Goal: Transaction & Acquisition: Purchase product/service

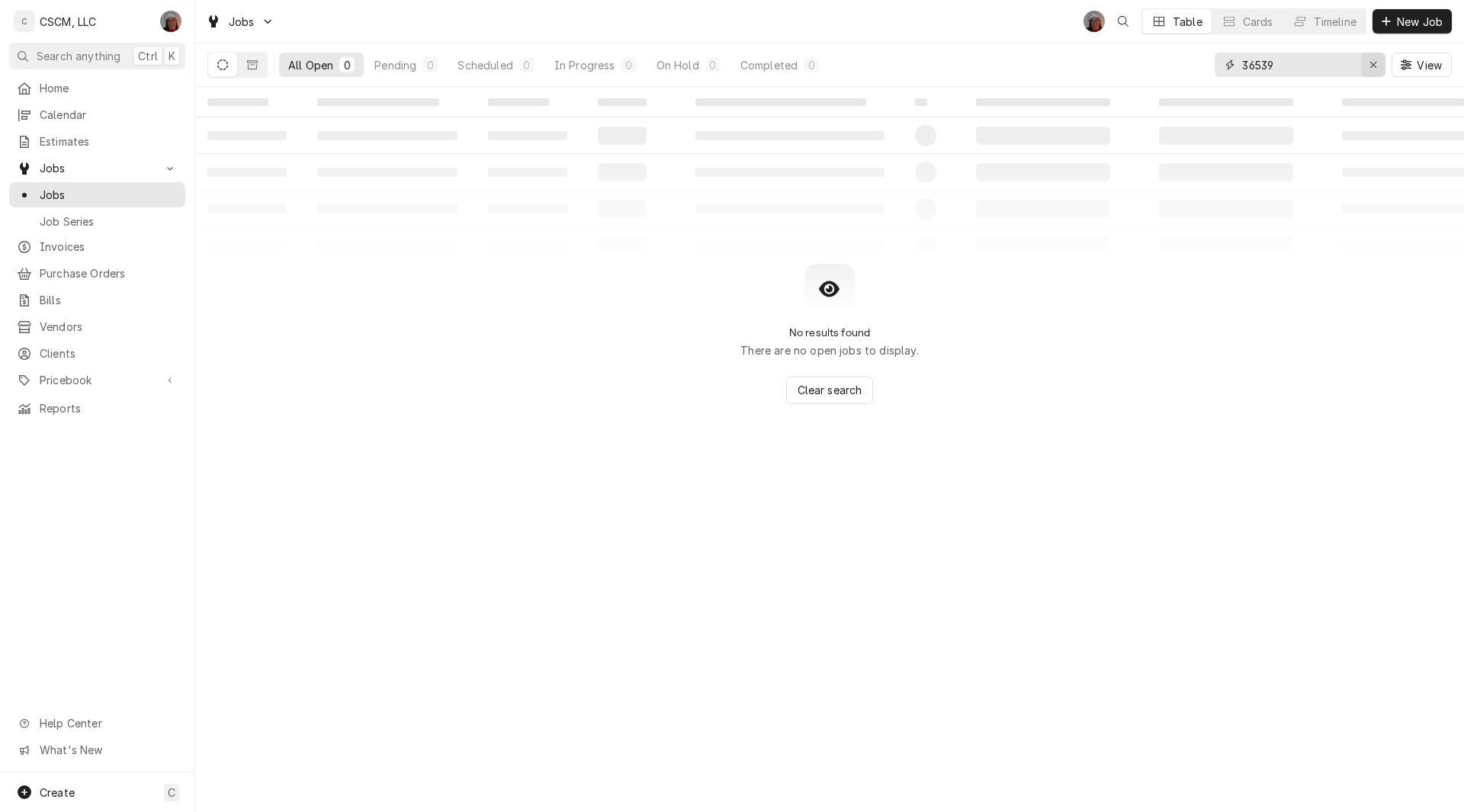
click at [1372, 72] on button "Erase input" at bounding box center [1373, 64] width 24 height 24
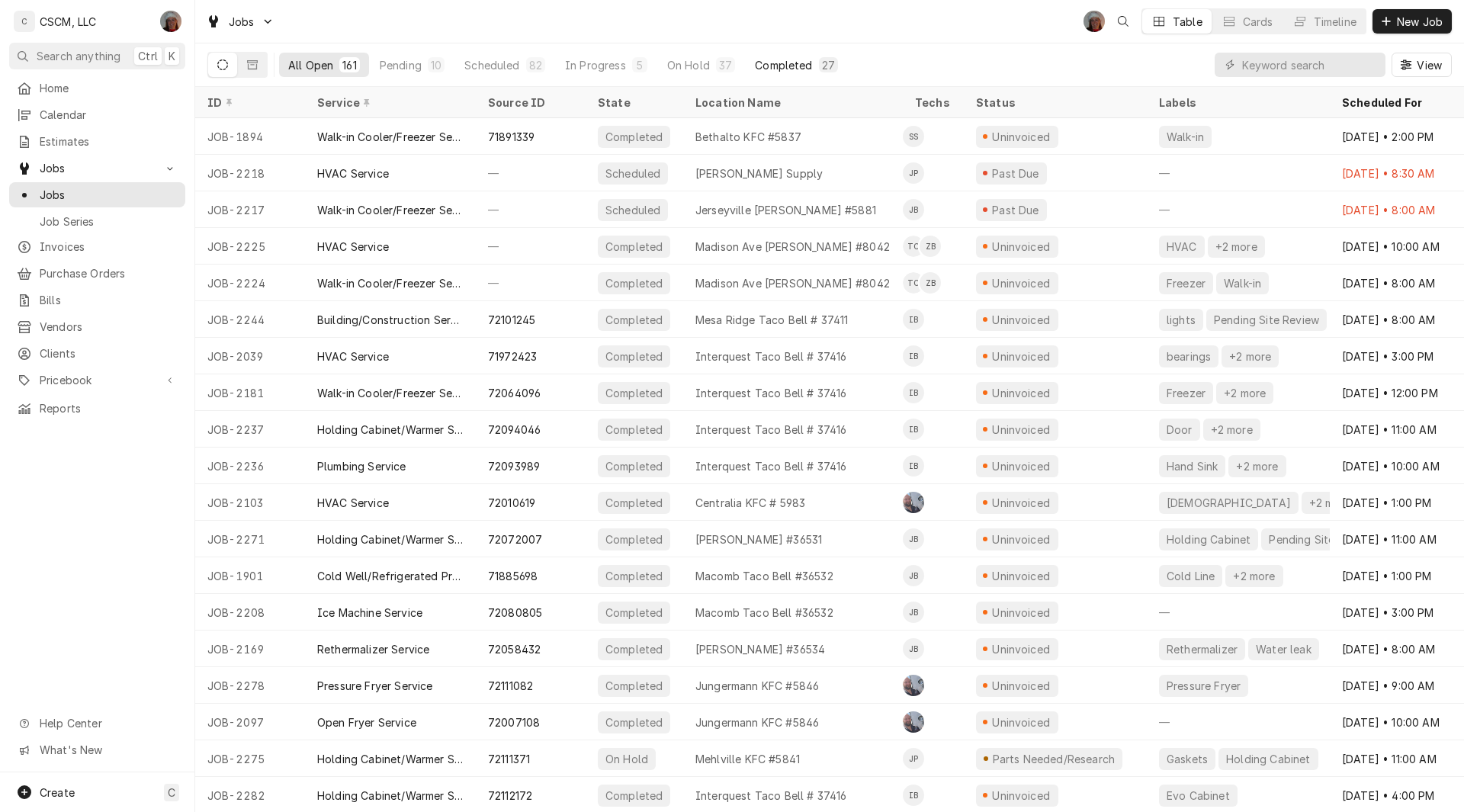
click at [794, 57] on div "Completed" at bounding box center [783, 65] width 57 height 16
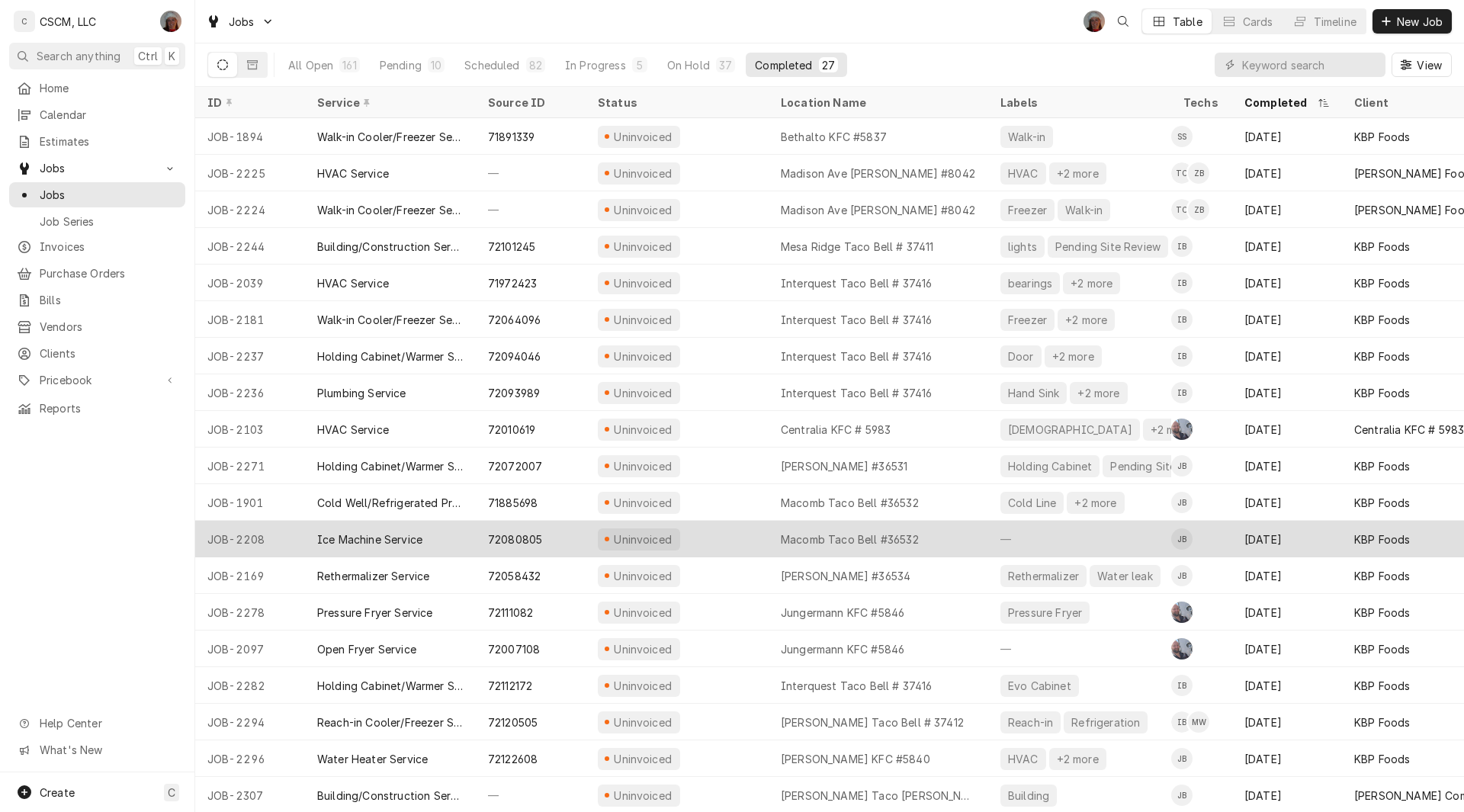
click at [713, 533] on div "Uninvoiced" at bounding box center [677, 539] width 183 height 37
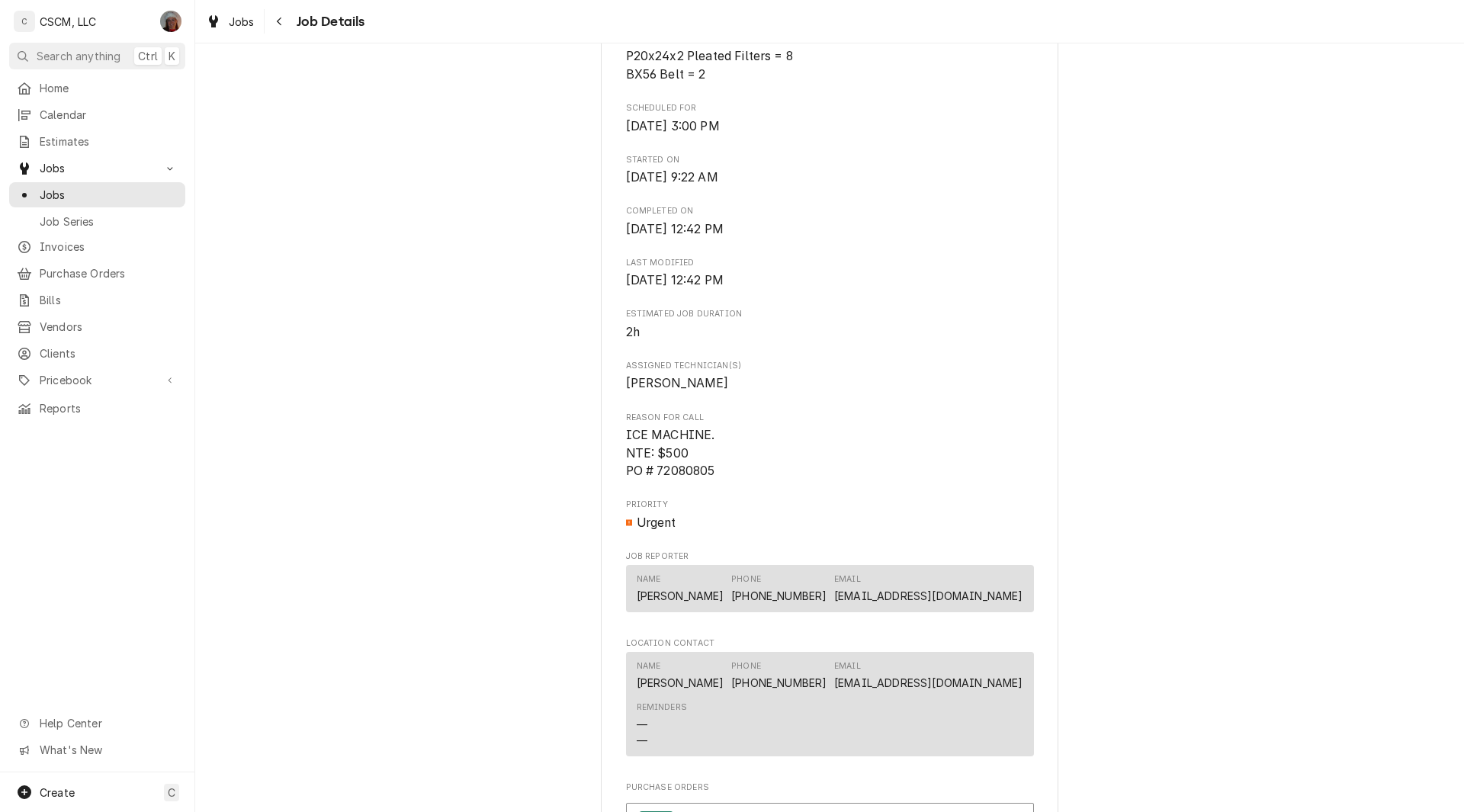
scroll to position [635, 0]
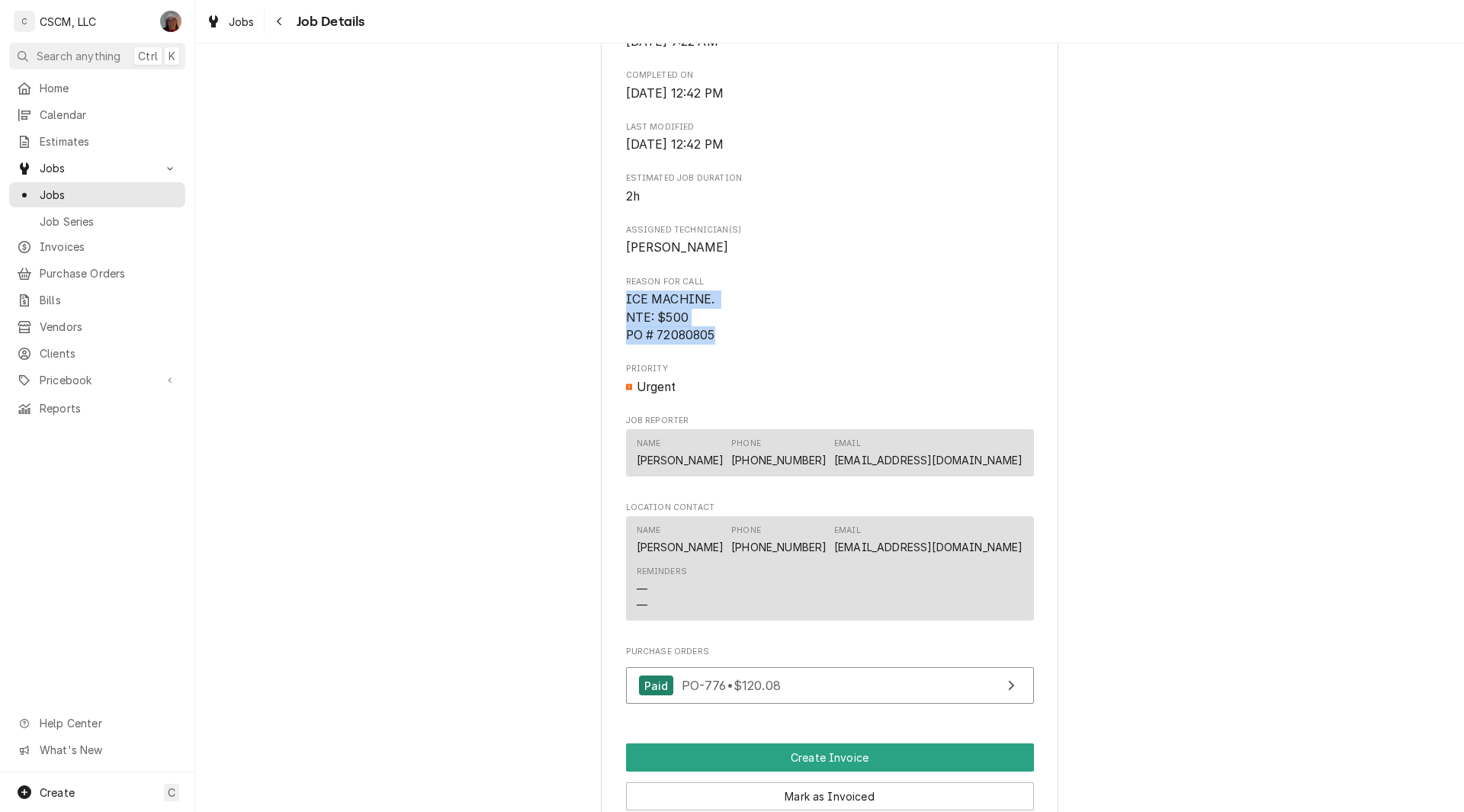
drag, startPoint x: 615, startPoint y: 317, endPoint x: 751, endPoint y: 363, distance: 143.6
click at [751, 363] on div "KBP Foods Macomb Taco Bell #36532 / 420 W Jackson St, Macomb, Illinois 61445 Op…" at bounding box center [830, 282] width 457 height 1640
copy span "ICE MACHINE. NTE: $500 PO # 72080805"
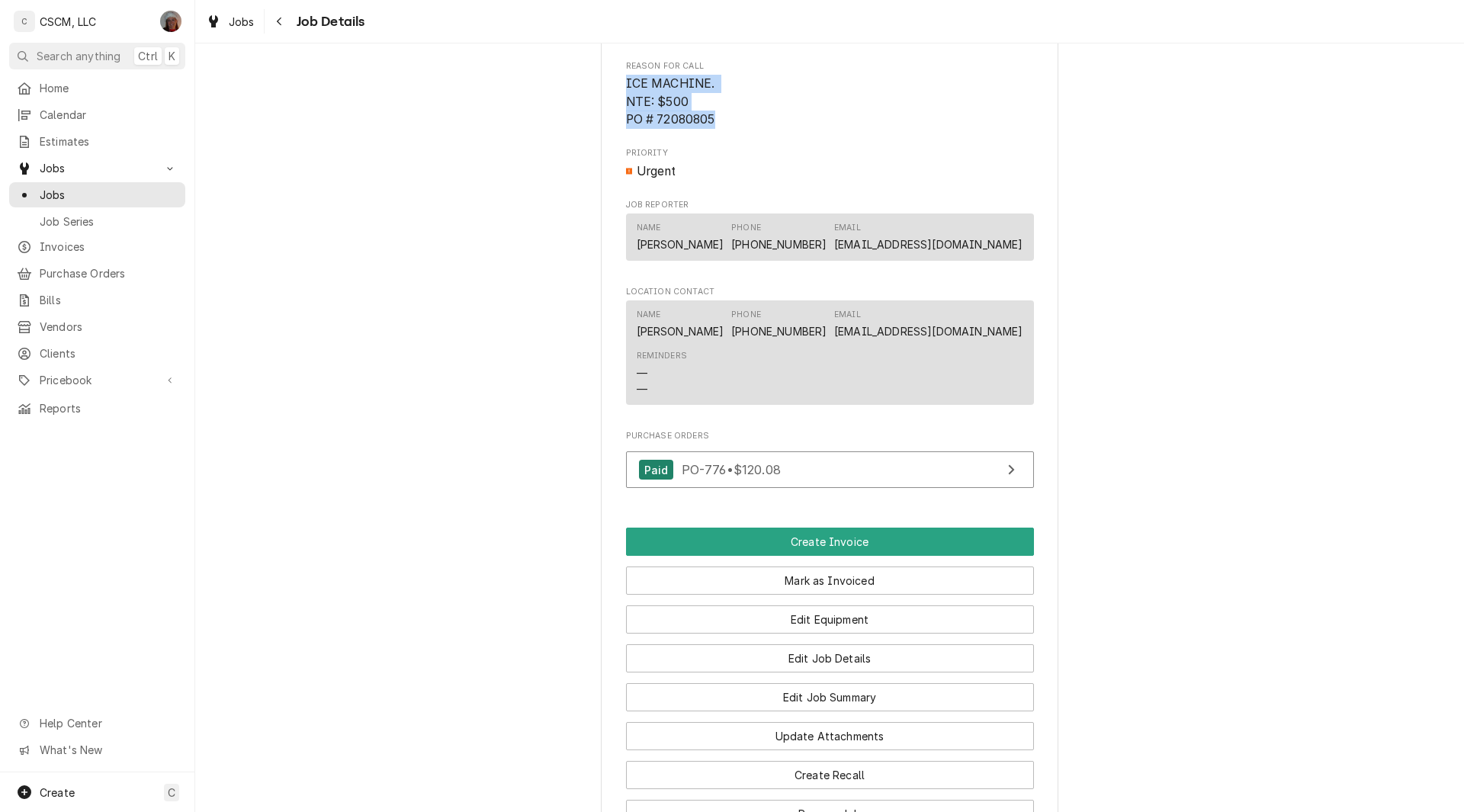
scroll to position [1038, 0]
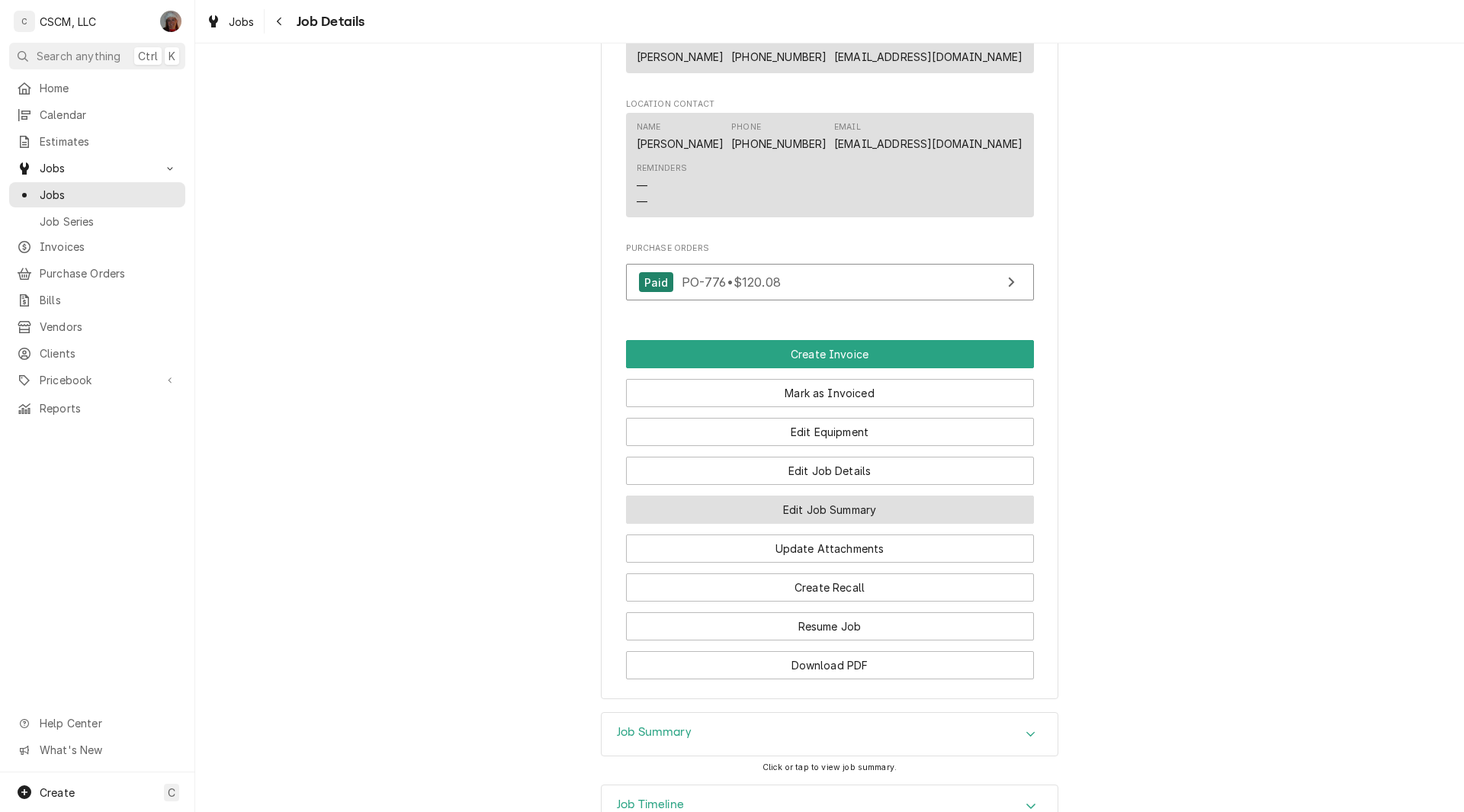
click at [832, 520] on button "Edit Job Summary" at bounding box center [830, 509] width 408 height 28
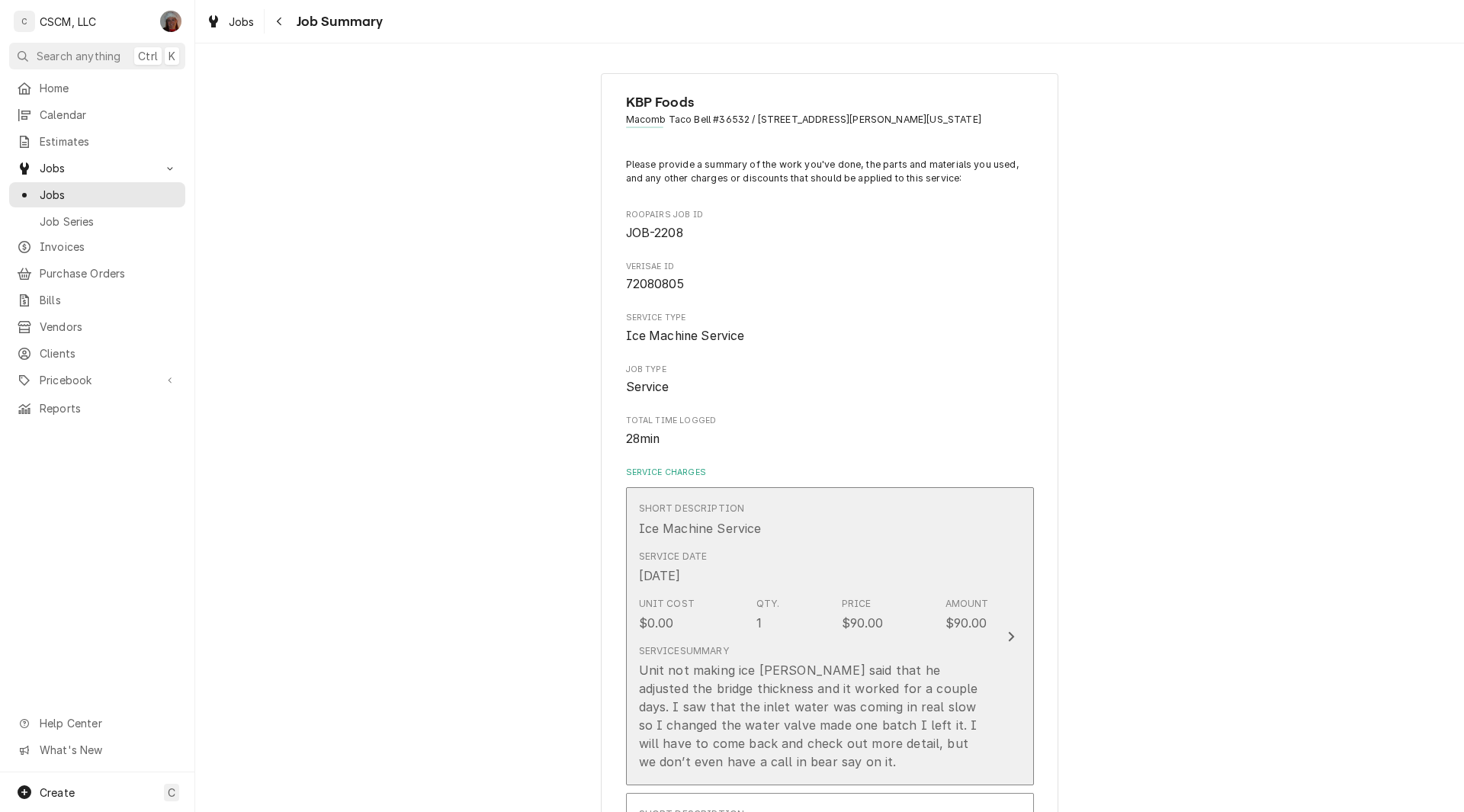
click at [988, 648] on button "Short Description Ice Machine Service Service Date [DATE] Unit Cost $0.00 Qty. …" at bounding box center [830, 636] width 408 height 298
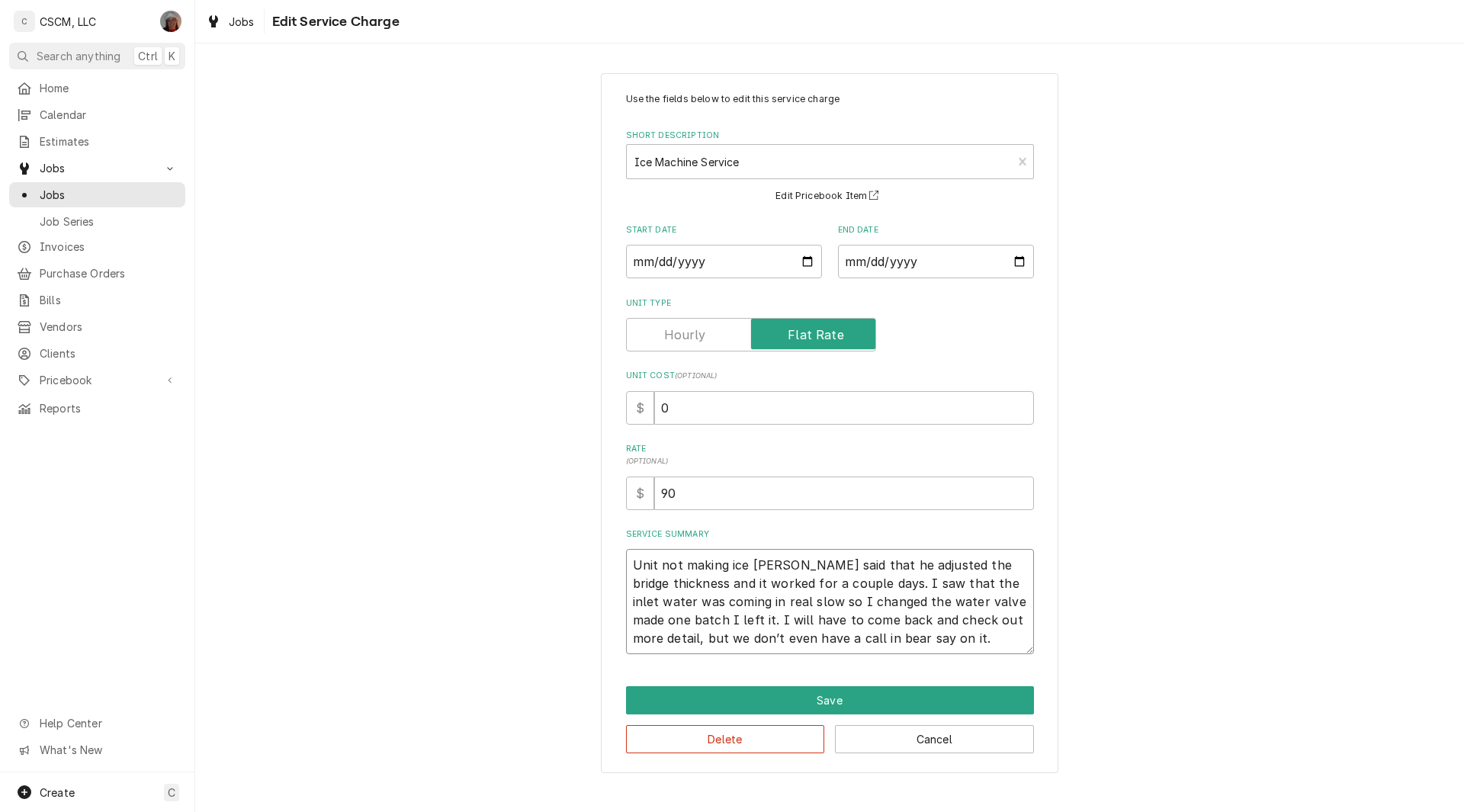
click at [628, 566] on textarea "Unit not making ice [PERSON_NAME] said that he adjusted the bridge thickness an…" at bounding box center [830, 601] width 408 height 106
type textarea "x"
type textarea "Unit not making ice [PERSON_NAME] said that he adjusted the bridge thickness an…"
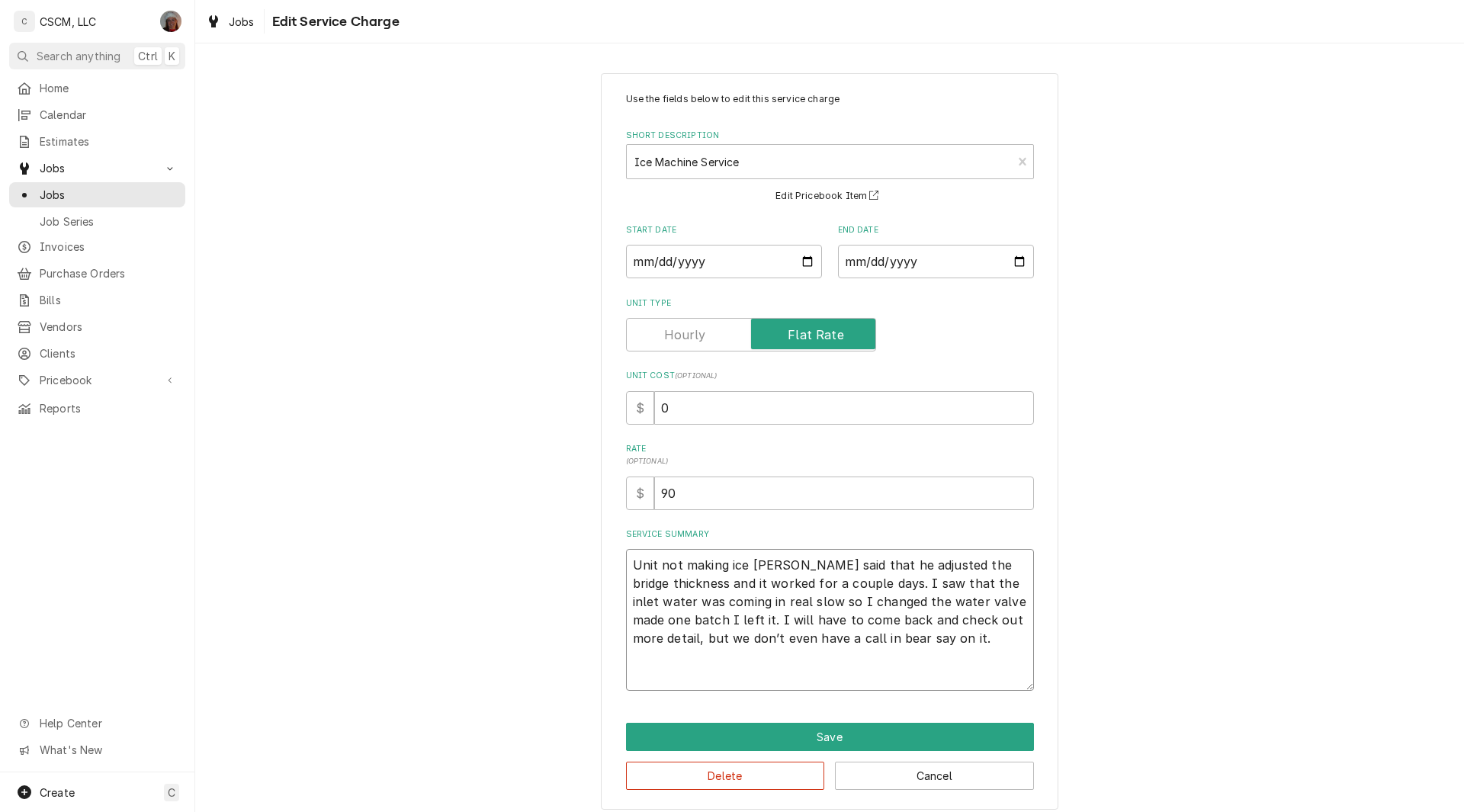
type textarea "x"
type textarea "Unit not making ice [PERSON_NAME] said that he adjusted the bridge thickness an…"
paste textarea "ICE MACHINE. NTE: $500 PO # 72080805"
type textarea "x"
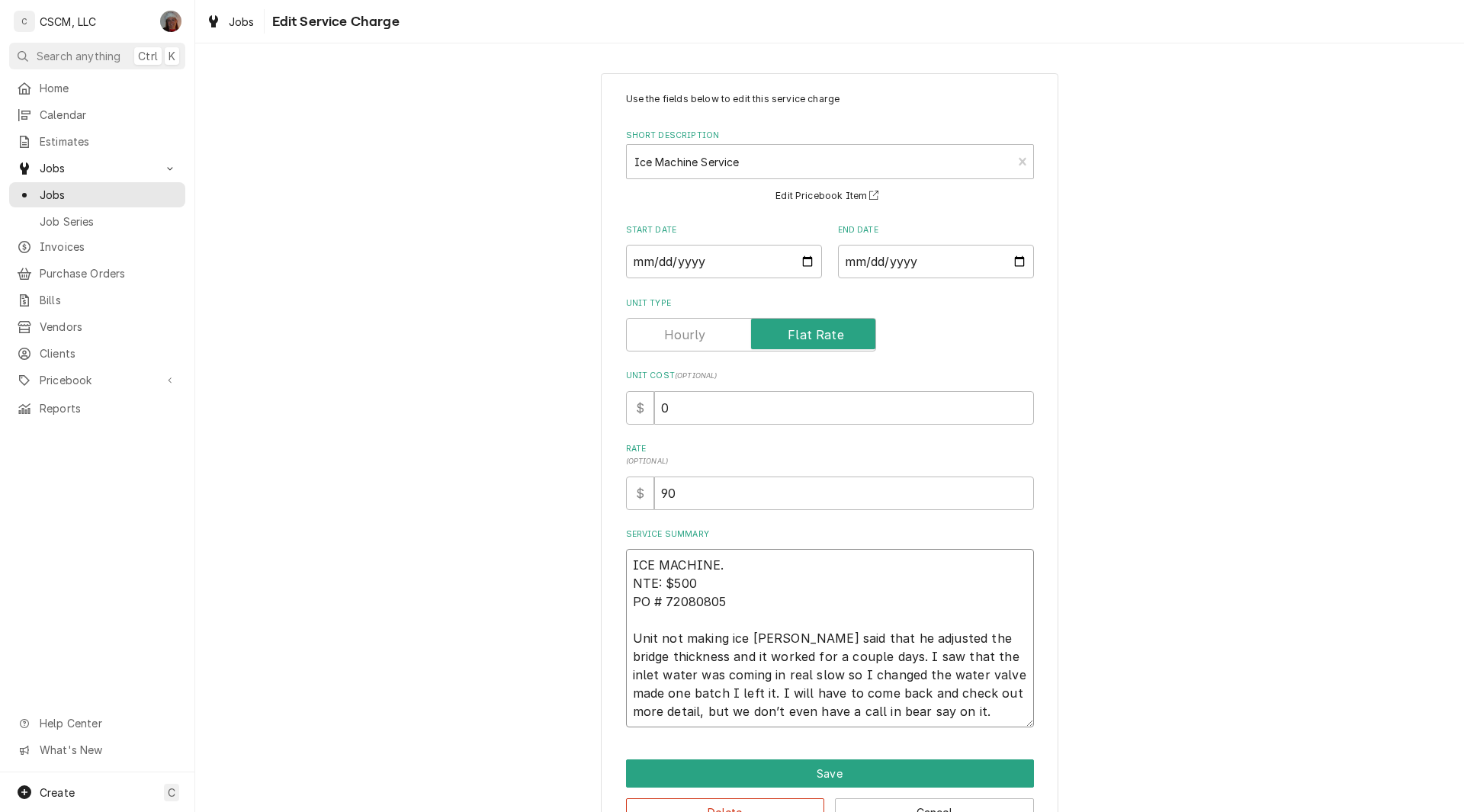
type textarea "ICE MACHINE. NTE: $500 PO # 72080805 Unit not making ice [PERSON_NAME] said tha…"
click at [647, 411] on div "$" at bounding box center [640, 407] width 28 height 33
click at [657, 402] on input "0" at bounding box center [844, 407] width 380 height 33
type textarea "x"
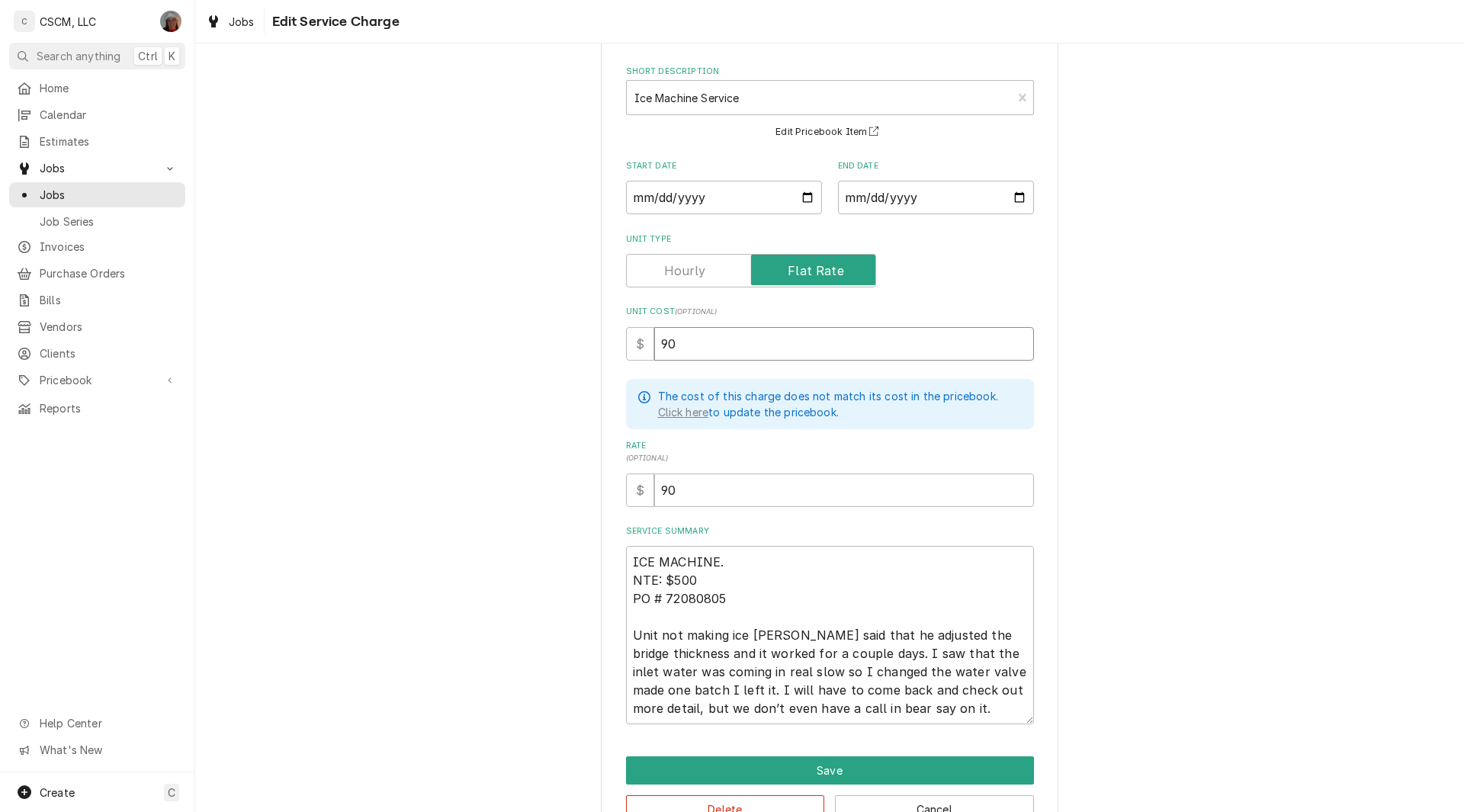
scroll to position [106, 0]
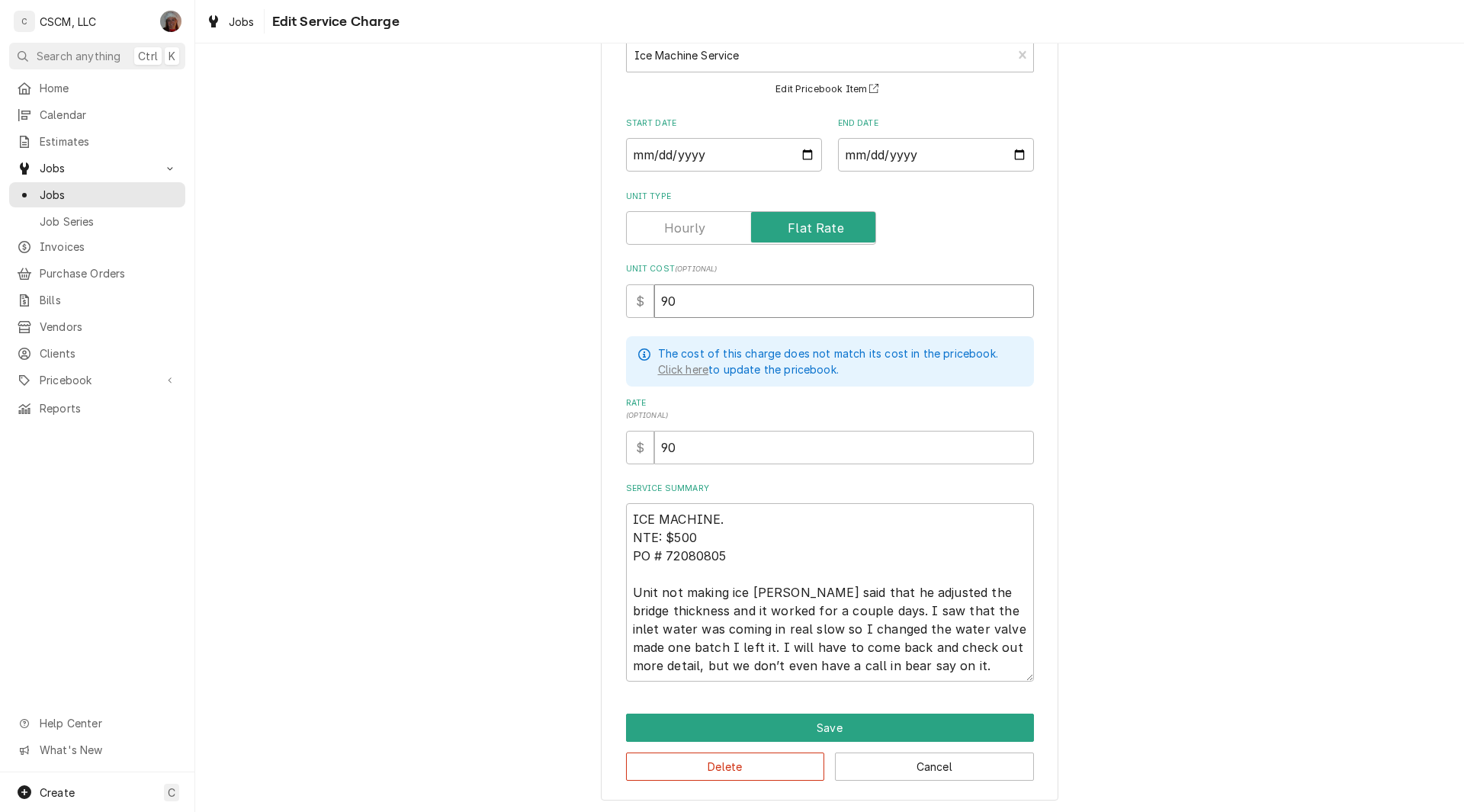
type input "90"
drag, startPoint x: 855, startPoint y: 665, endPoint x: 908, endPoint y: 669, distance: 53.2
click at [908, 669] on textarea "ICE MACHINE. NTE: $500 PO # 72080805 Unit not making ice Jonnie said that he ad…" at bounding box center [830, 592] width 408 height 179
type textarea "x"
type textarea "ICE MACHINE. NTE: $500 PO # 72080805 Unit not making ice Jonnie said that he ad…"
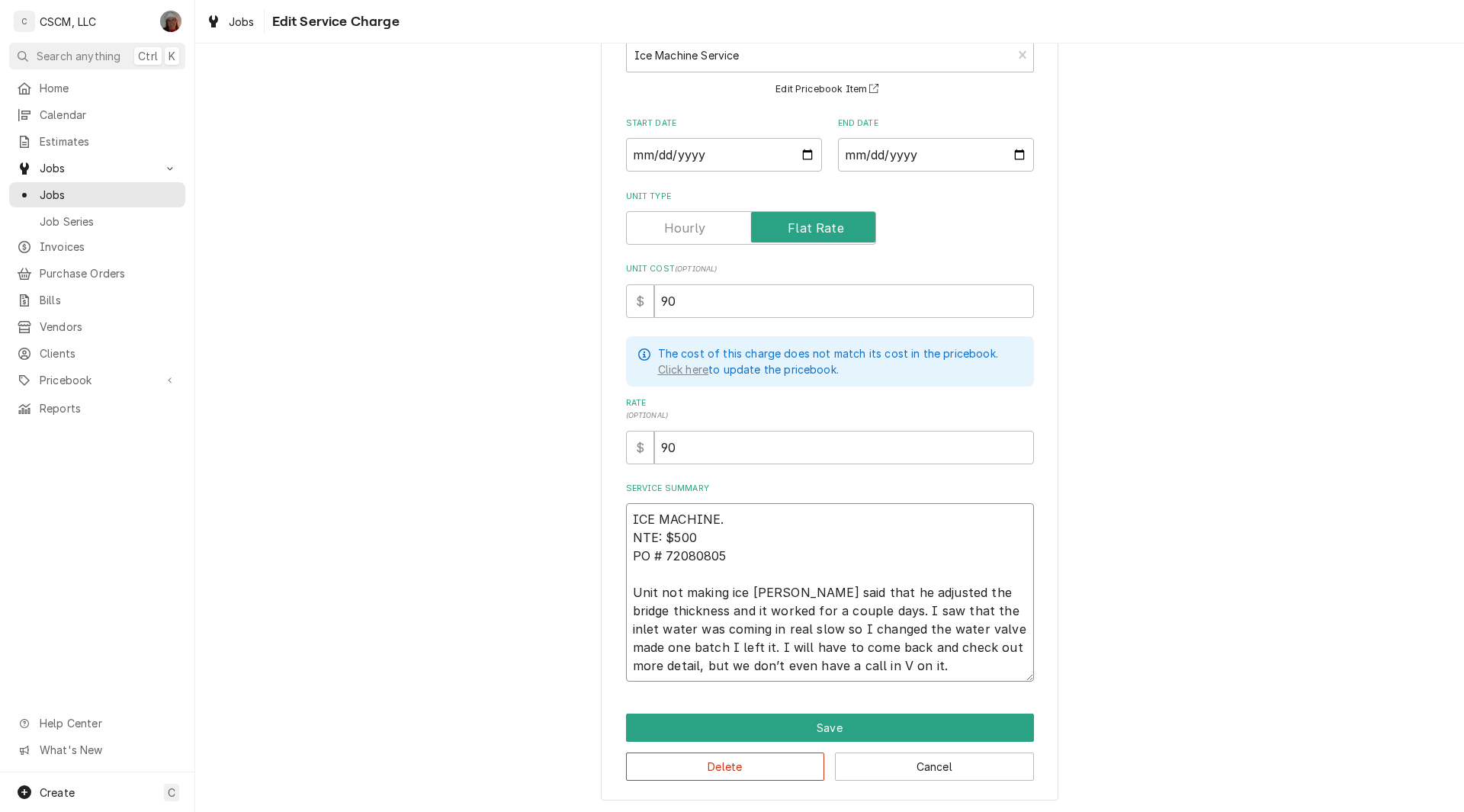
type textarea "x"
type textarea "ICE MACHINE. NTE: $500 PO # 72080805 Unit not making ice Jonnie said that he ad…"
type textarea "x"
type textarea "ICE MACHINE. NTE: $500 PO # 72080805 Unit not making ice Jonnie said that he ad…"
type textarea "x"
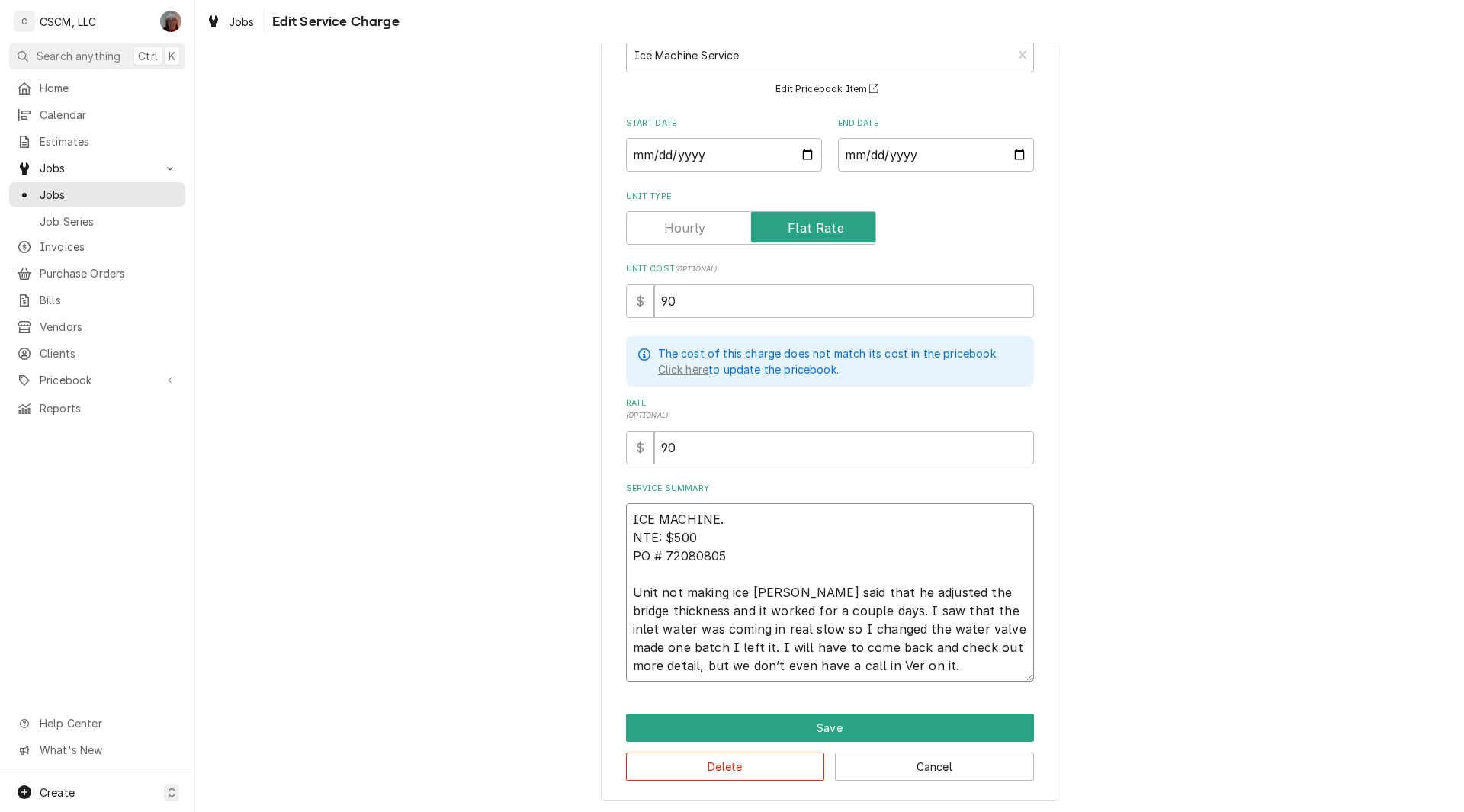
type textarea "ICE MACHINE. NTE: $500 PO # 72080805 Unit not making ice Jonnie said that he ad…"
type textarea "x"
type textarea "ICE MACHINE. NTE: $500 PO # 72080805 Unit not making ice Jonnie said that he ad…"
type textarea "x"
type textarea "ICE MACHINE. NTE: $500 PO # 72080805 Unit not making ice Jonnie said that he ad…"
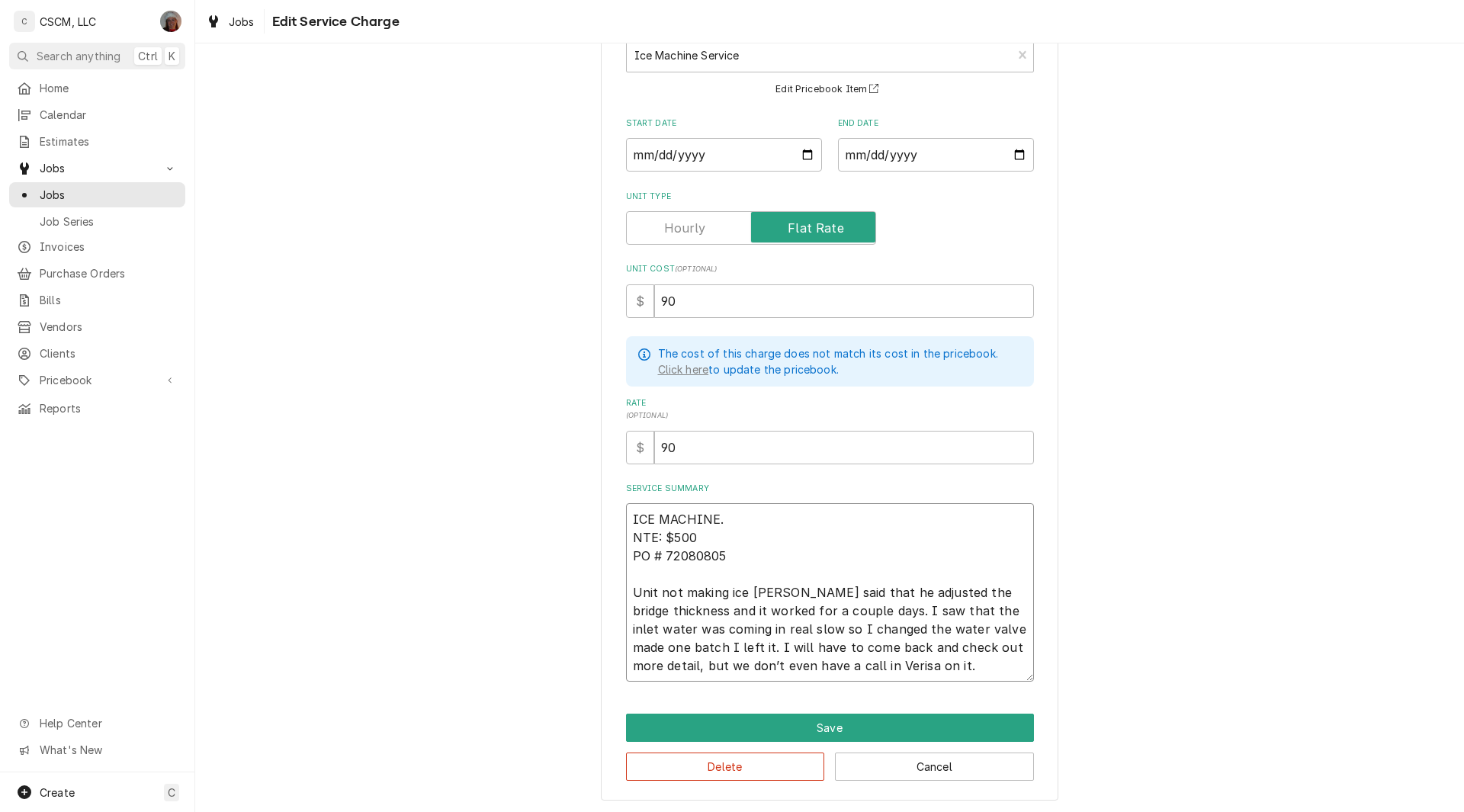
type textarea "x"
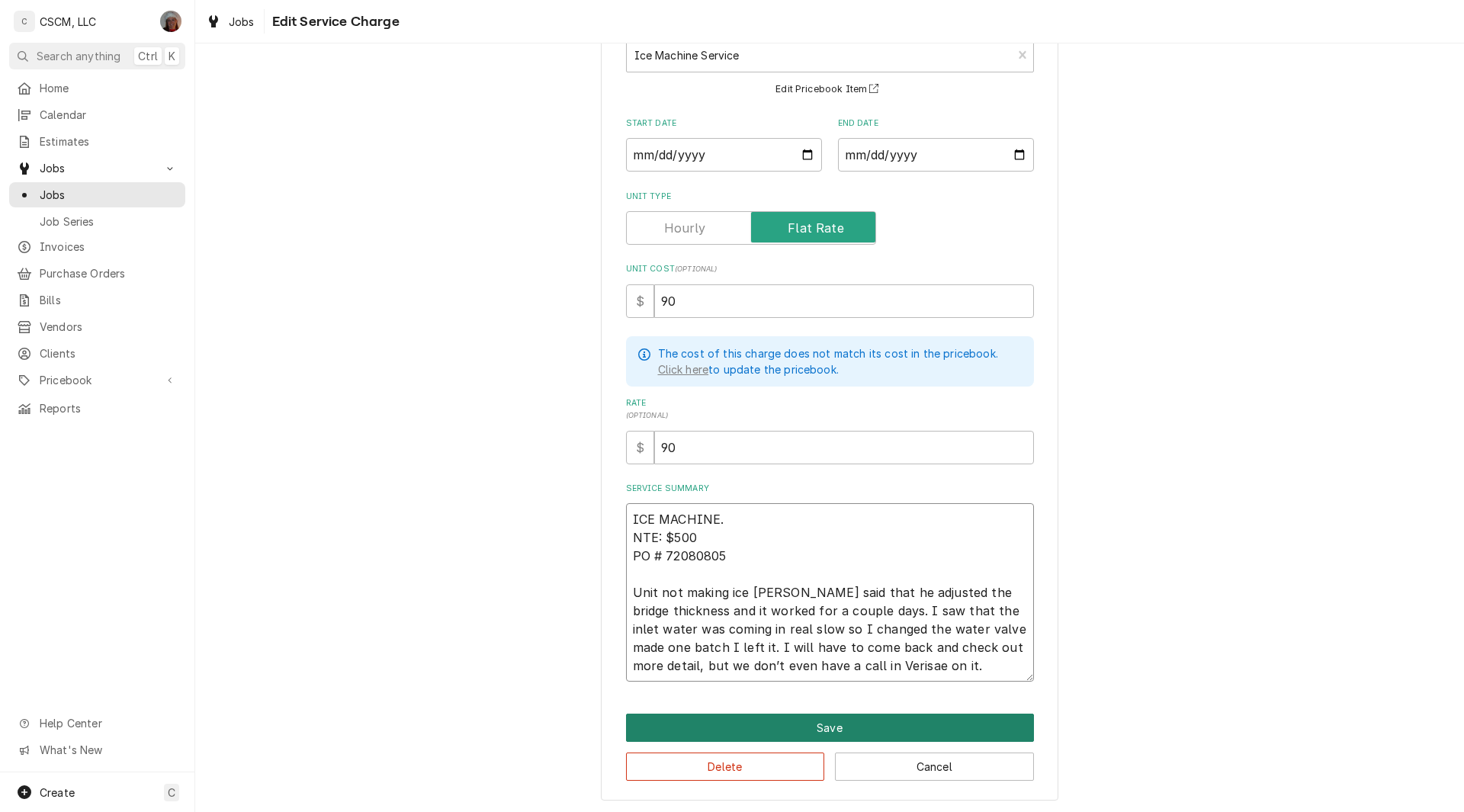
type textarea "ICE MACHINE. NTE: $500 PO # 72080805 Unit not making ice Jonnie said that he ad…"
click at [837, 723] on button "Save" at bounding box center [830, 727] width 408 height 28
type textarea "x"
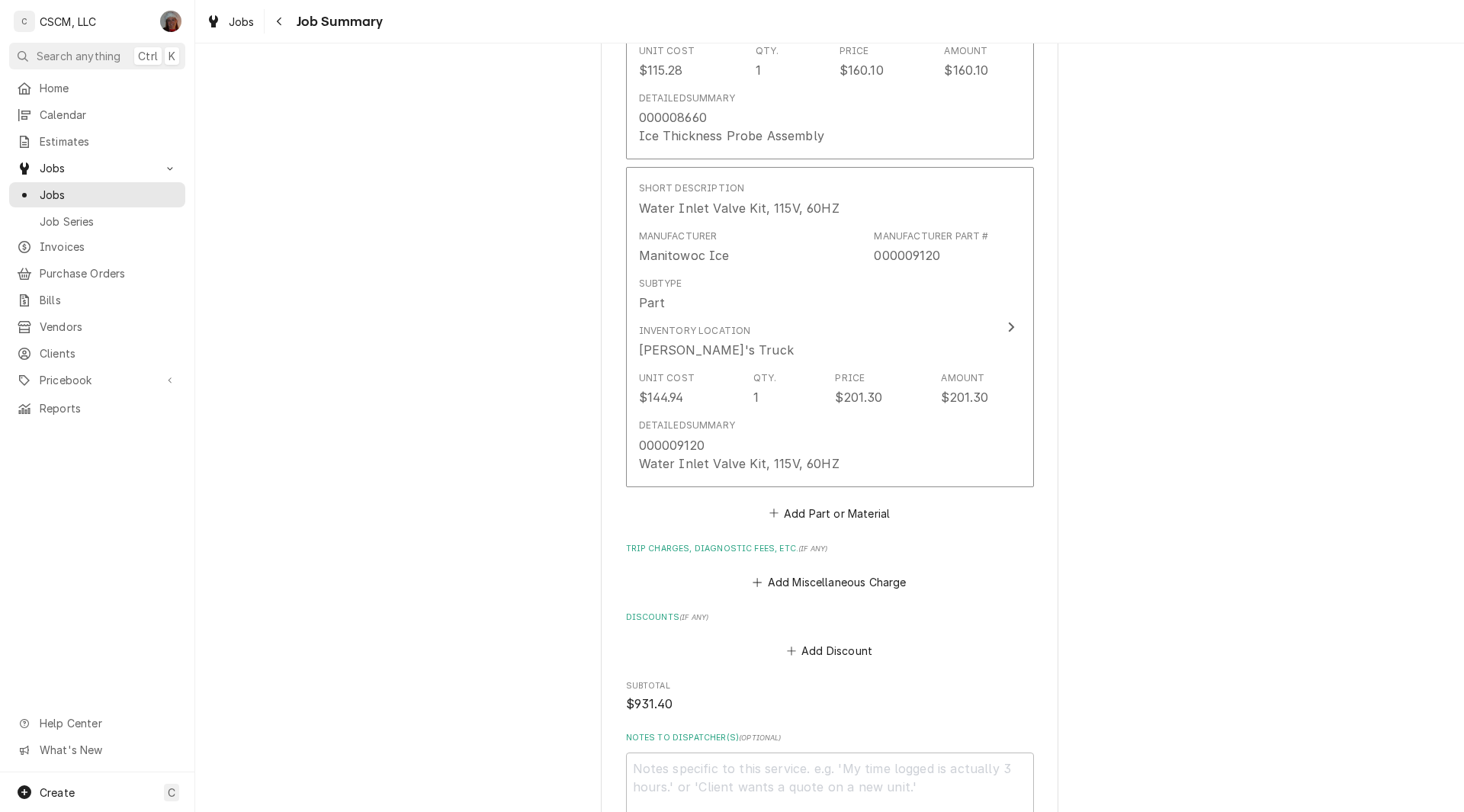
scroll to position [1410, 0]
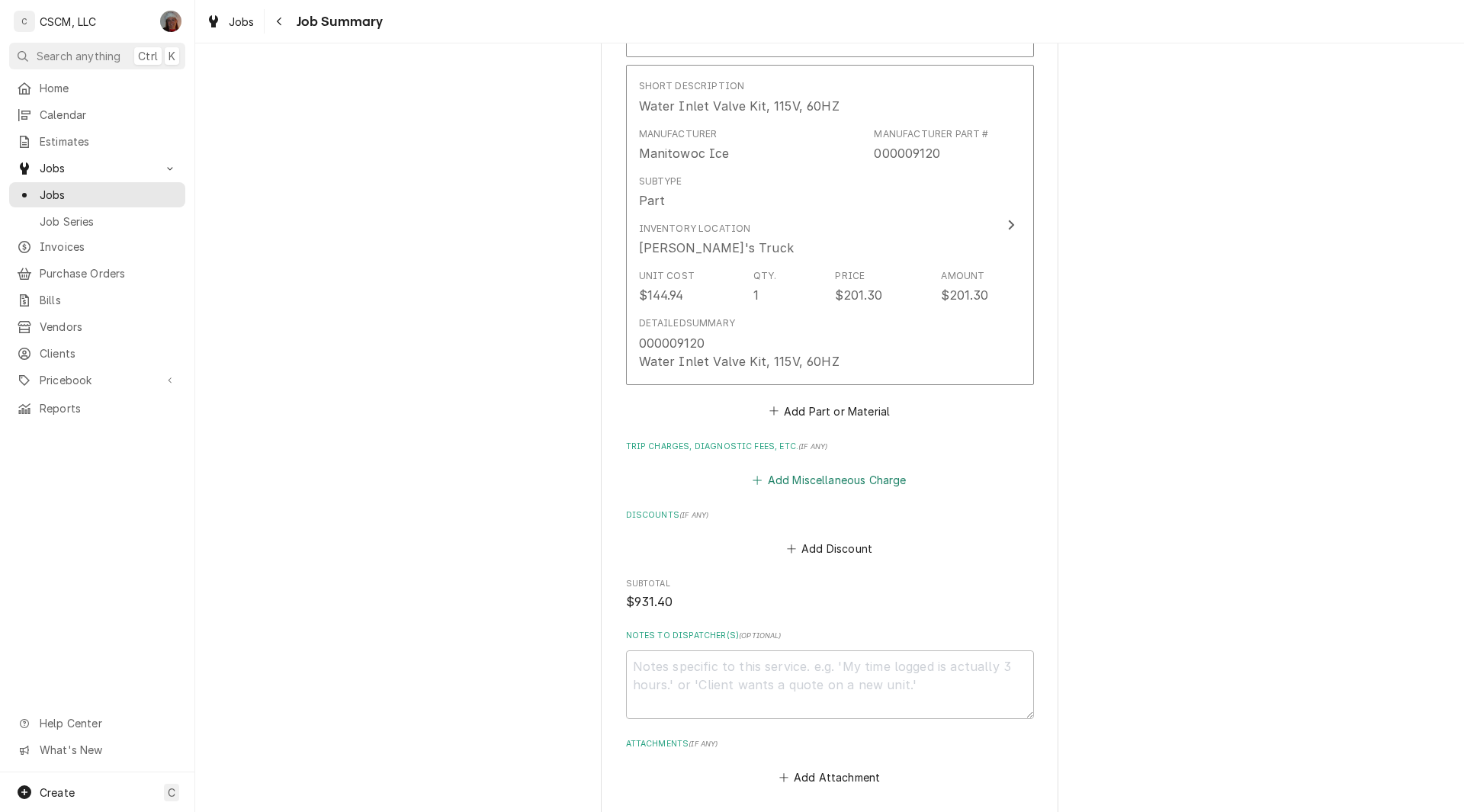
click at [801, 475] on button "Add Miscellaneous Charge" at bounding box center [829, 480] width 159 height 22
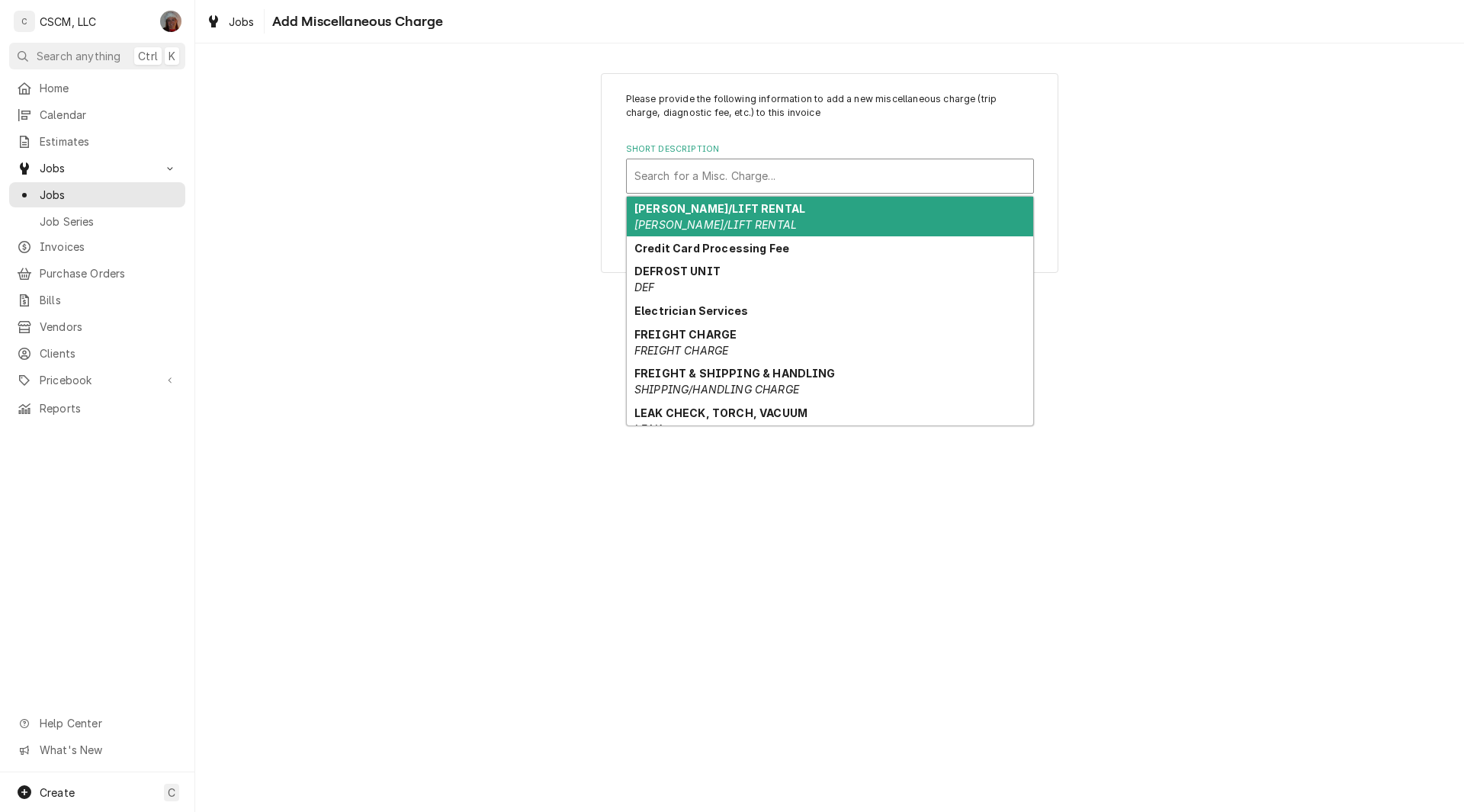
click at [668, 180] on div "Short Description" at bounding box center [830, 175] width 391 height 27
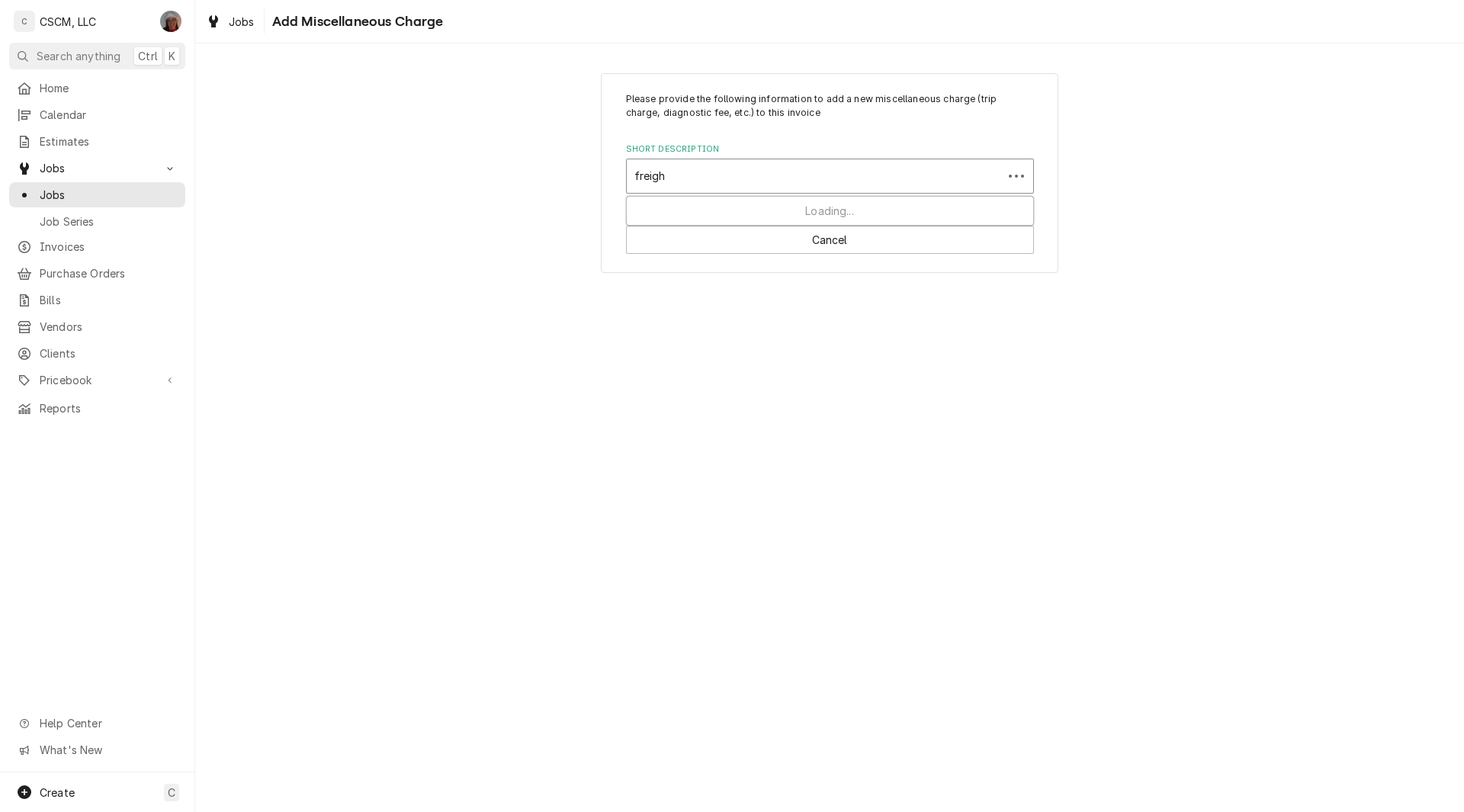
type input "freight"
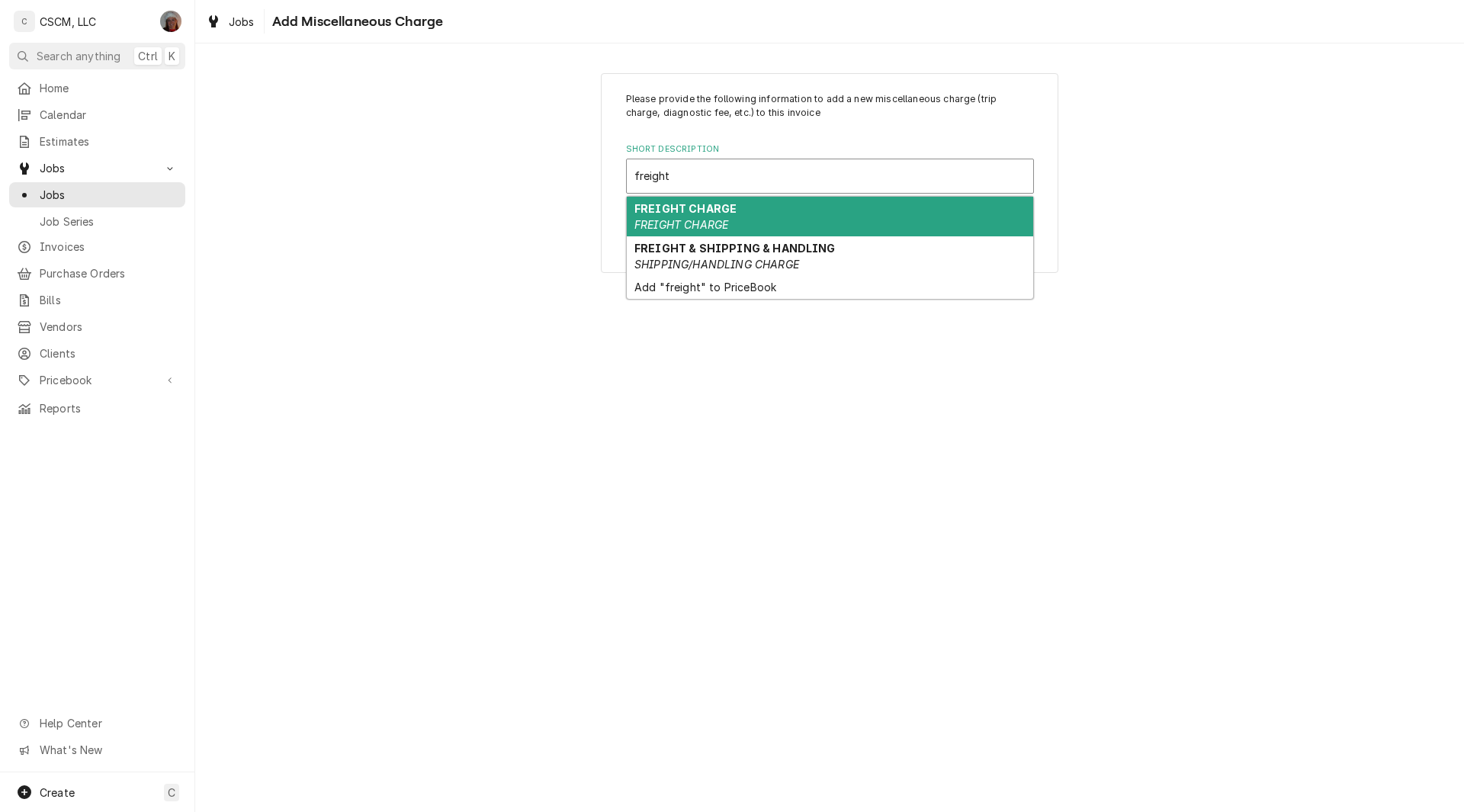
click at [690, 211] on strong "FREIGHT CHARGE" at bounding box center [685, 209] width 102 height 13
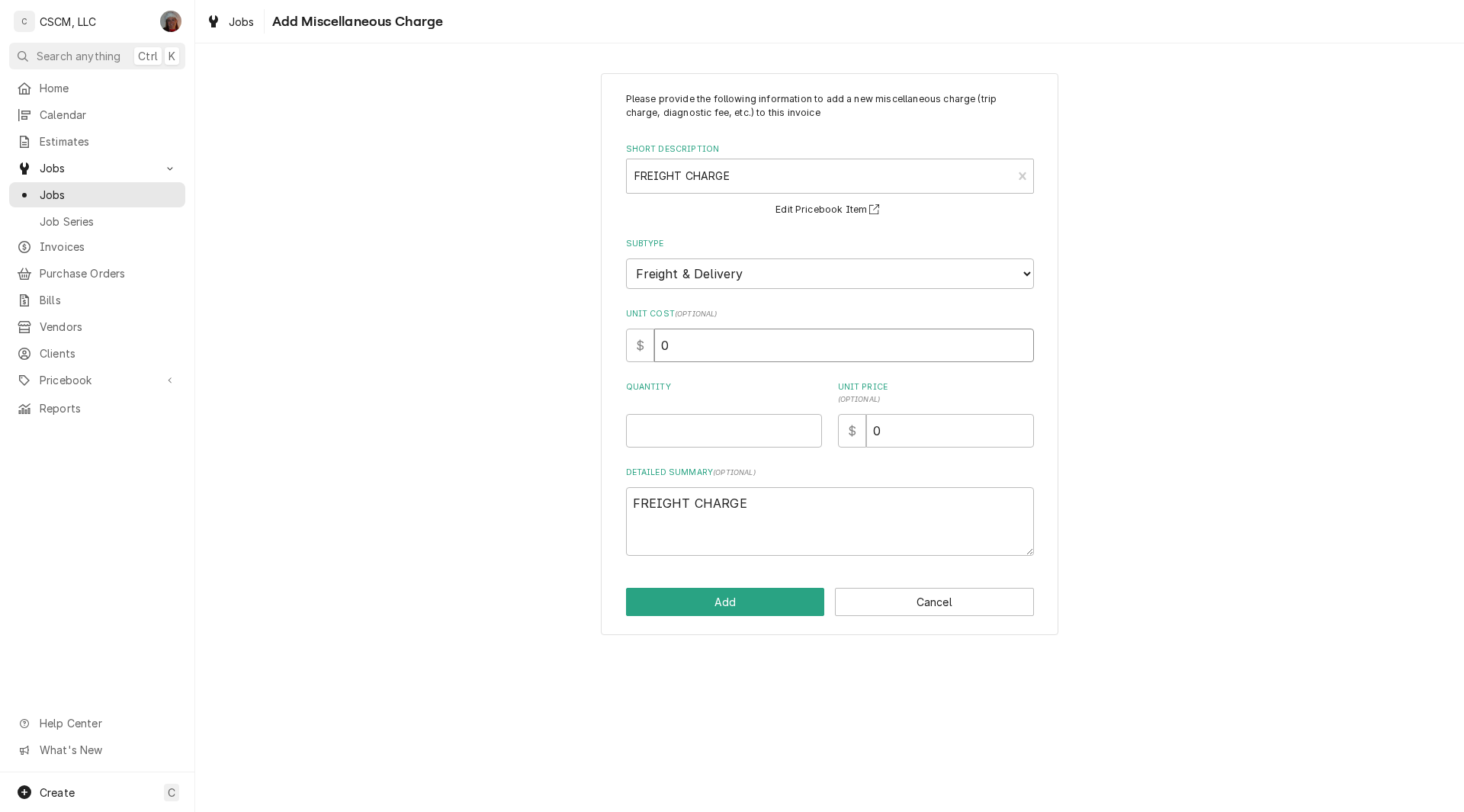
drag, startPoint x: 645, startPoint y: 352, endPoint x: 616, endPoint y: 352, distance: 29.0
click at [616, 352] on div "Please provide the following information to add a new miscellaneous charge (tri…" at bounding box center [830, 354] width 457 height 563
type textarea "x"
type input "2"
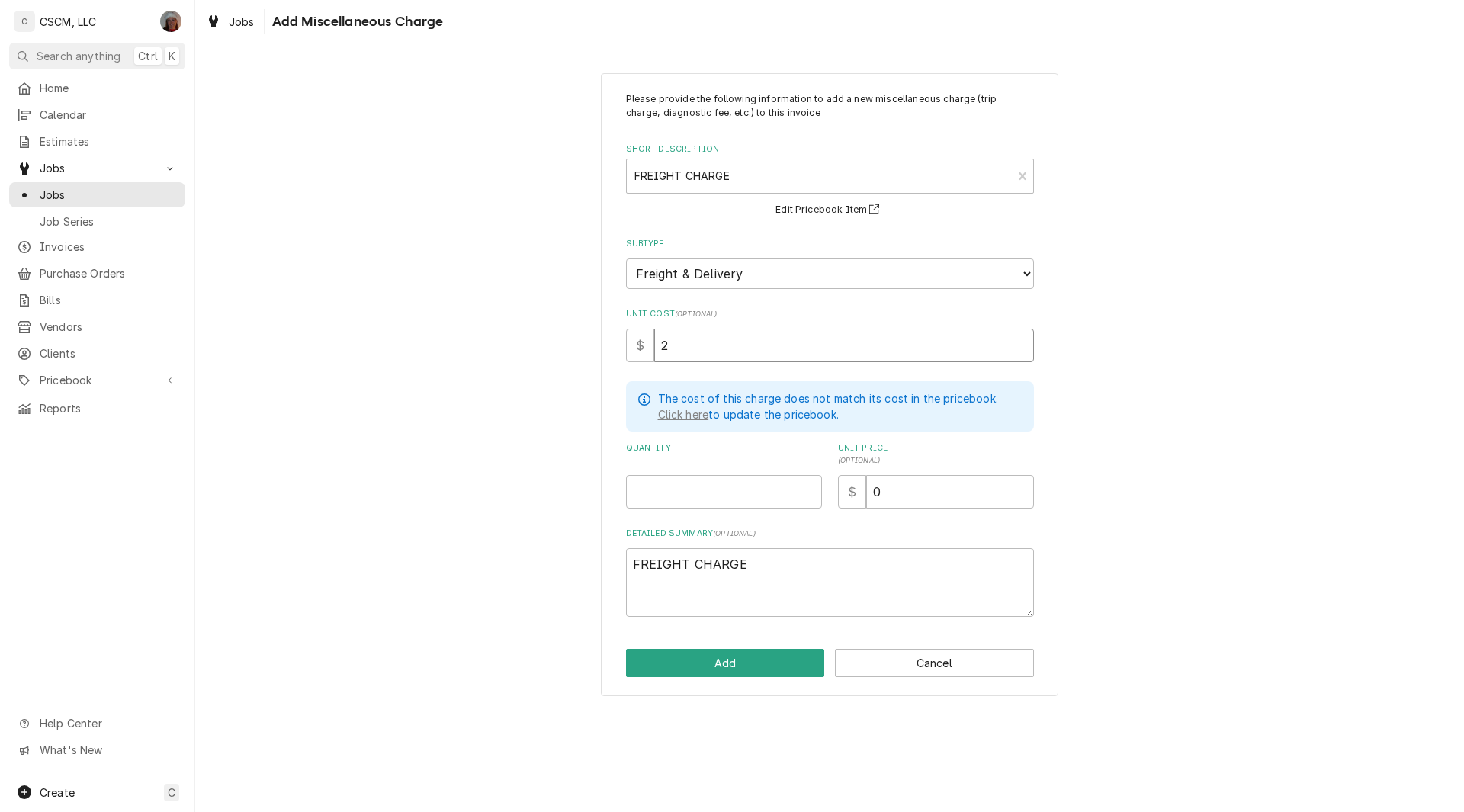
type textarea "x"
type input "25"
click at [644, 475] on input "Quantity" at bounding box center [724, 491] width 196 height 33
type textarea "x"
type input "1"
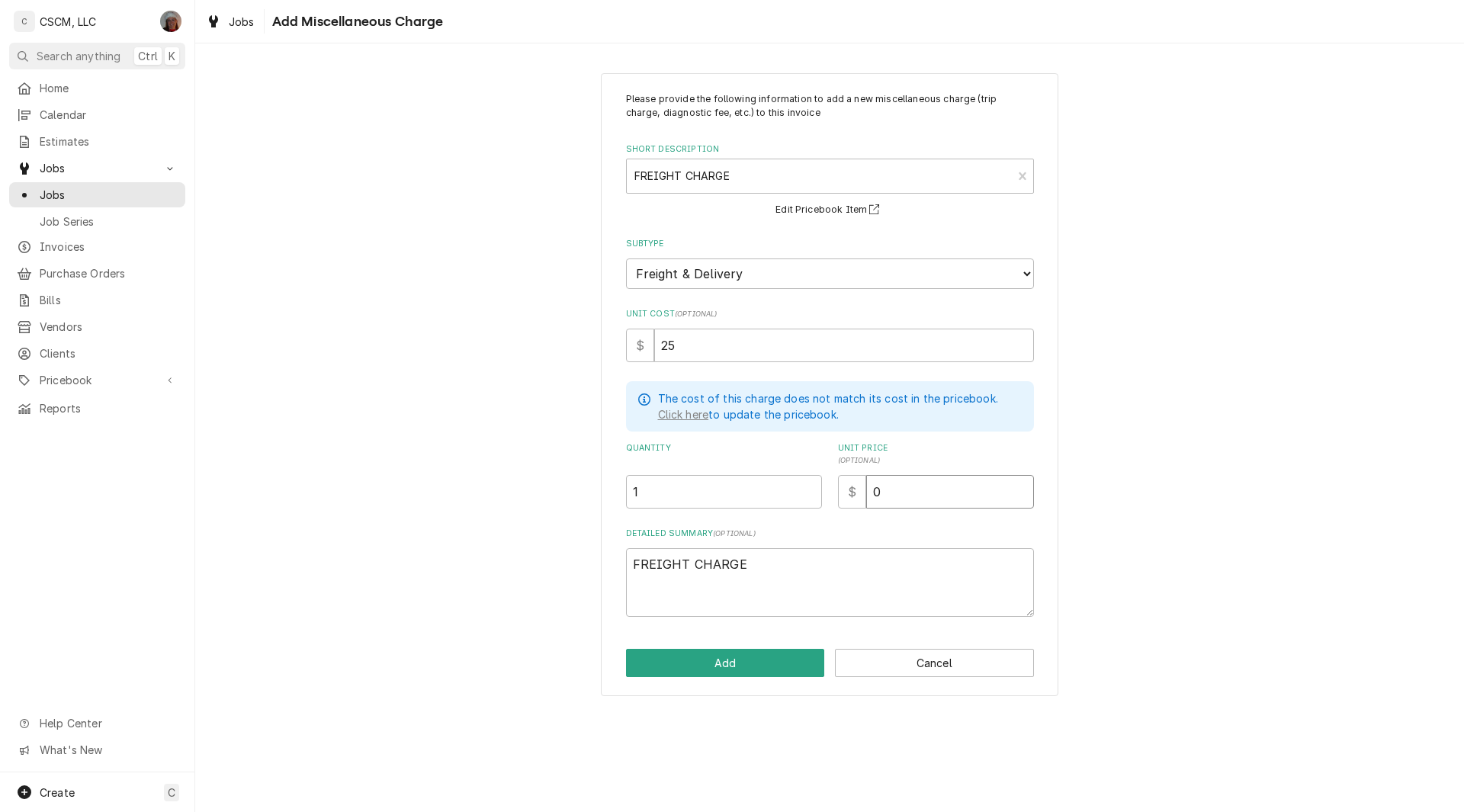
type textarea "x"
type input "2"
type textarea "x"
type input "25"
click at [694, 648] on button "Add" at bounding box center [725, 662] width 199 height 28
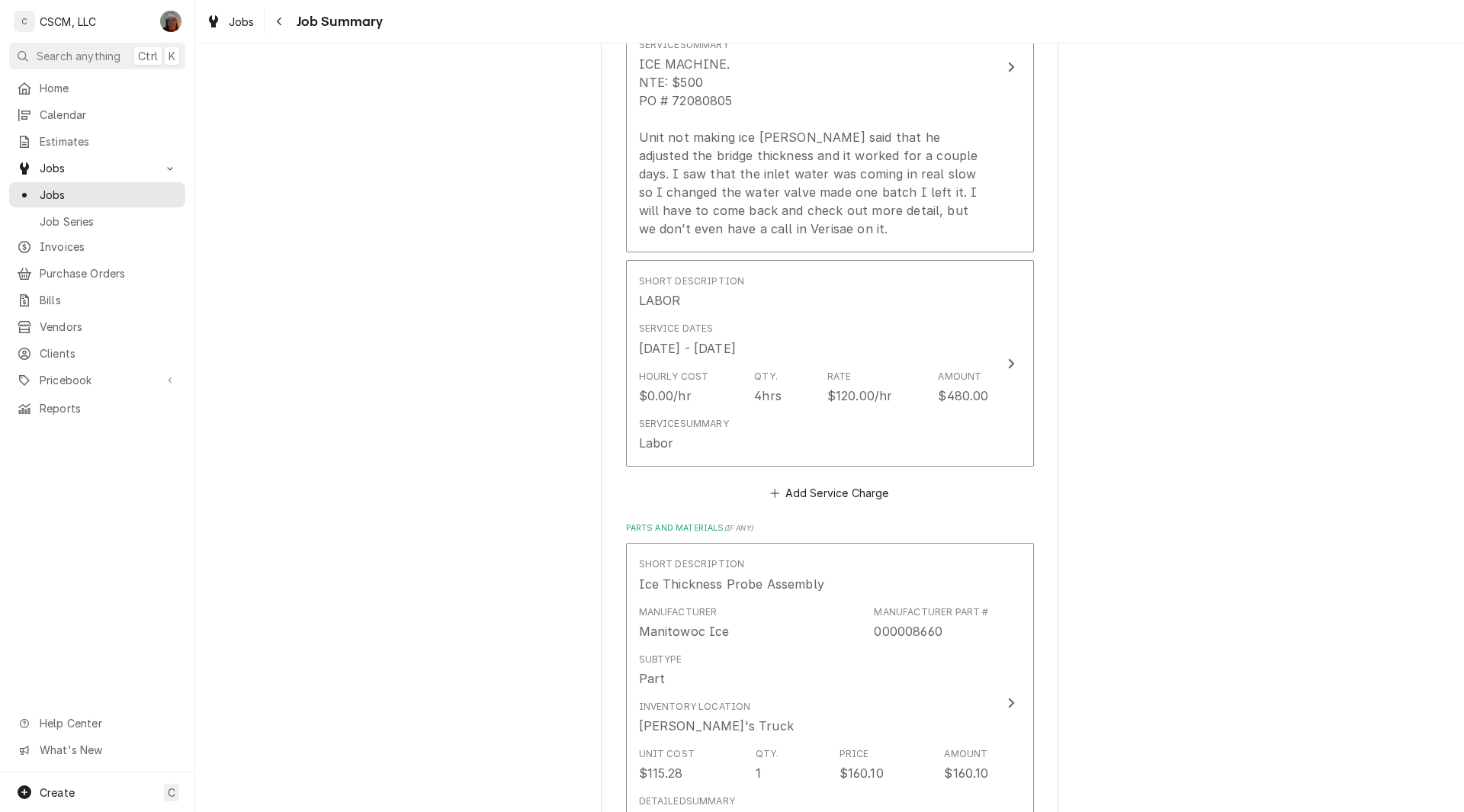
scroll to position [608, 0]
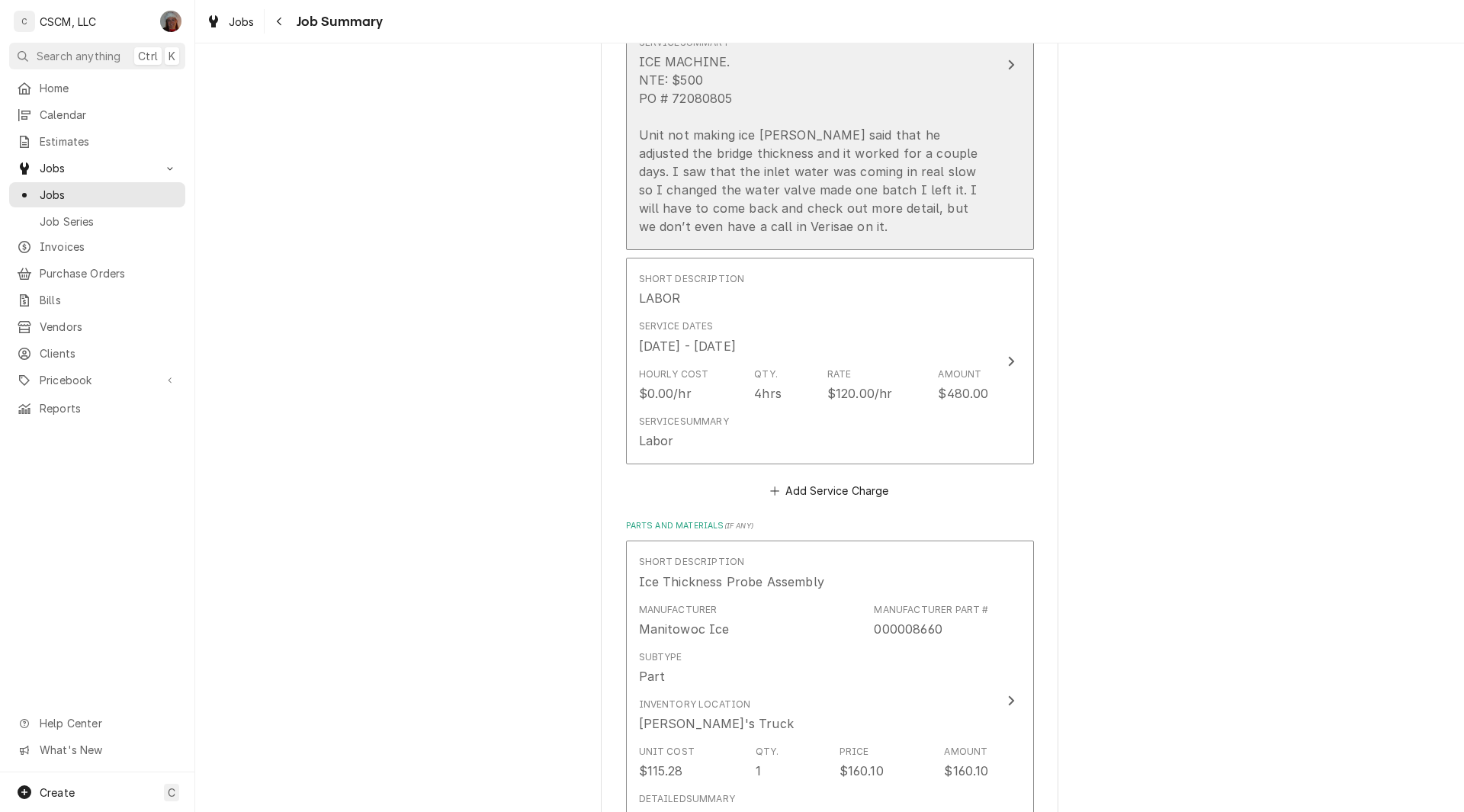
click at [1023, 104] on button "Short Description Ice Machine Service Service Date Sep 23, 2025 Unit Cost $90.0…" at bounding box center [830, 64] width 408 height 372
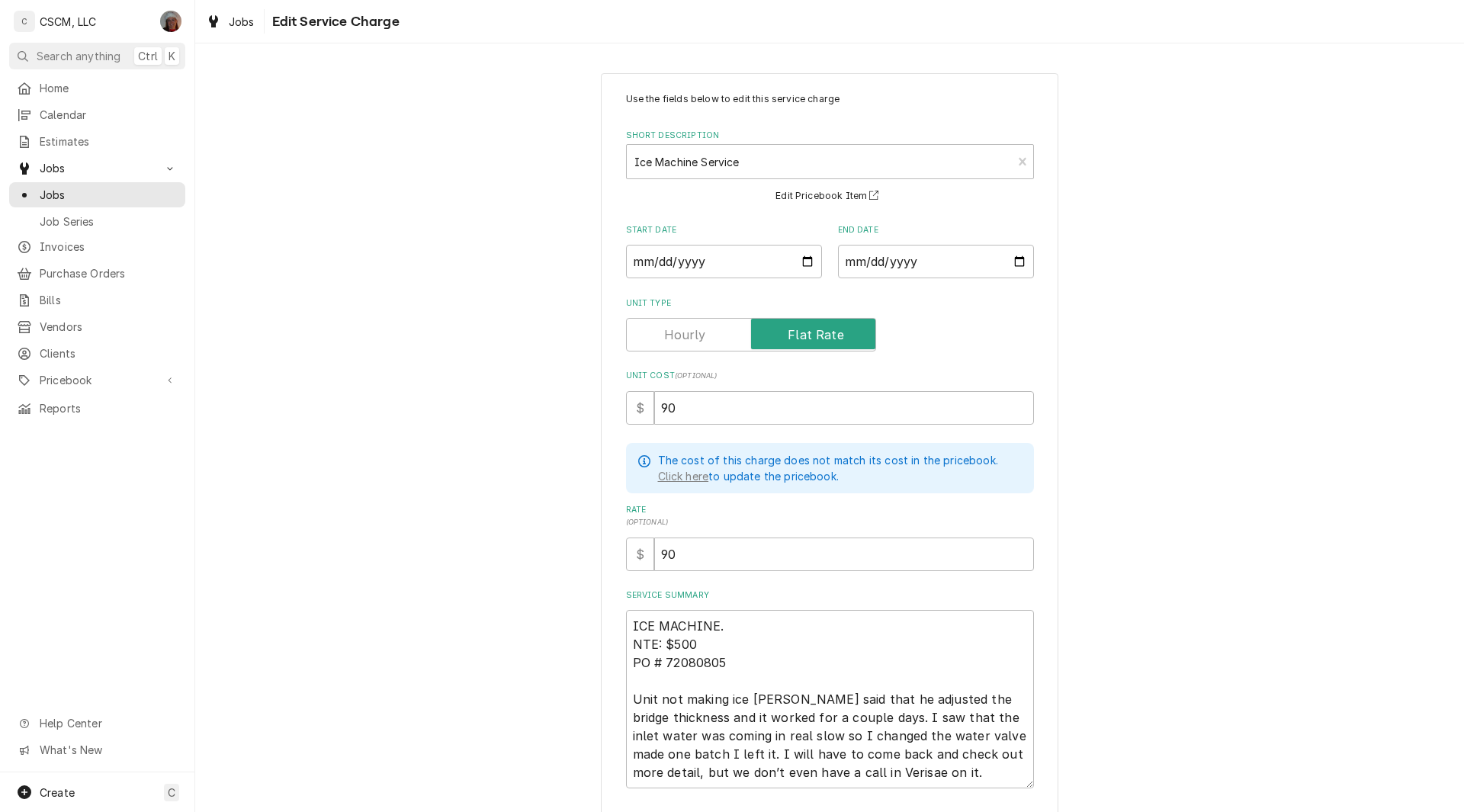
scroll to position [106, 0]
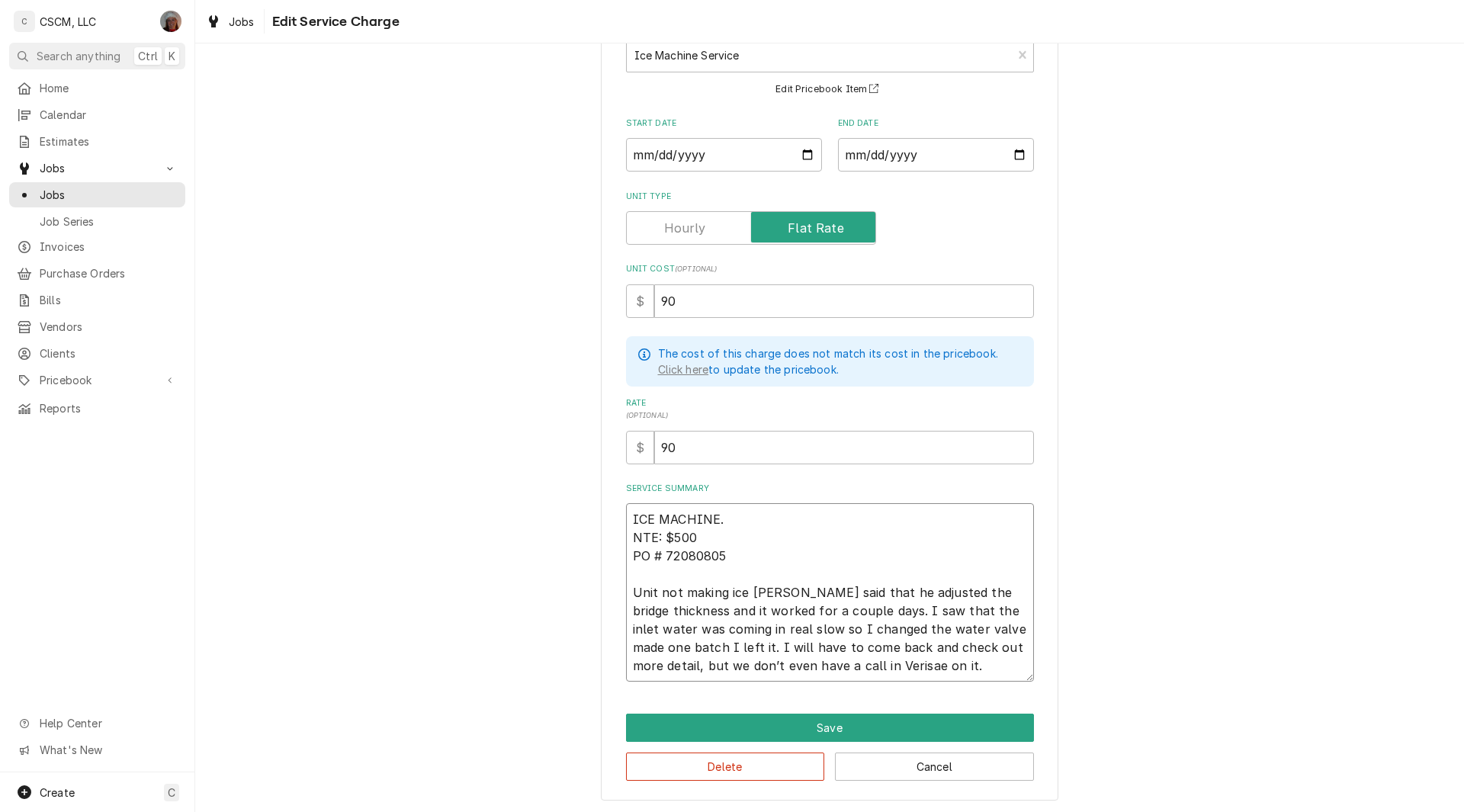
click at [664, 667] on textarea "ICE MACHINE. NTE: $500 PO # 72080805 Unit not making ice Jonnie said that he ad…" at bounding box center [830, 592] width 408 height 179
type textarea "x"
type textarea "ICE MACHINE. NTE: $500 PO # 72080805 Unit not making ice Jonnie said that he ad…"
type textarea "x"
type textarea "ICE MACHINE. NTE: $500 PO # 72080805 Unit not making ice Jonnie said that he ad…"
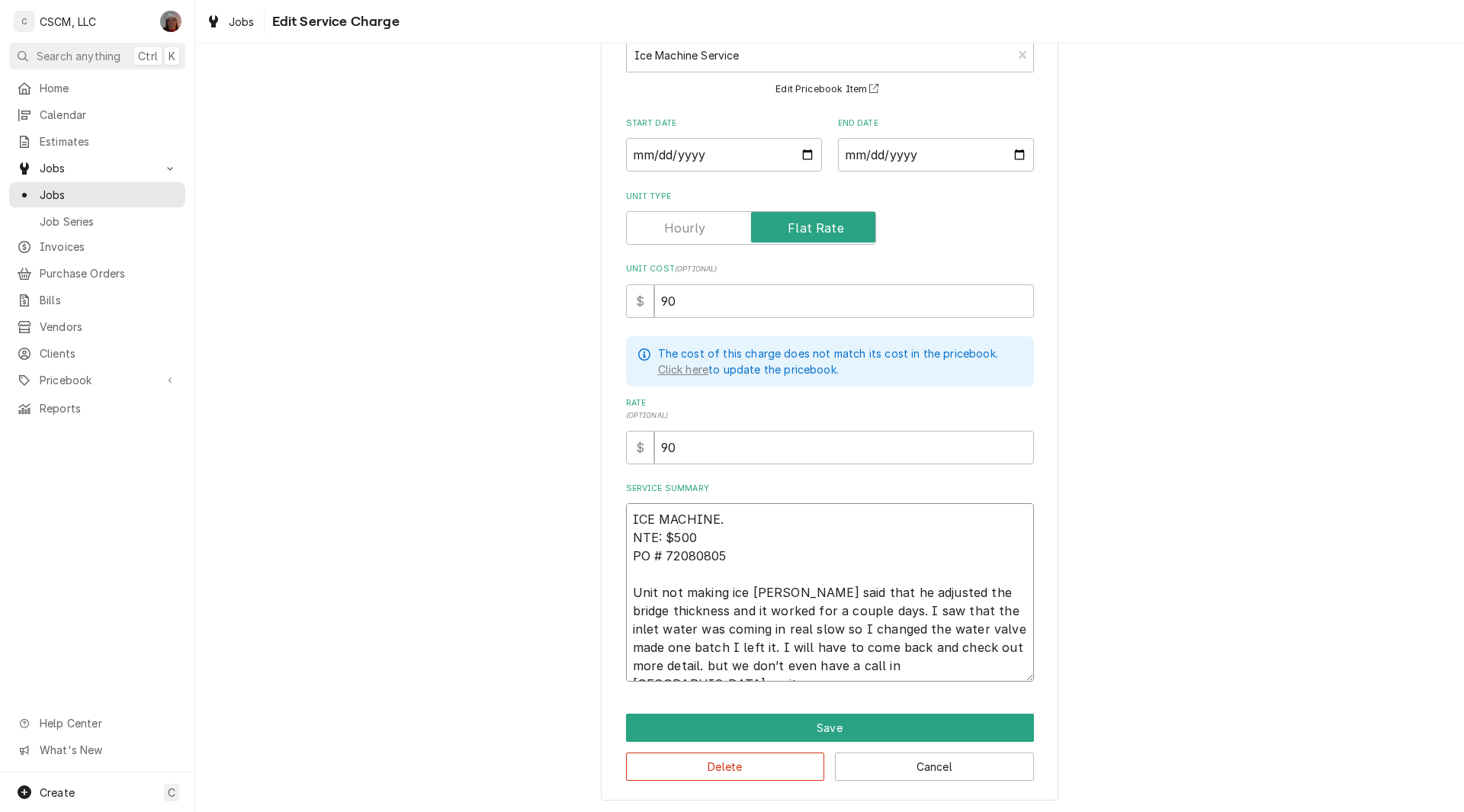
drag, startPoint x: 664, startPoint y: 667, endPoint x: 949, endPoint y: 676, distance: 285.1
click at [949, 676] on textarea "ICE MACHINE. NTE: $500 PO # 72080805 Unit not making ice Jonnie said that he ad…" at bounding box center [830, 592] width 408 height 179
type textarea "x"
type textarea "ICE MACHINE. NTE: $500 PO # 72080805 Unit not making ice Jonnie said that he ad…"
type textarea "x"
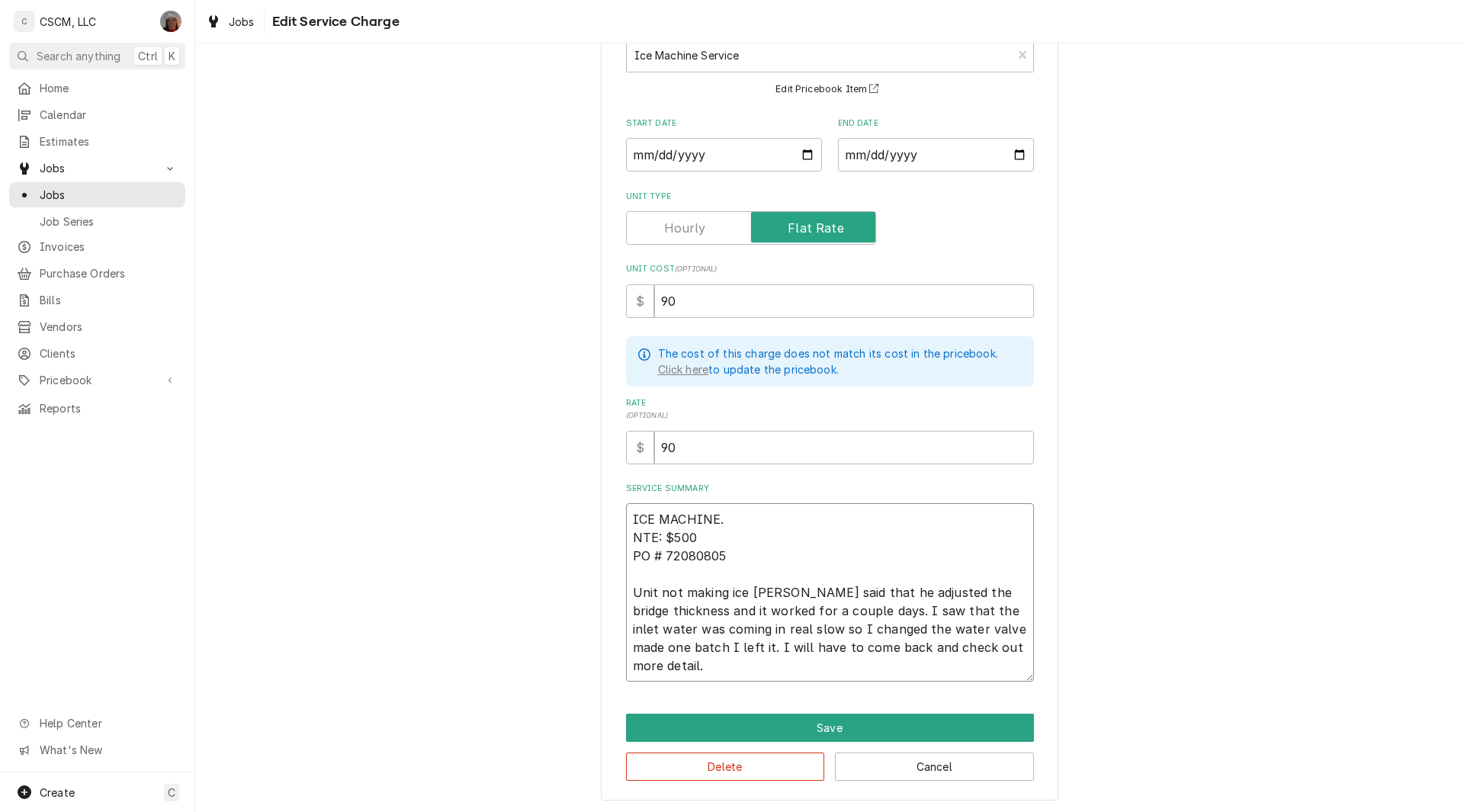
type textarea "ICE MACHINE. NTE: $500 PO # 72080805 Unit not making ice Jonnie said that he ad…"
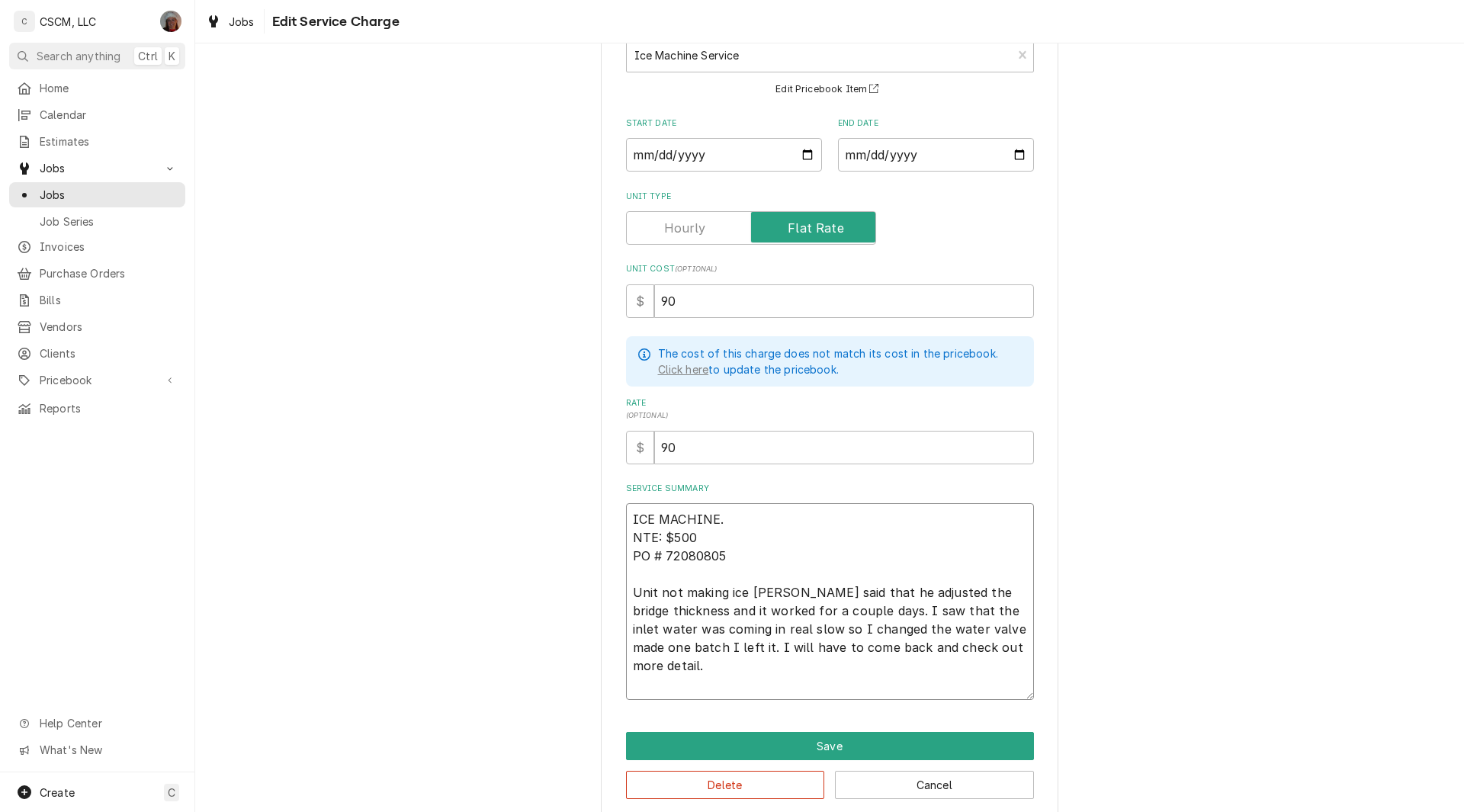
type textarea "x"
type textarea "ICE MACHINE. NTE: $500 PO # 72080805 Unit not making ice Jonnie said that he ad…"
type textarea "x"
type textarea "ICE MACHINE. NTE: $500 PO # 72080805 Unit not making ice Jonnie said that he ad…"
type textarea "x"
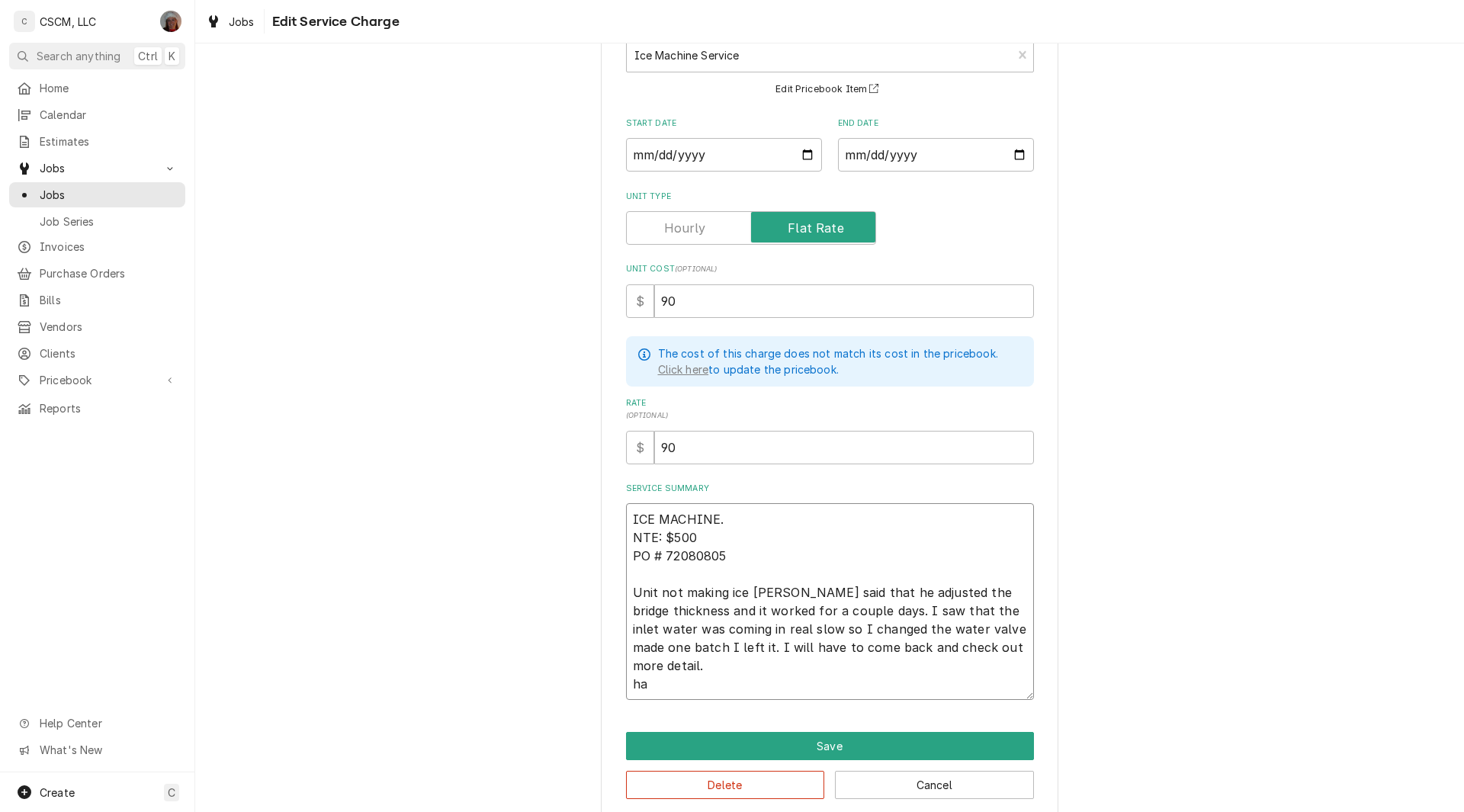
type textarea "ICE MACHINE. NTE: $500 PO # 72080805 Unit not making ice Jonnie said that he ad…"
type textarea "x"
type textarea "ICE MACHINE. NTE: $500 PO # 72080805 Unit not making ice Jonnie said that he ad…"
type textarea "x"
type textarea "ICE MACHINE. NTE: $500 PO # 72080805 Unit not making ice Jonnie said that he ad…"
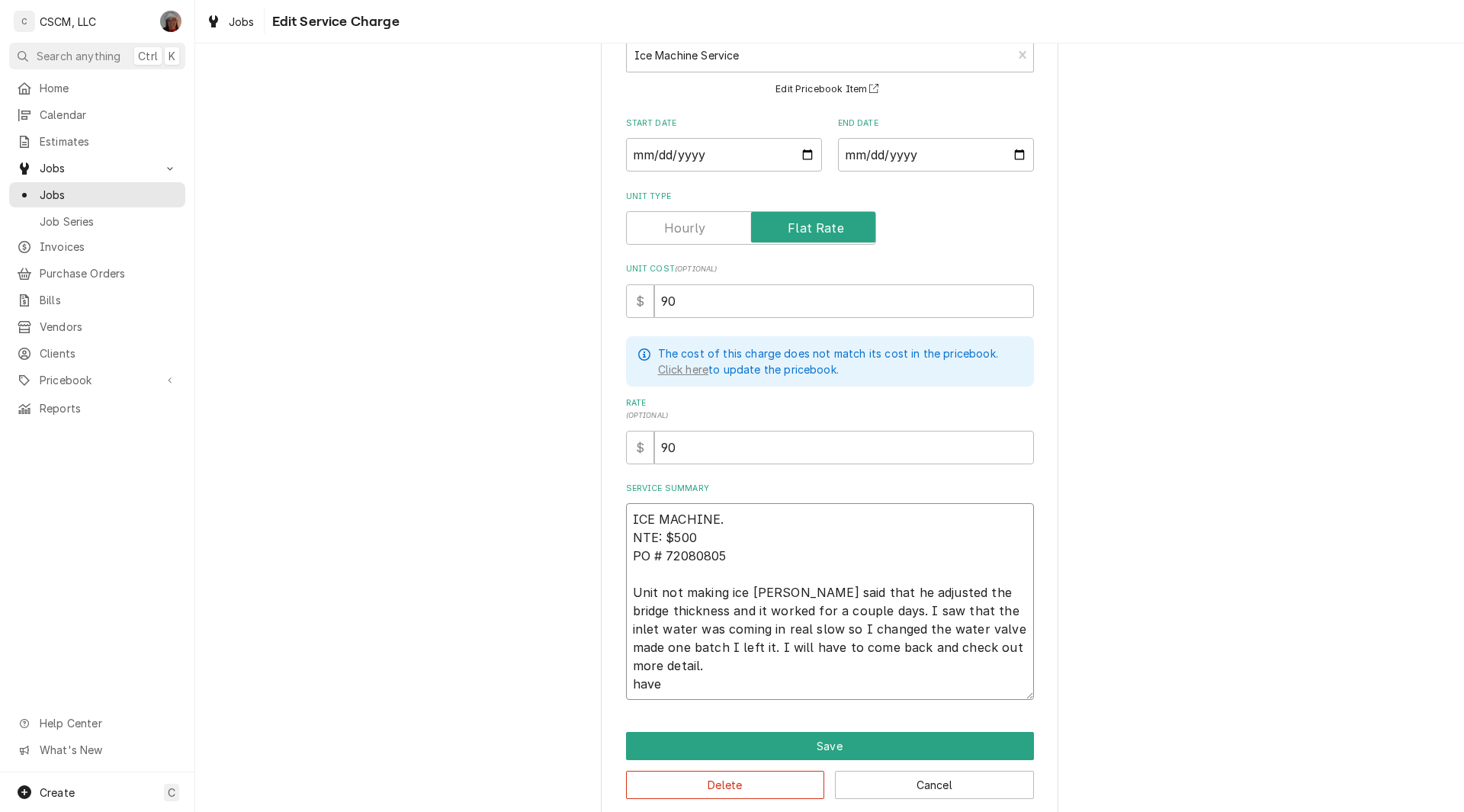
type textarea "x"
type textarea "ICE MACHINE. NTE: $500 PO # 72080805 Unit not making ice Jonnie said that he ad…"
type textarea "x"
type textarea "ICE MACHINE. NTE: $500 PO # 72080805 Unit not making ice Jonnie said that he ad…"
type textarea "x"
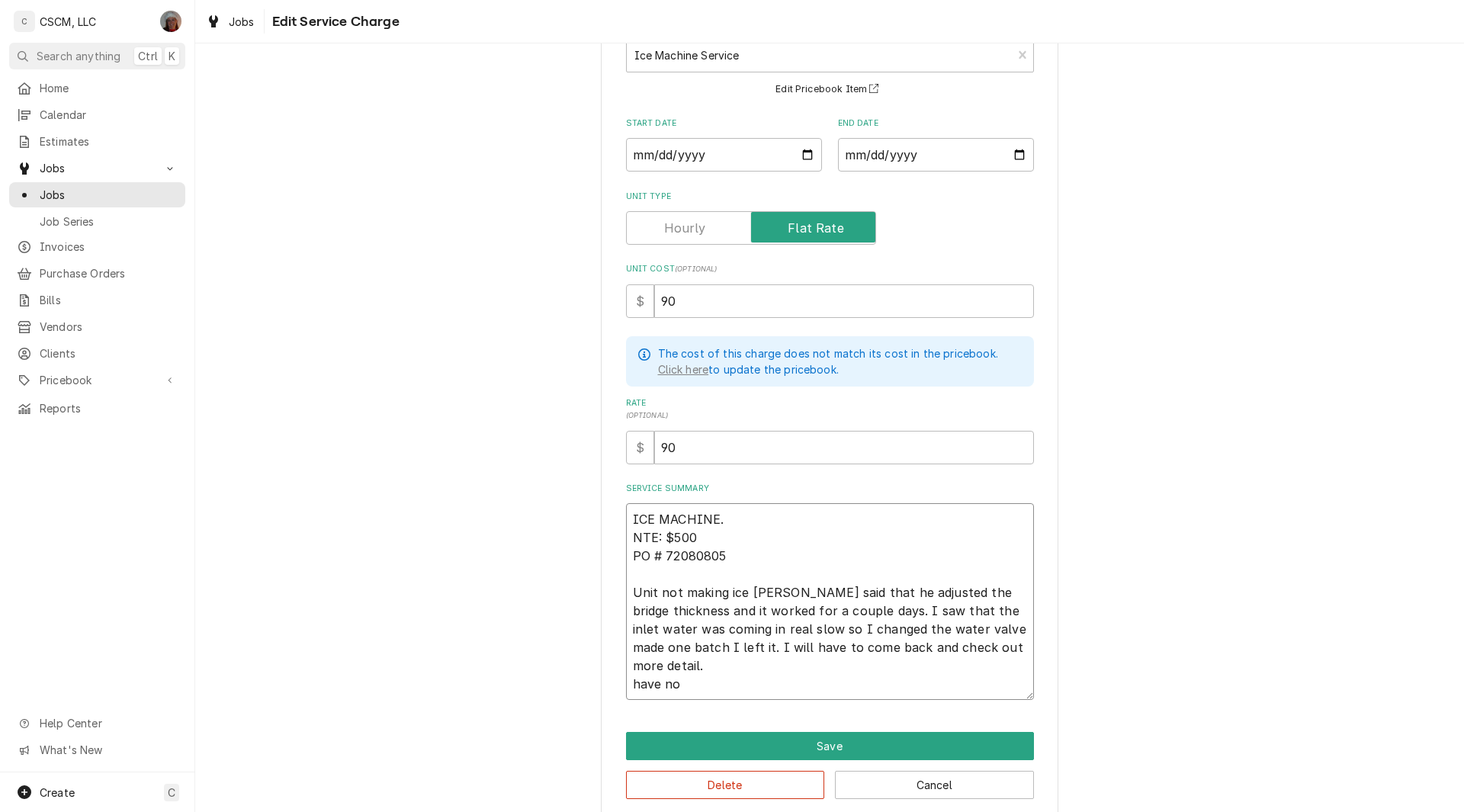
type textarea "ICE MACHINE. NTE: $500 PO # 72080805 Unit not making ice Jonnie said that he ad…"
type textarea "x"
type textarea "ICE MACHINE. NTE: $500 PO # 72080805 Unit not making ice Jonnie said that he ad…"
type textarea "x"
type textarea "ICE MACHINE. NTE: $500 PO # 72080805 Unit not making ice Jonnie said that he ad…"
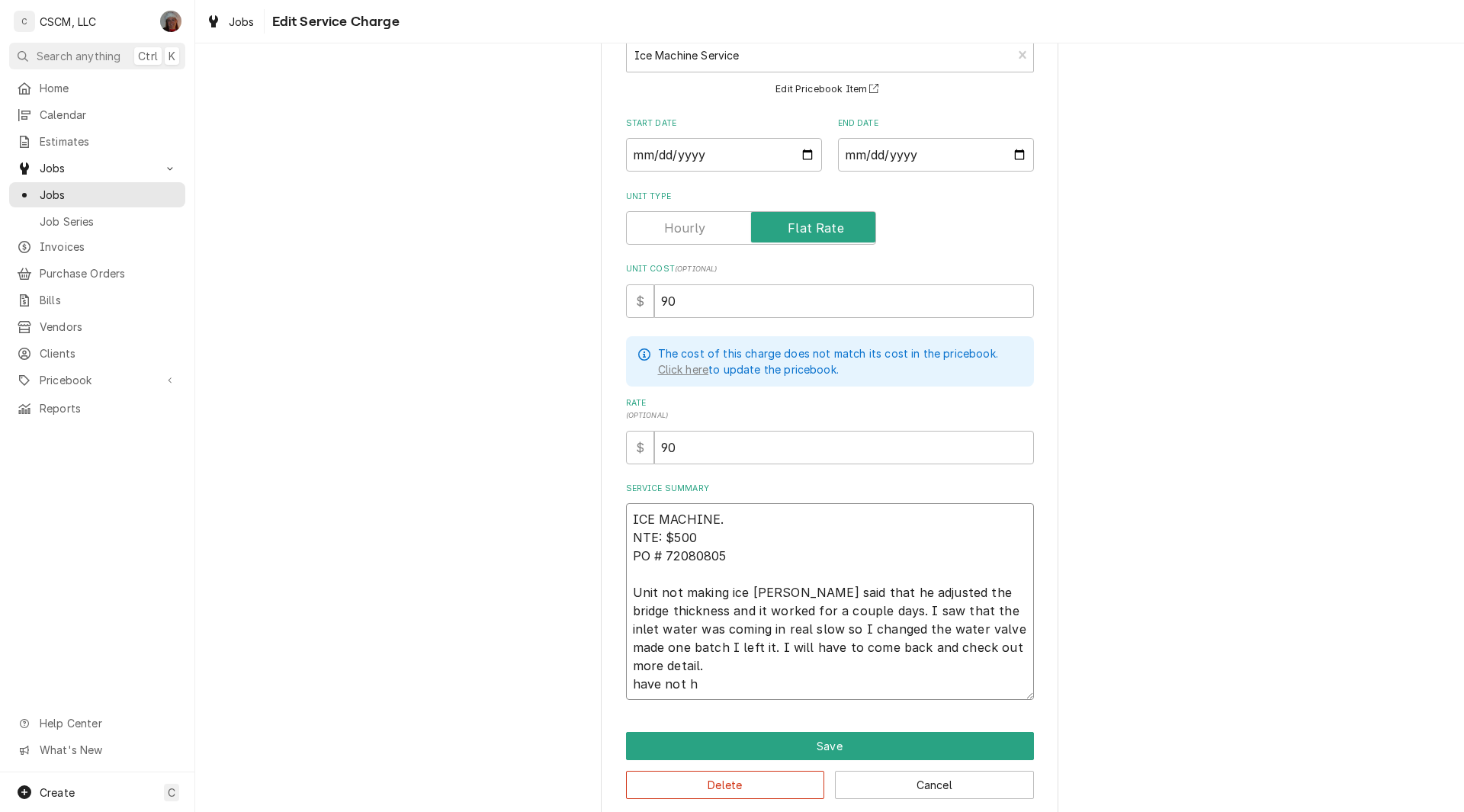
type textarea "x"
type textarea "ICE MACHINE. NTE: $500 PO # 72080805 Unit not making ice Jonnie said that he ad…"
type textarea "x"
type textarea "ICE MACHINE. NTE: $500 PO # 72080805 Unit not making ice Jonnie said that he ad…"
type textarea "x"
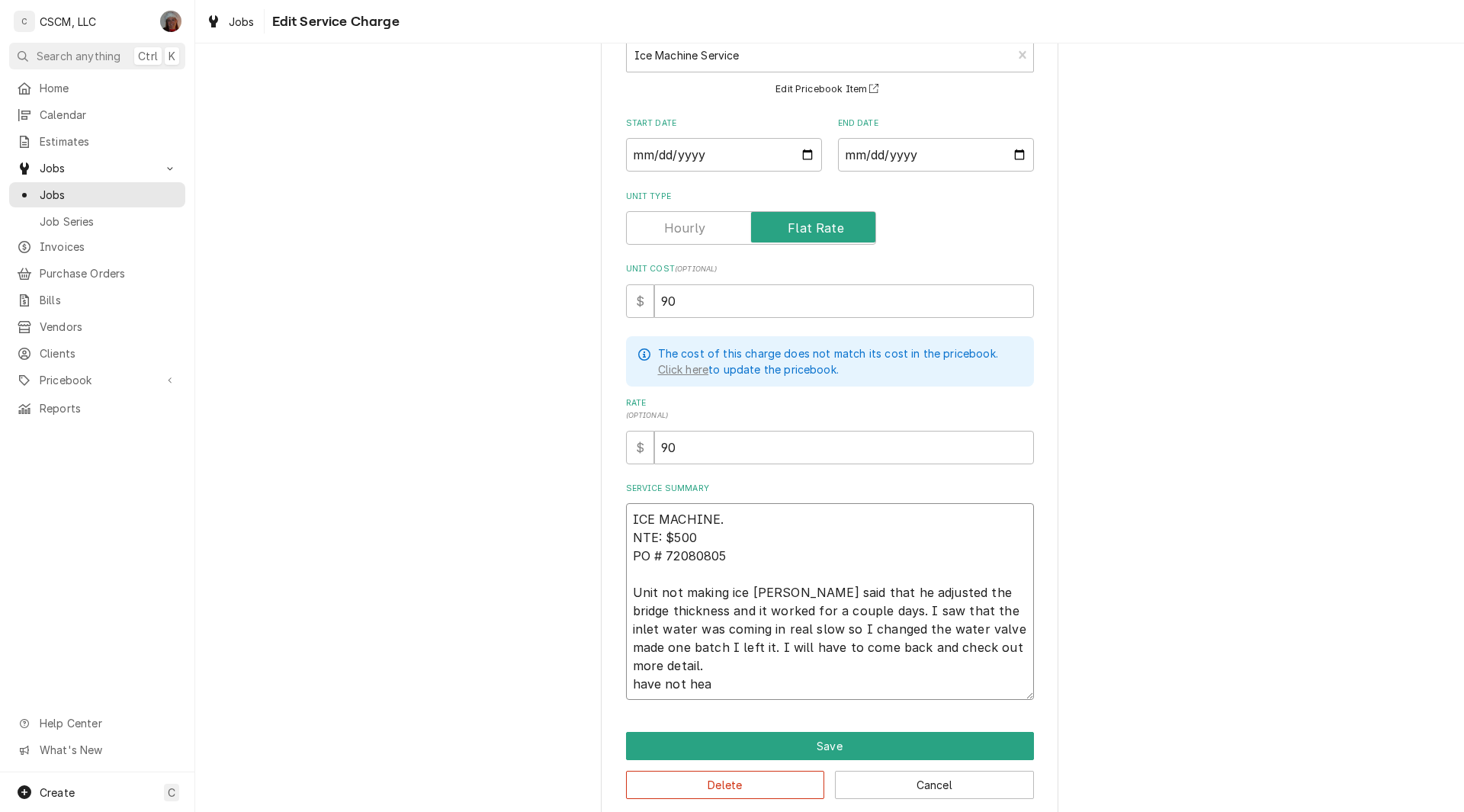
type textarea "ICE MACHINE. NTE: $500 PO # 72080805 Unit not making ice Jonnie said that he ad…"
type textarea "x"
type textarea "ICE MACHINE. NTE: $500 PO # 72080805 Unit not making ice Jonnie said that he ad…"
type textarea "x"
type textarea "ICE MACHINE. NTE: $500 PO # 72080805 Unit not making ice Jonnie said that he ad…"
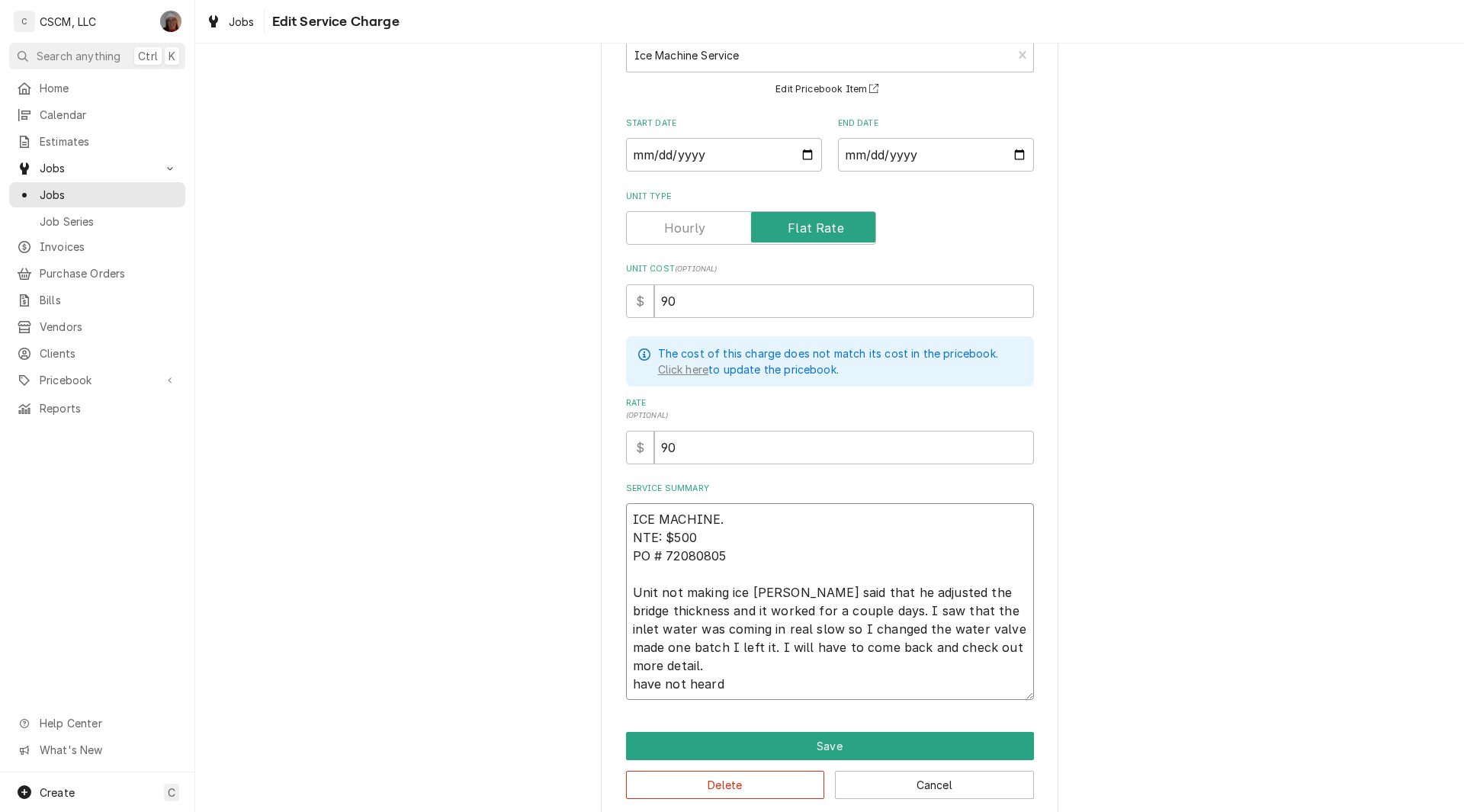
type textarea "x"
type textarea "ICE MACHINE. NTE: $500 PO # 72080805 Unit not making ice Jonnie said that he ad…"
type textarea "x"
type textarea "ICE MACHINE. NTE: $500 PO # 72080805 Unit not making ice Jonnie said that he ad…"
type textarea "x"
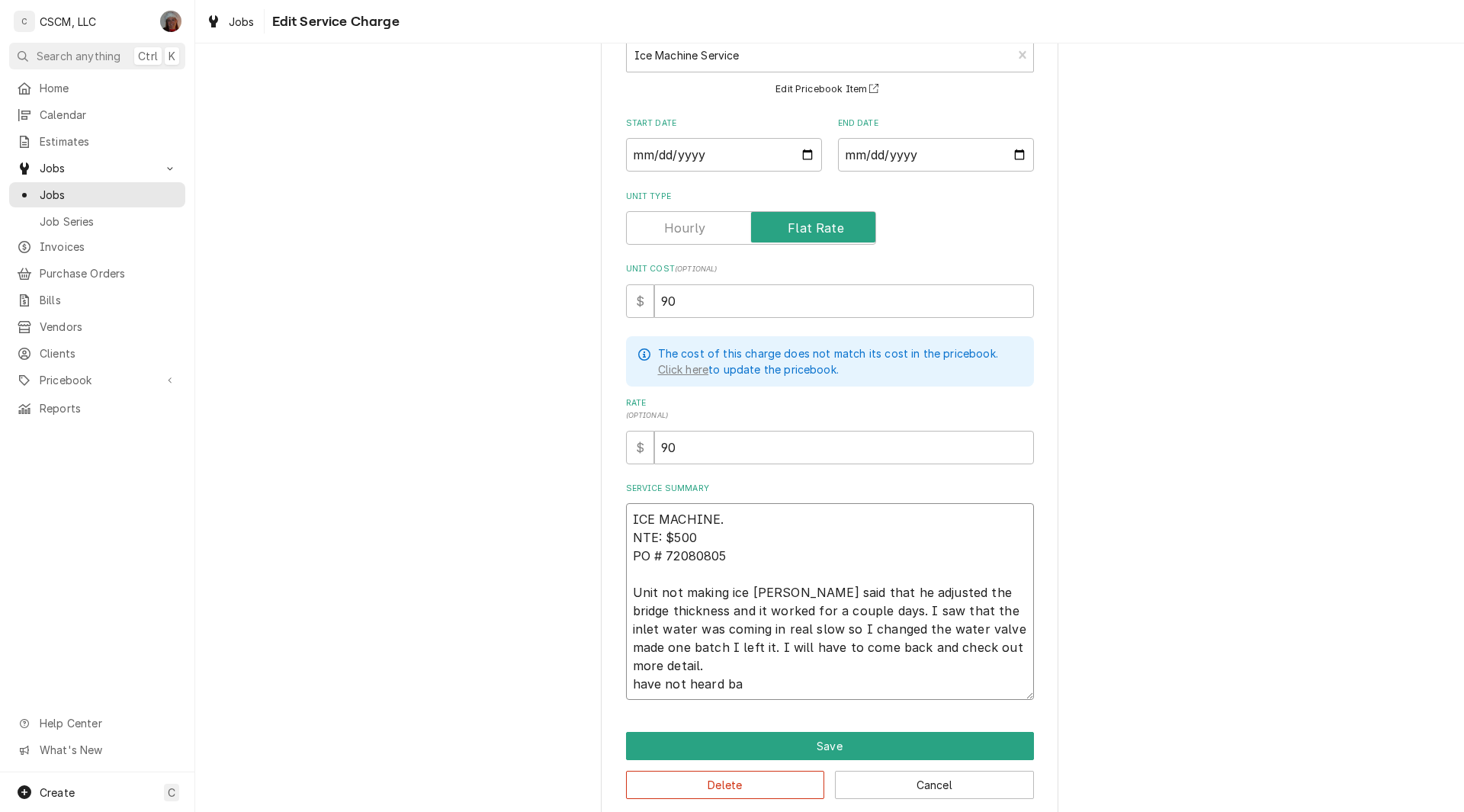
type textarea "ICE MACHINE. NTE: $500 PO # 72080805 Unit not making ice Jonnie said that he ad…"
type textarea "x"
type textarea "ICE MACHINE. NTE: $500 PO # 72080805 Unit not making ice Jonnie said that he ad…"
type textarea "x"
type textarea "ICE MACHINE. NTE: $500 PO # 72080805 Unit not making ice Jonnie said that he ad…"
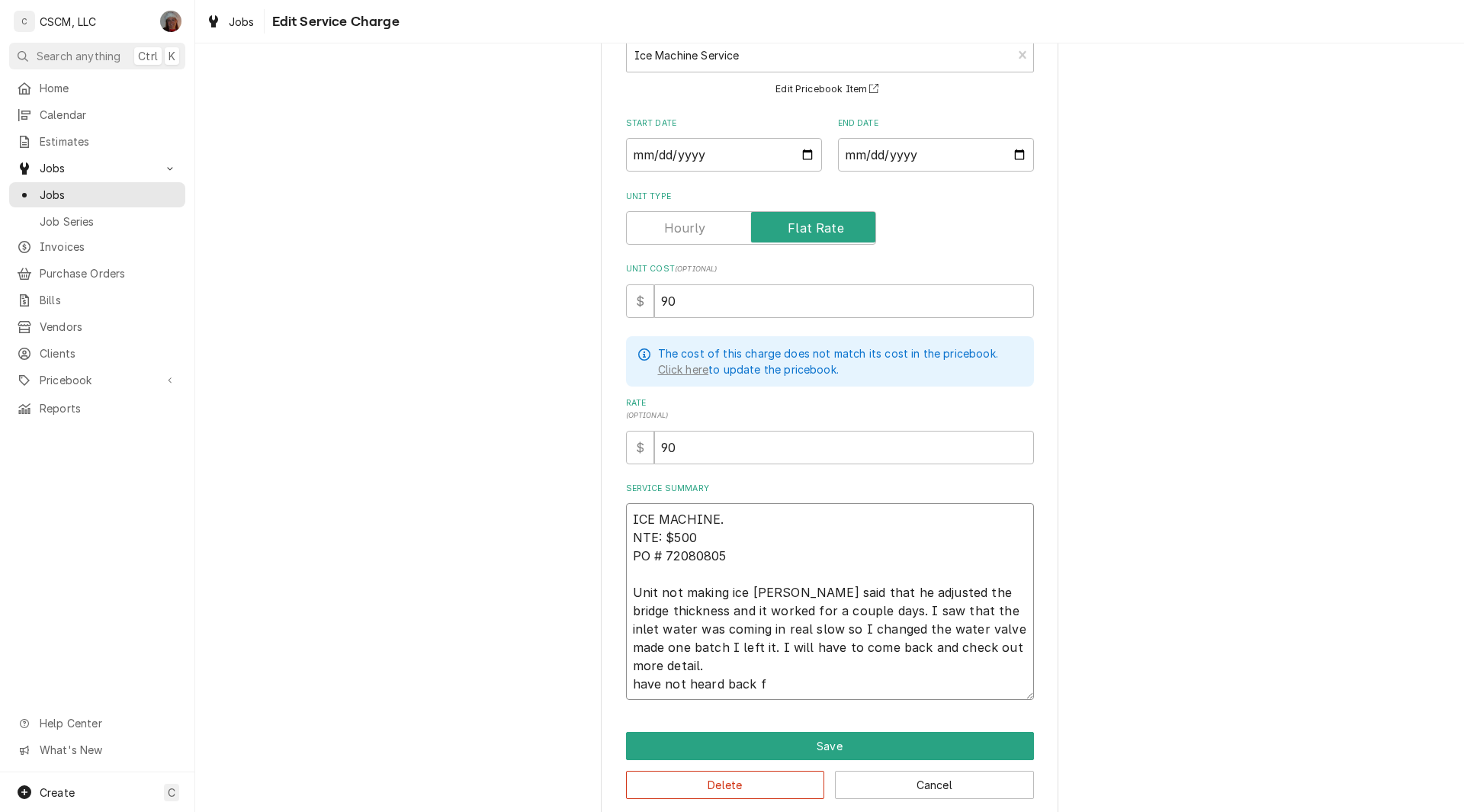
type textarea "x"
type textarea "ICE MACHINE. NTE: $500 PO # 72080805 Unit not making ice Jonnie said that he ad…"
type textarea "x"
type textarea "ICE MACHINE. NTE: $500 PO # 72080805 Unit not making ice Jonnie said that he ad…"
type textarea "x"
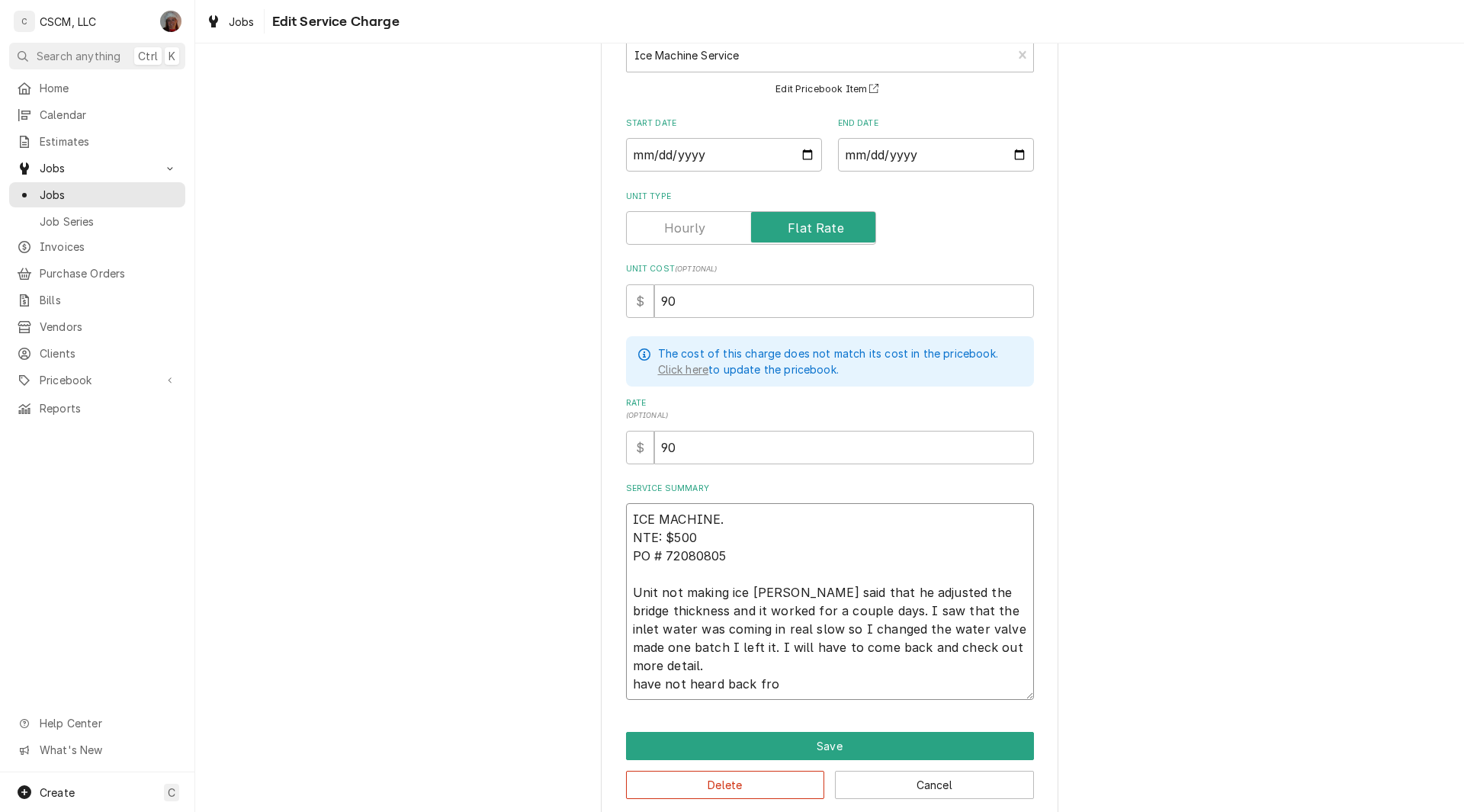
type textarea "ICE MACHINE. NTE: $500 PO # 72080805 Unit not making ice Jonnie said that he ad…"
type textarea "x"
type textarea "ICE MACHINE. NTE: $500 PO # 72080805 Unit not making ice Jonnie said that he ad…"
type textarea "x"
type textarea "ICE MACHINE. NTE: $500 PO # 72080805 Unit not making ice Jonnie said that he ad…"
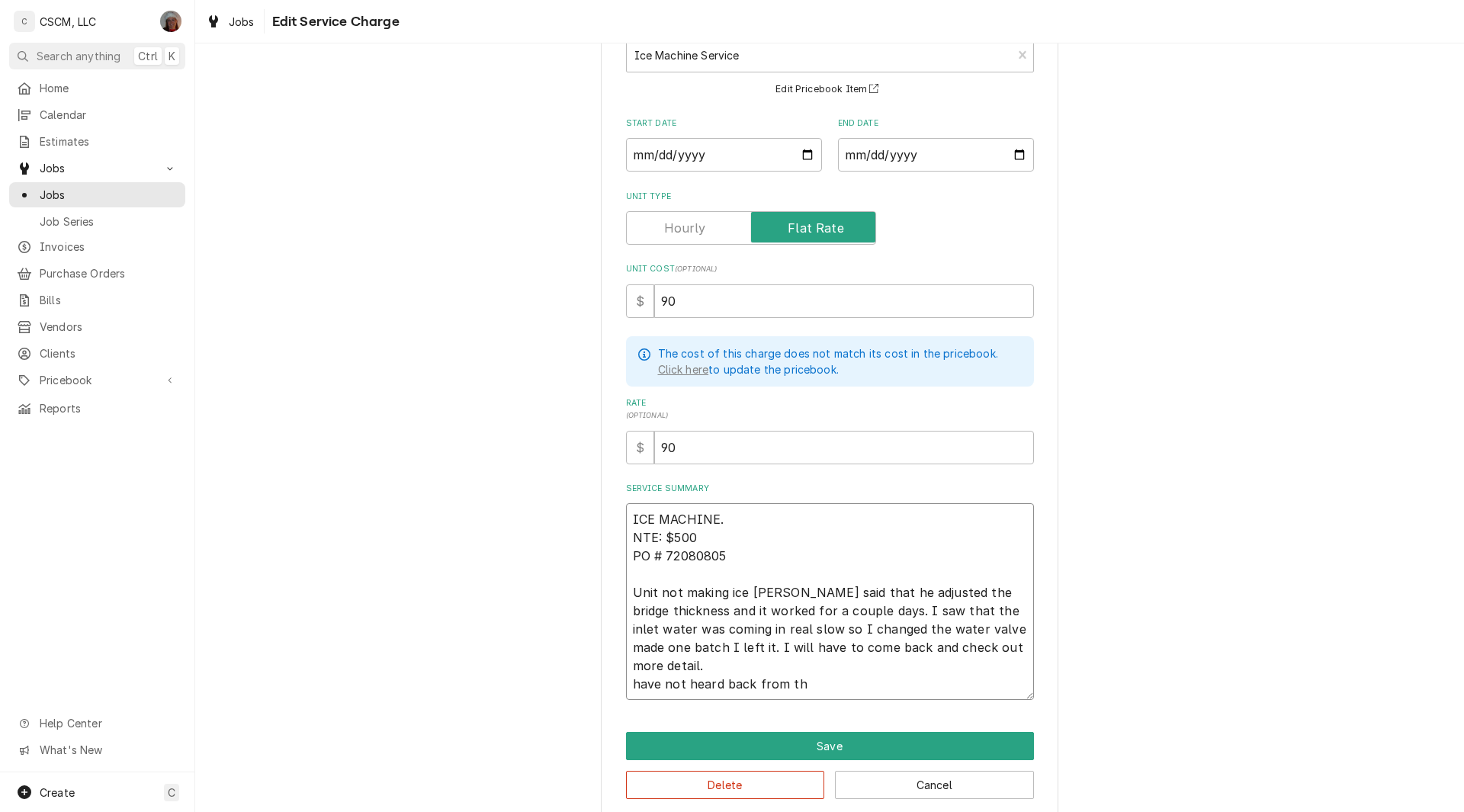
type textarea "x"
type textarea "ICE MACHINE. NTE: $500 PO # 72080805 Unit not making ice Jonnie said that he ad…"
type textarea "x"
type textarea "ICE MACHINE. NTE: $500 PO # 72080805 Unit not making ice Jonnie said that he ad…"
type textarea "x"
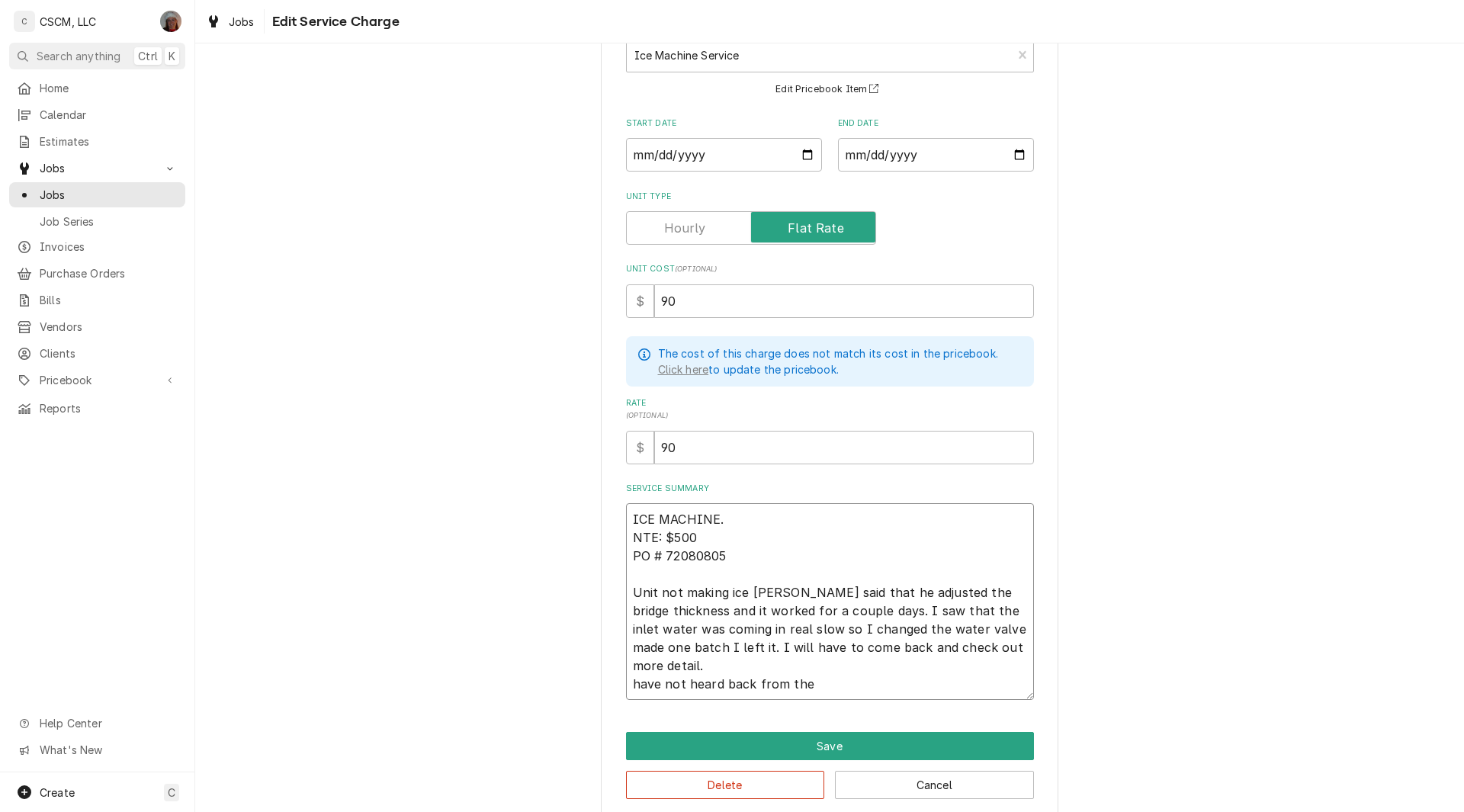
type textarea "ICE MACHINE. NTE: $500 PO # 72080805 Unit not making ice Jonnie said that he ad…"
type textarea "x"
type textarea "ICE MACHINE. NTE: $500 PO # 72080805 Unit not making ice Jonnie said that he ad…"
type textarea "x"
type textarea "ICE MACHINE. NTE: $500 PO # 72080805 Unit not making ice Jonnie said that he ad…"
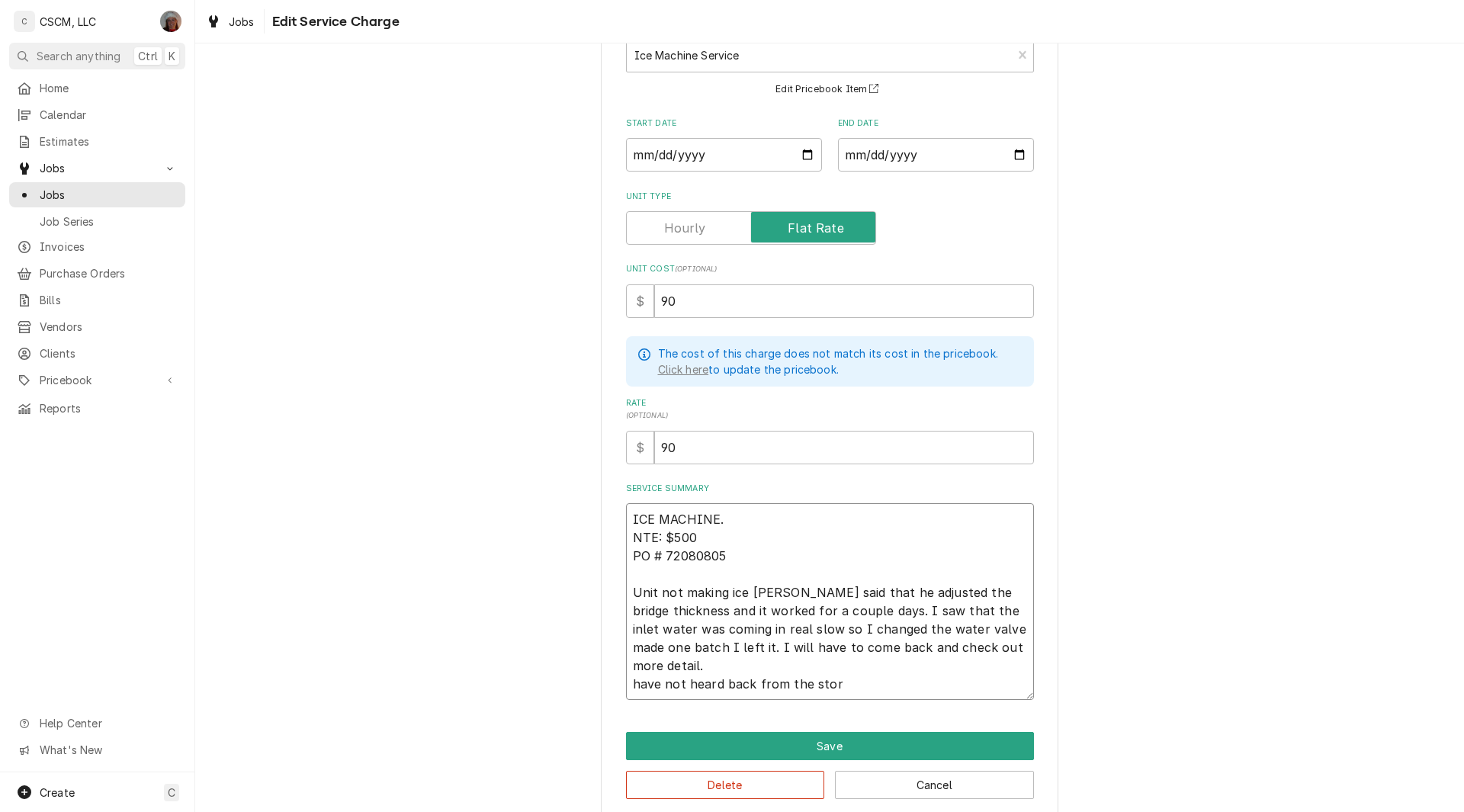
type textarea "x"
type textarea "ICE MACHINE. NTE: $500 PO # 72080805 Unit not making ice Jonnie said that he ad…"
type textarea "x"
type textarea "ICE MACHINE. NTE: $500 PO # 72080805 Unit not making ice Jonnie said that he ad…"
type textarea "x"
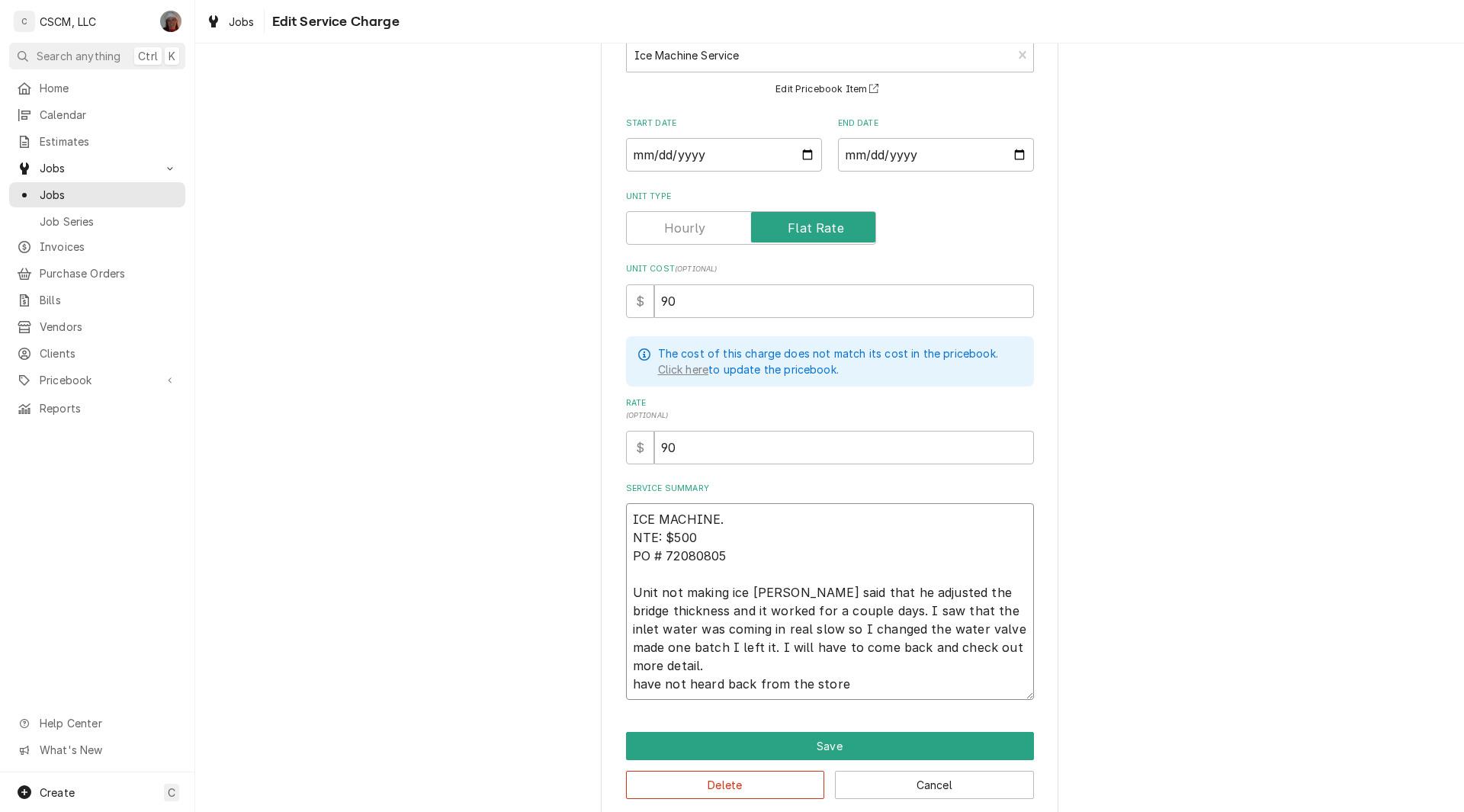
type textarea "ICE MACHINE. NTE: $500 PO # 72080805 Unit not making ice Jonnie said that he ad…"
type textarea "x"
type textarea "ICE MACHINE. NTE: $500 PO # 72080805 Unit not making ice Jonnie said that he ad…"
type textarea "x"
type textarea "ICE MACHINE. NTE: $500 PO # 72080805 Unit not making ice Jonnie said that he ad…"
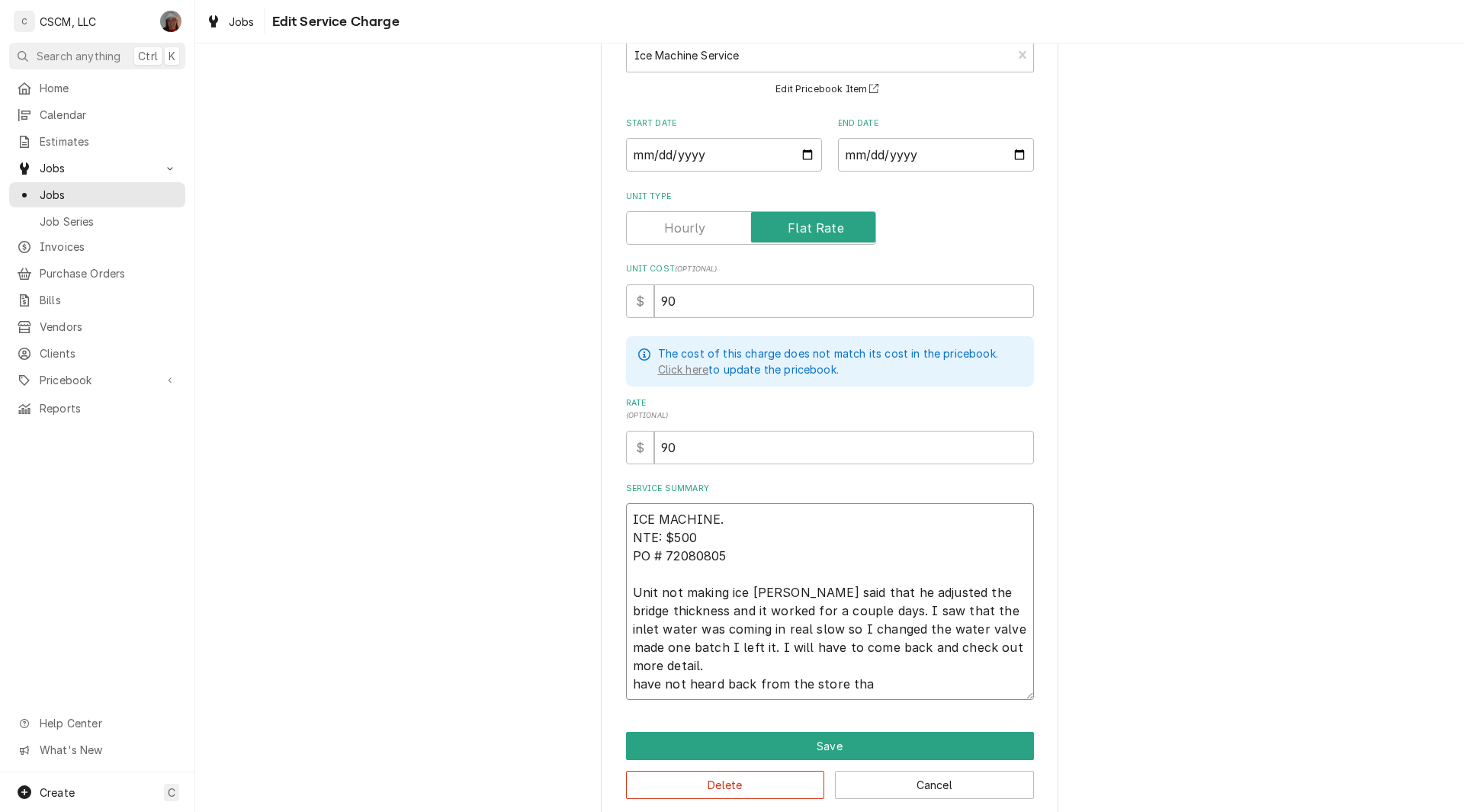
type textarea "x"
type textarea "ICE MACHINE. NTE: $500 PO # 72080805 Unit not making ice Jonnie said that he ad…"
type textarea "x"
type textarea "ICE MACHINE. NTE: $500 PO # 72080805 Unit not making ice Jonnie said that he ad…"
type textarea "x"
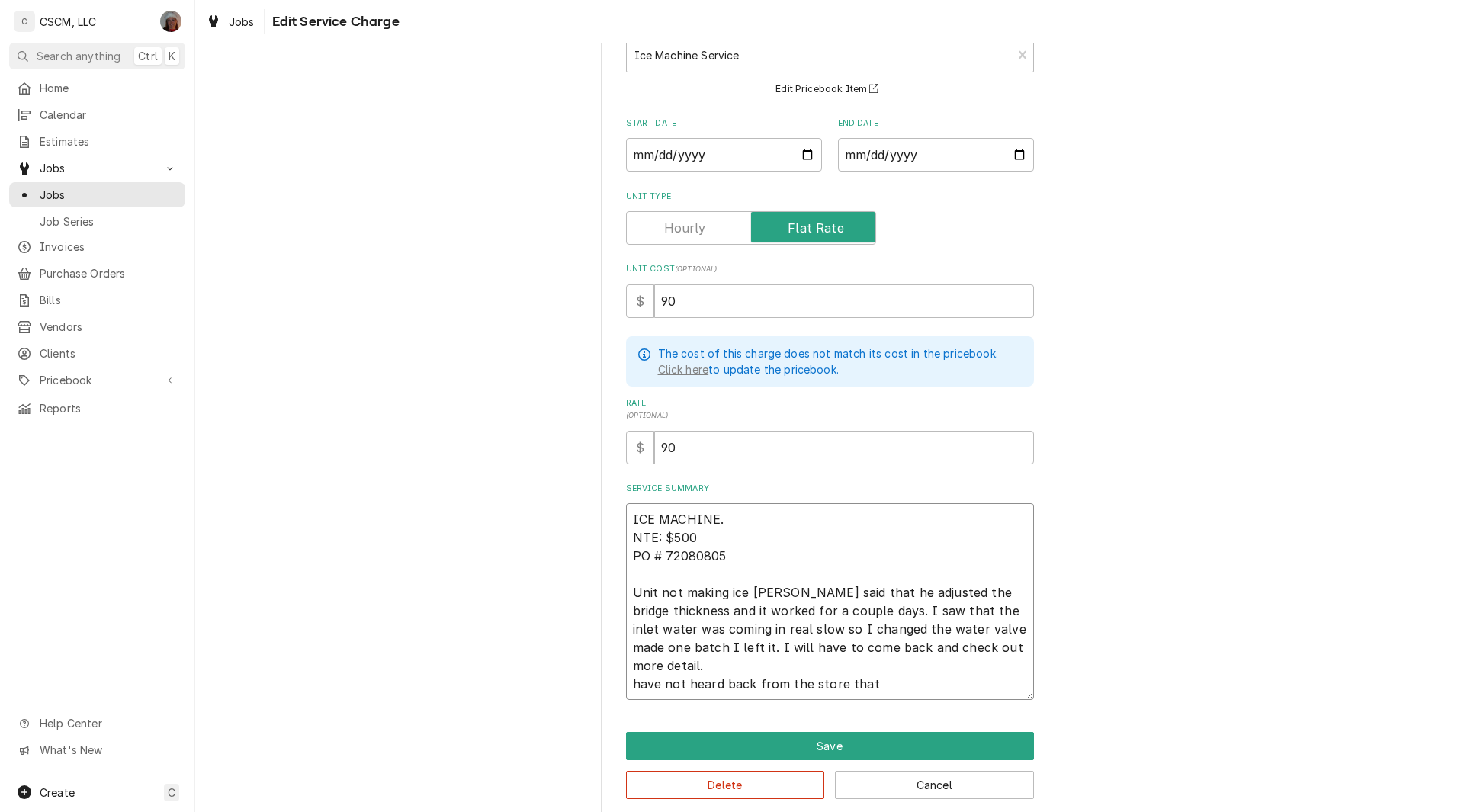
type textarea "ICE MACHINE. NTE: $500 PO # 72080805 Unit not making ice Jonnie said that he ad…"
type textarea "x"
type textarea "ICE MACHINE. NTE: $500 PO # 72080805 Unit not making ice Jonnie said that he ad…"
type textarea "x"
type textarea "ICE MACHINE. NTE: $500 PO # 72080805 Unit not making ice Jonnie said that he ad…"
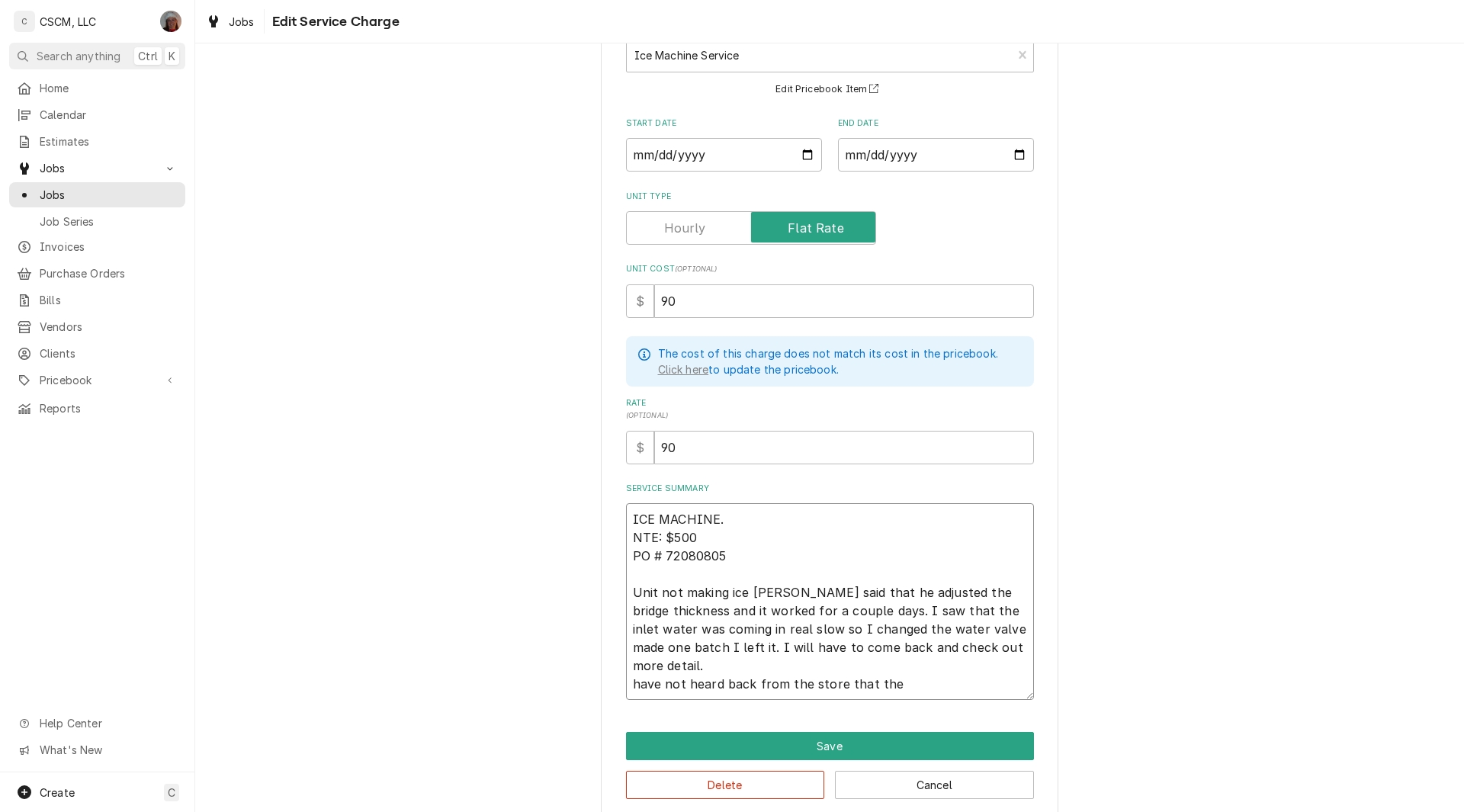
type textarea "x"
type textarea "ICE MACHINE. NTE: $500 PO # 72080805 Unit not making ice Jonnie said that he ad…"
type textarea "x"
type textarea "ICE MACHINE. NTE: $500 PO # 72080805 Unit not making ice Jonnie said that he ad…"
type textarea "x"
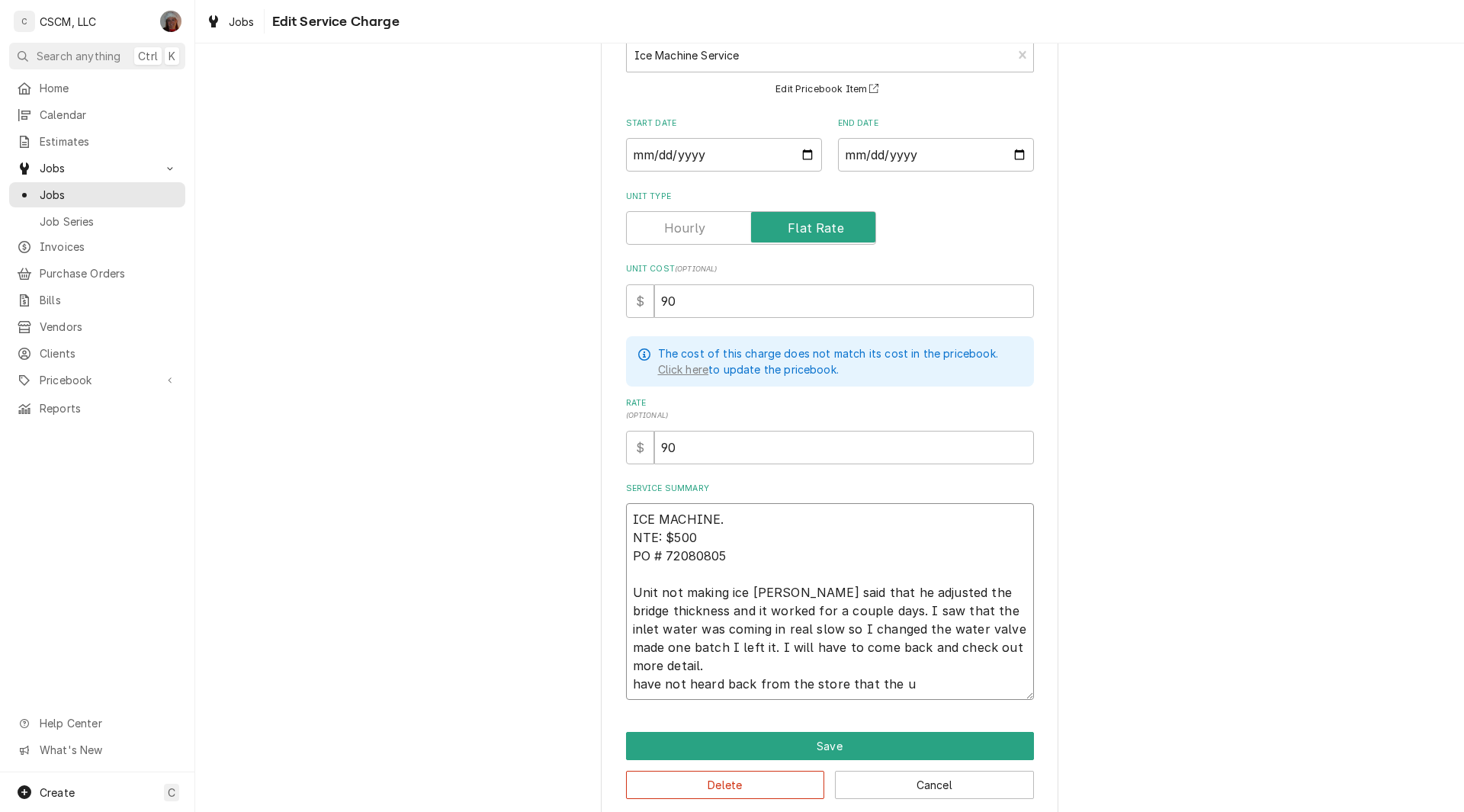
type textarea "ICE MACHINE. NTE: $500 PO # 72080805 Unit not making ice Jonnie said that he ad…"
type textarea "x"
type textarea "ICE MACHINE. NTE: $500 PO # 72080805 Unit not making ice Jonnie said that he ad…"
type textarea "x"
type textarea "ICE MACHINE. NTE: $500 PO # 72080805 Unit not making ice Jonnie said that he ad…"
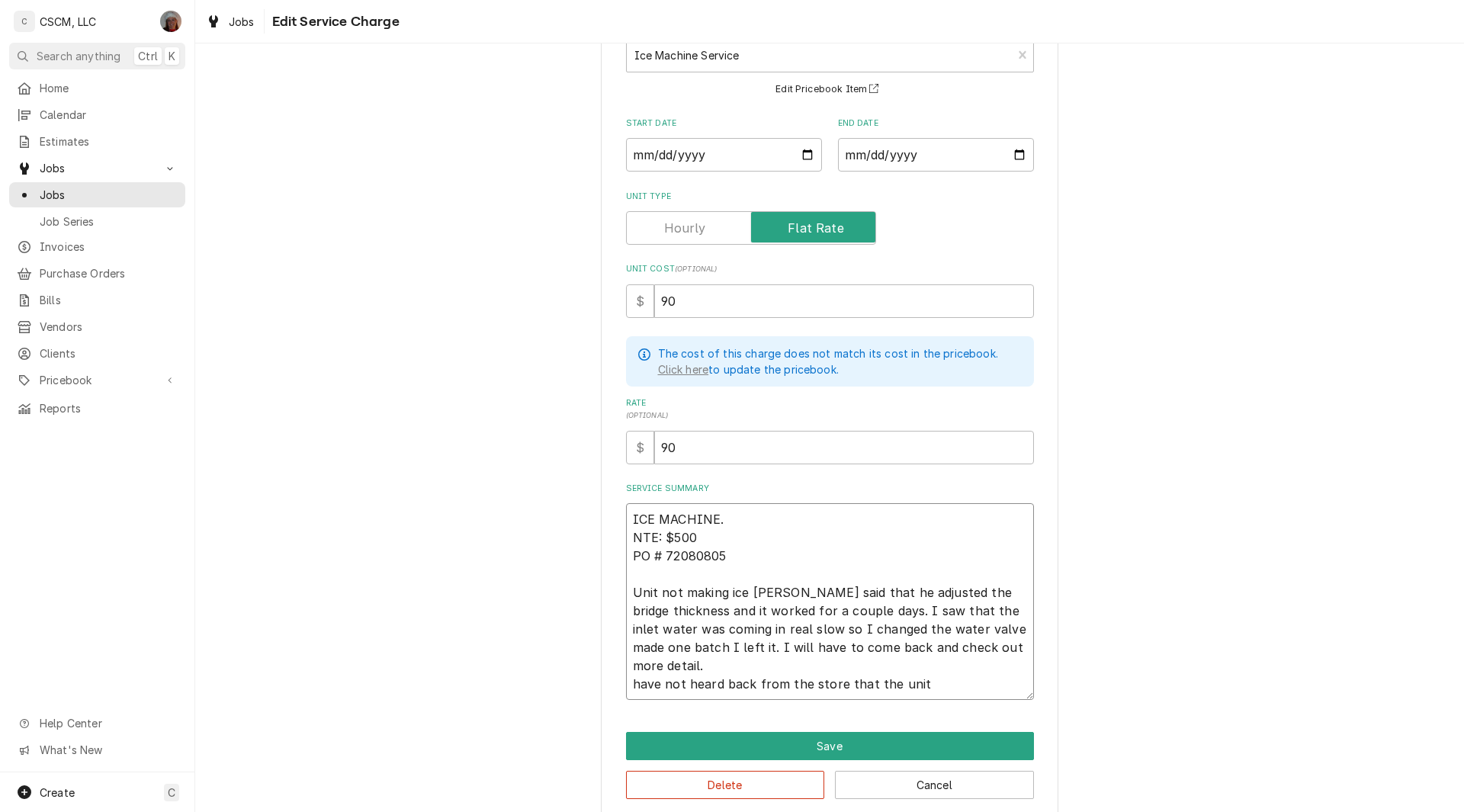
type textarea "x"
type textarea "ICE MACHINE. NTE: $500 PO # 72080805 Unit not making ice Jonnie said that he ad…"
type textarea "x"
type textarea "ICE MACHINE. NTE: $500 PO # 72080805 Unit not making ice Jonnie said that he ad…"
type textarea "x"
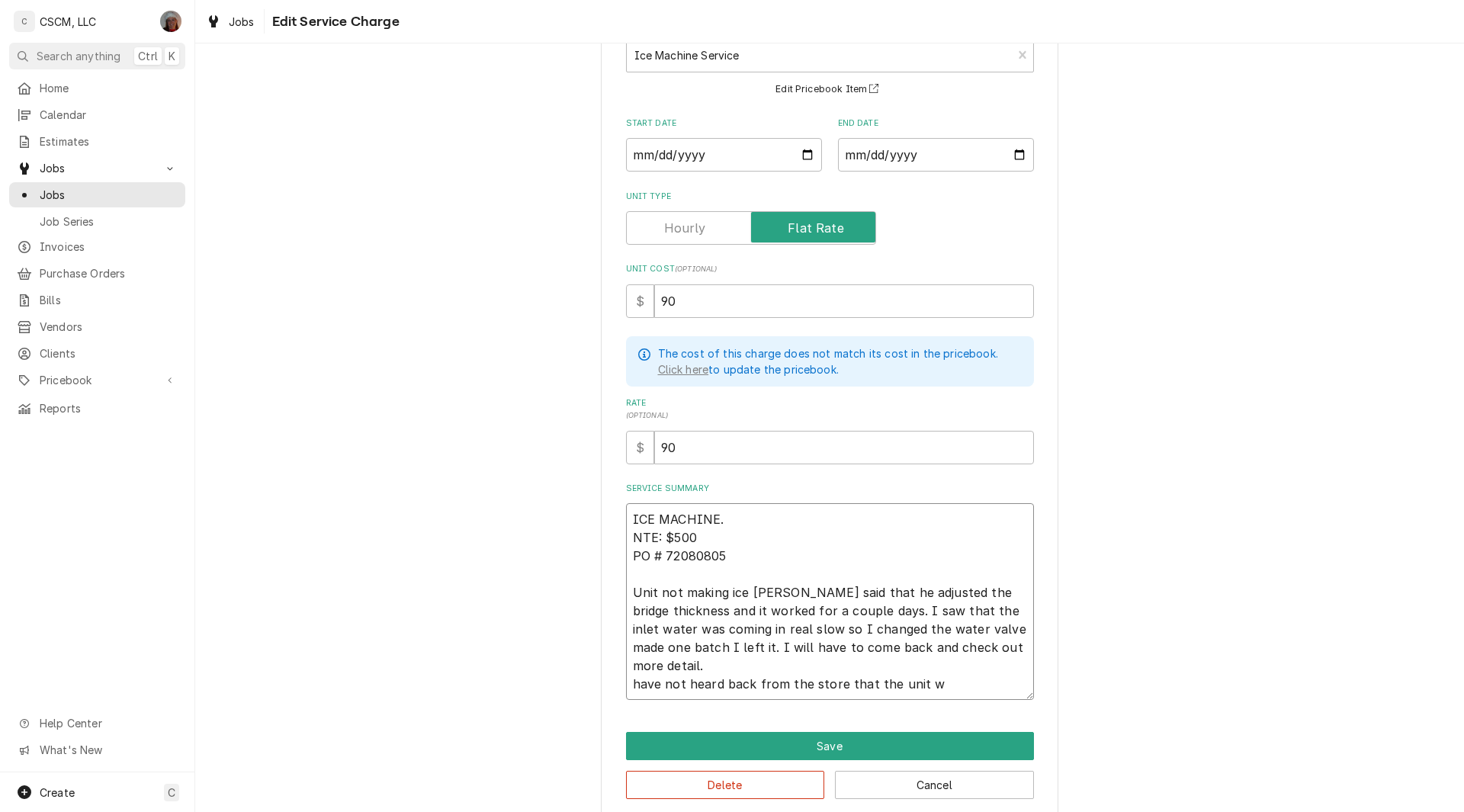
type textarea "ICE MACHINE. NTE: $500 PO # 72080805 Unit not making ice Jonnie said that he ad…"
type textarea "x"
type textarea "ICE MACHINE. NTE: $500 PO # 72080805 Unit not making ice Jonnie said that he ad…"
type textarea "x"
type textarea "ICE MACHINE. NTE: $500 PO # 72080805 Unit not making ice Jonnie said that he ad…"
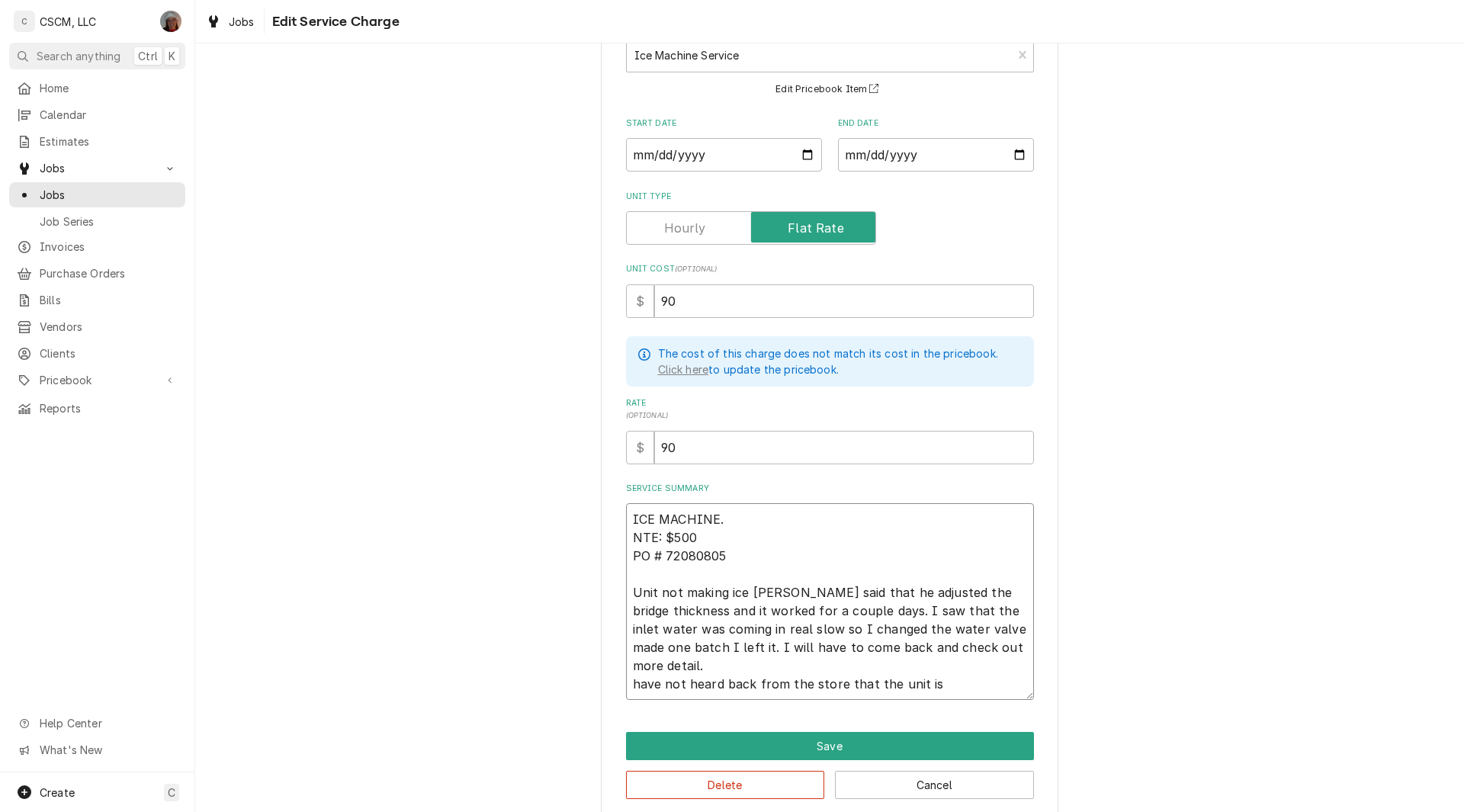
type textarea "x"
type textarea "ICE MACHINE. NTE: $500 PO # 72080805 Unit not making ice Jonnie said that he ad…"
type textarea "x"
type textarea "ICE MACHINE. NTE: $500 PO # 72080805 Unit not making ice Jonnie said that he ad…"
type textarea "x"
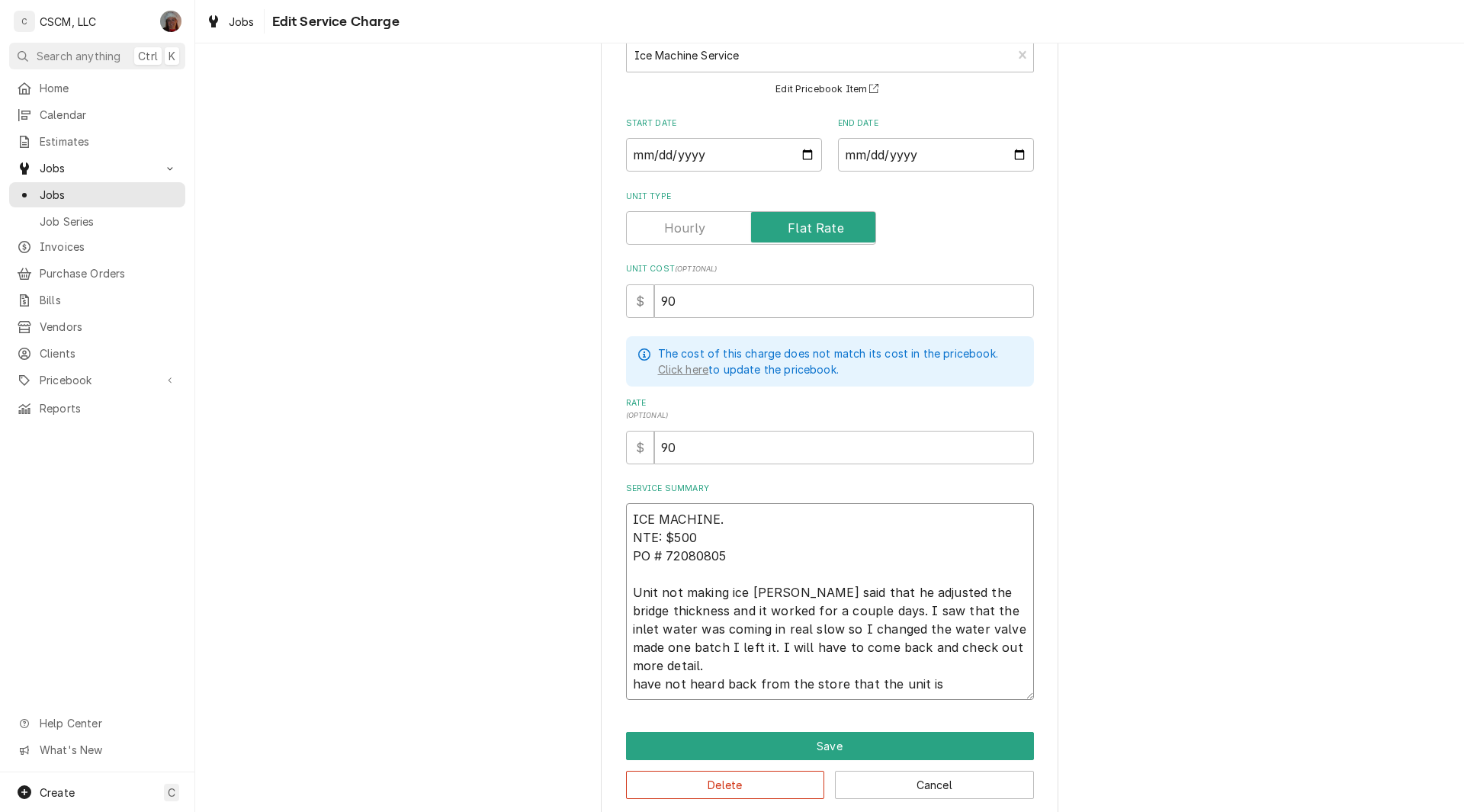
type textarea "ICE MACHINE. NTE: $500 PO # 72080805 Unit not making ice Jonnie said that he ad…"
type textarea "x"
type textarea "ICE MACHINE. NTE: $500 PO # 72080805 Unit not making ice Jonnie said that he ad…"
type textarea "x"
type textarea "ICE MACHINE. NTE: $500 PO # 72080805 Unit not making ice Jonnie said that he ad…"
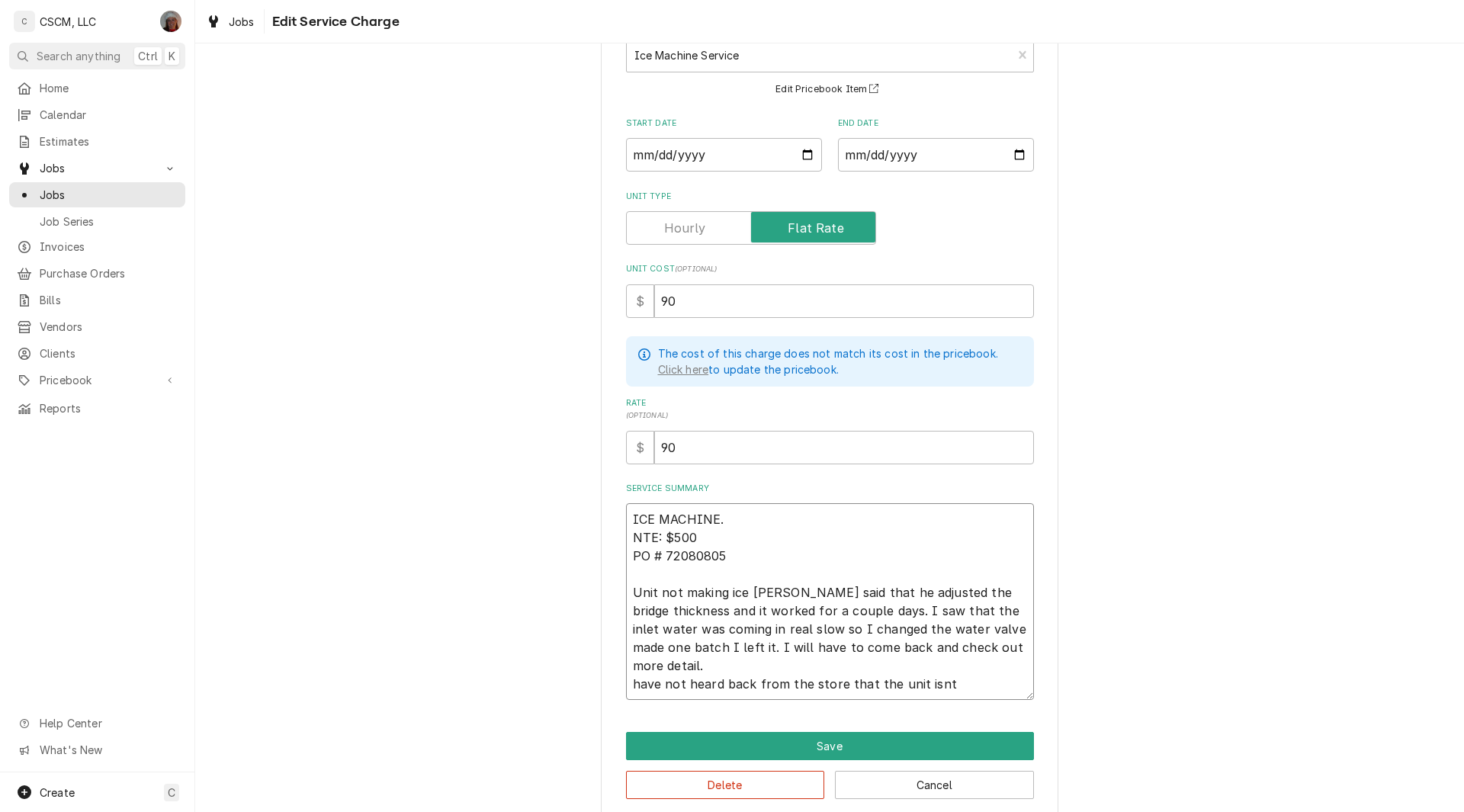
type textarea "x"
type textarea "ICE MACHINE. NTE: $500 PO # 72080805 Unit not making ice Jonnie said that he ad…"
type textarea "x"
type textarea "ICE MACHINE. NTE: $500 PO # 72080805 Unit not making ice Jonnie said that he ad…"
type textarea "x"
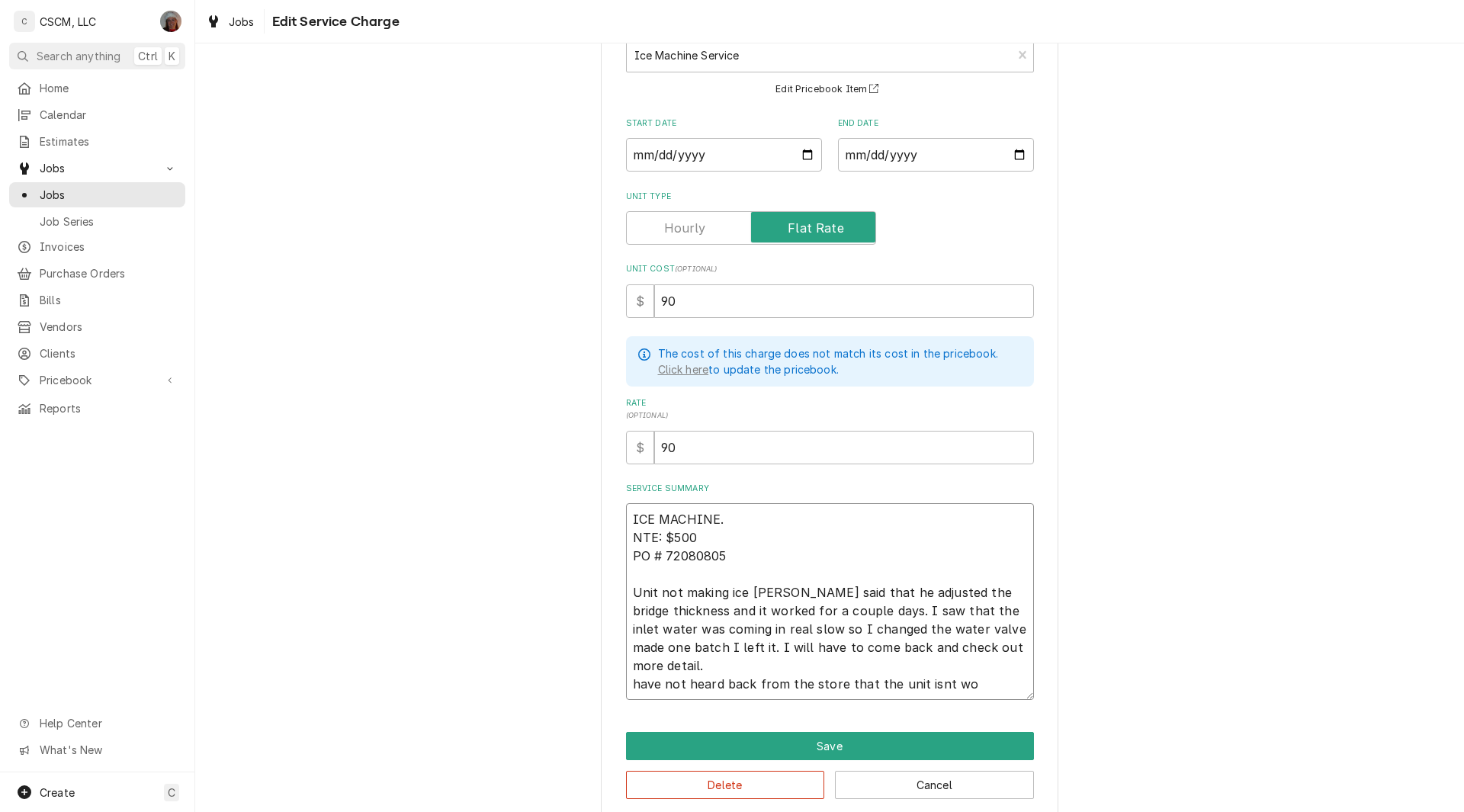
type textarea "ICE MACHINE. NTE: $500 PO # 72080805 Unit not making ice Jonnie said that he ad…"
type textarea "x"
type textarea "ICE MACHINE. NTE: $500 PO # 72080805 Unit not making ice Jonnie said that he ad…"
type textarea "x"
type textarea "ICE MACHINE. NTE: $500 PO # 72080805 Unit not making ice Jonnie said that he ad…"
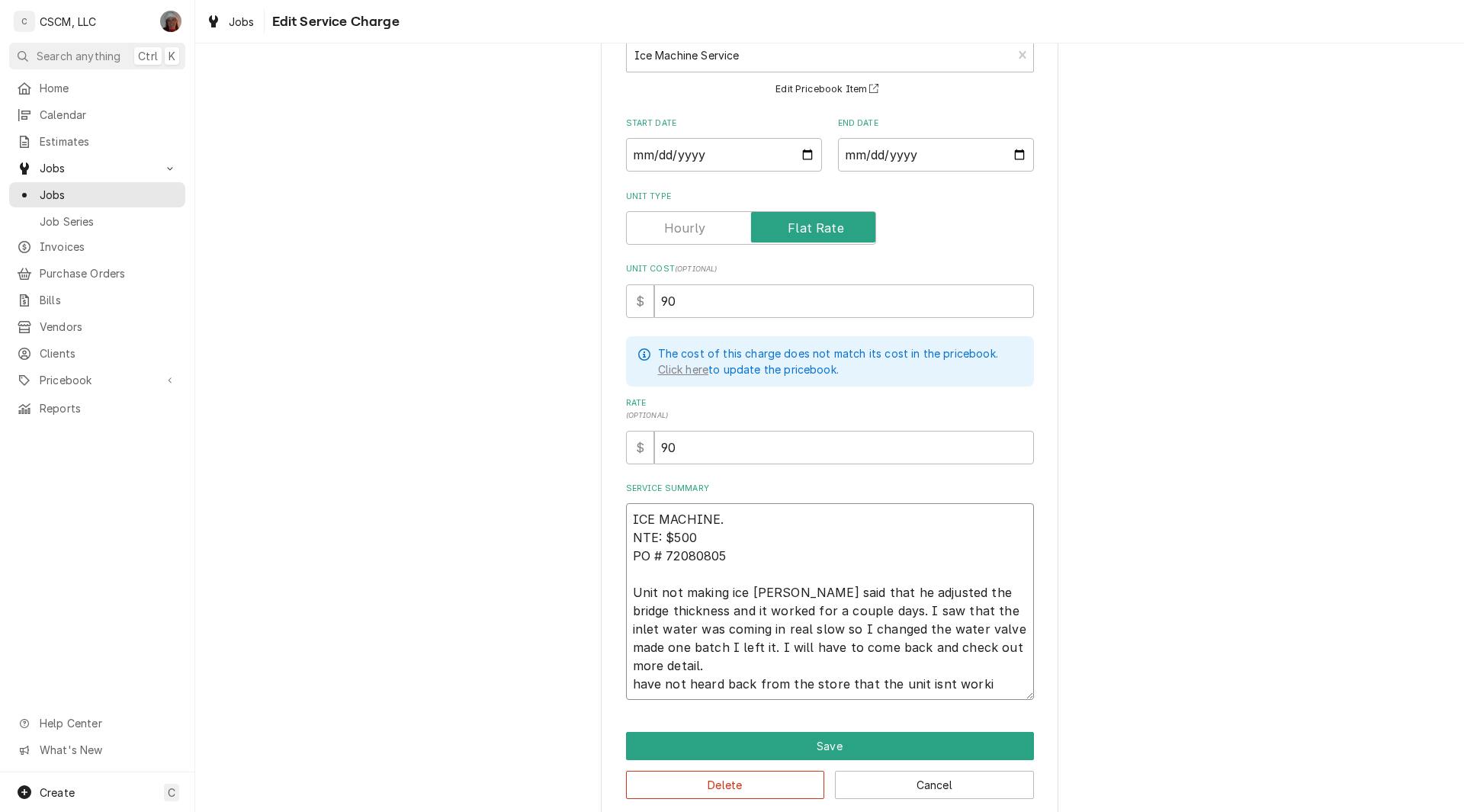
type textarea "x"
type textarea "ICE MACHINE. NTE: $500 PO # 72080805 Unit not making ice Jonnie said that he ad…"
type textarea "x"
type textarea "ICE MACHINE. NTE: $500 PO # 72080805 Unit not making ice Jonnie said that he ad…"
type textarea "x"
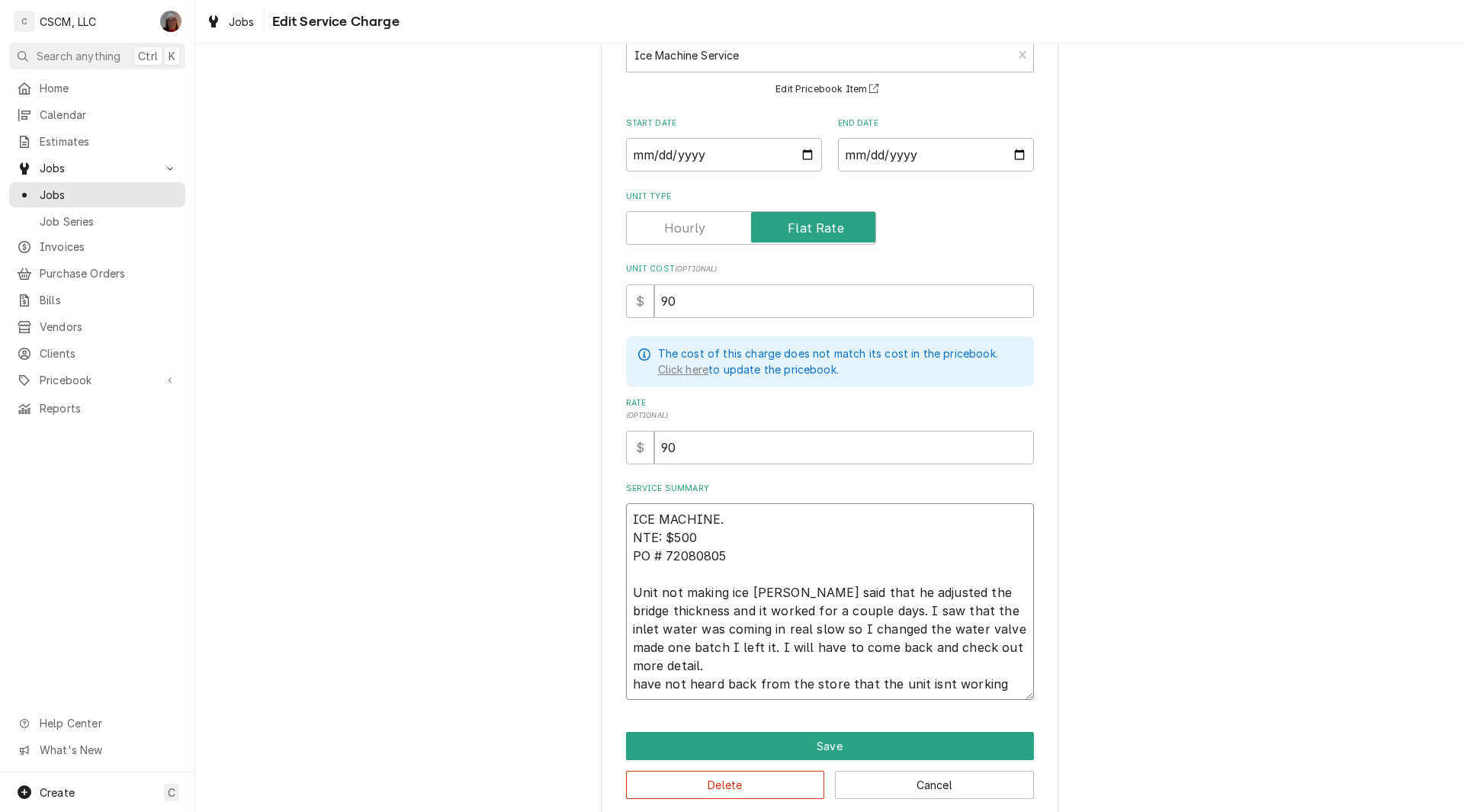
type textarea "ICE MACHINE. NTE: $500 PO # 72080805 Unit not making ice Jonnie said that he ad…"
type textarea "x"
type textarea "ICE MACHINE. NTE: $500 PO # 72080805 Unit not making ice Jonnie said that he ad…"
type textarea "x"
type textarea "ICE MACHINE. NTE: $500 PO # 72080805 Unit not making ice Jonnie said that he ad…"
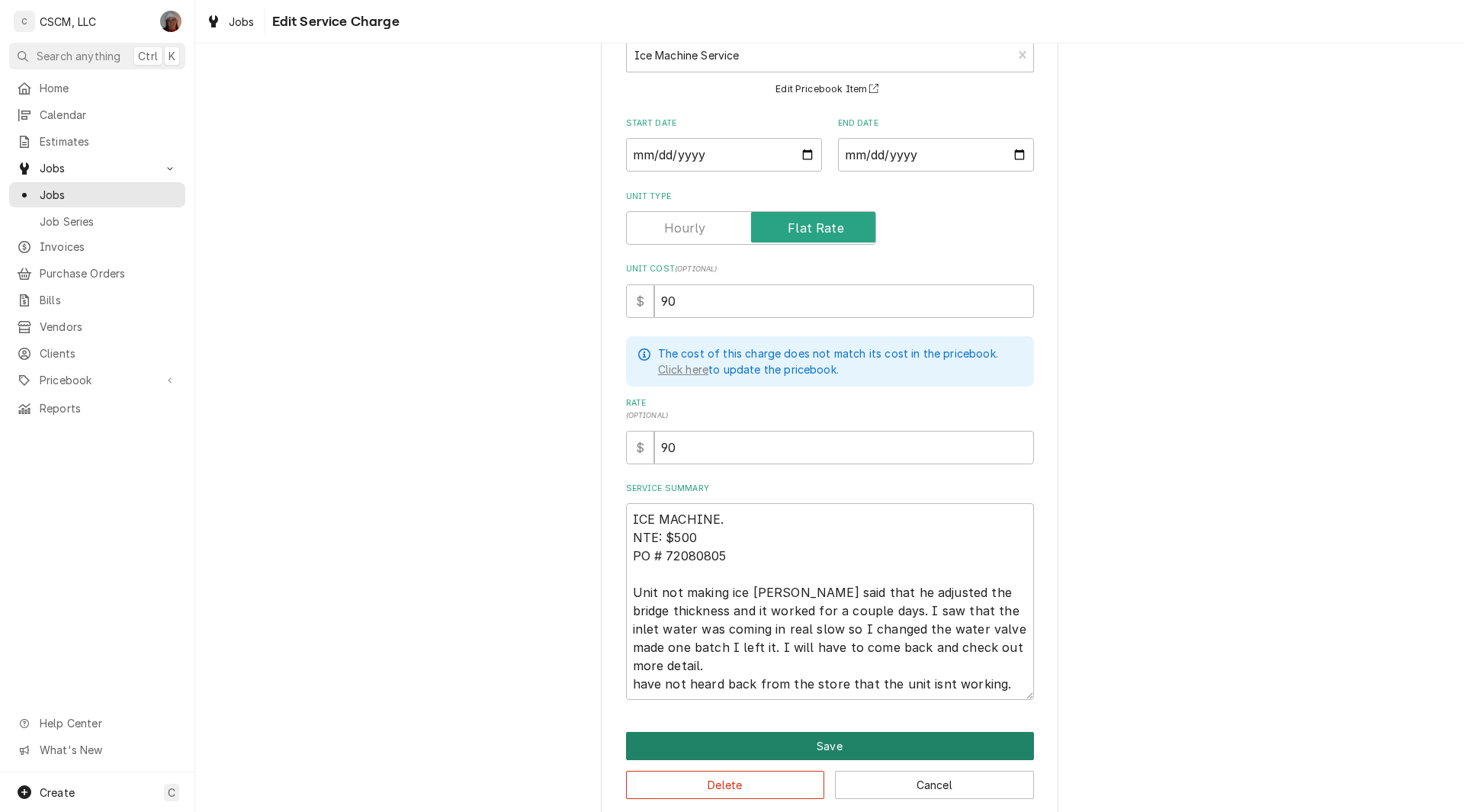
click at [832, 745] on button "Save" at bounding box center [830, 746] width 408 height 28
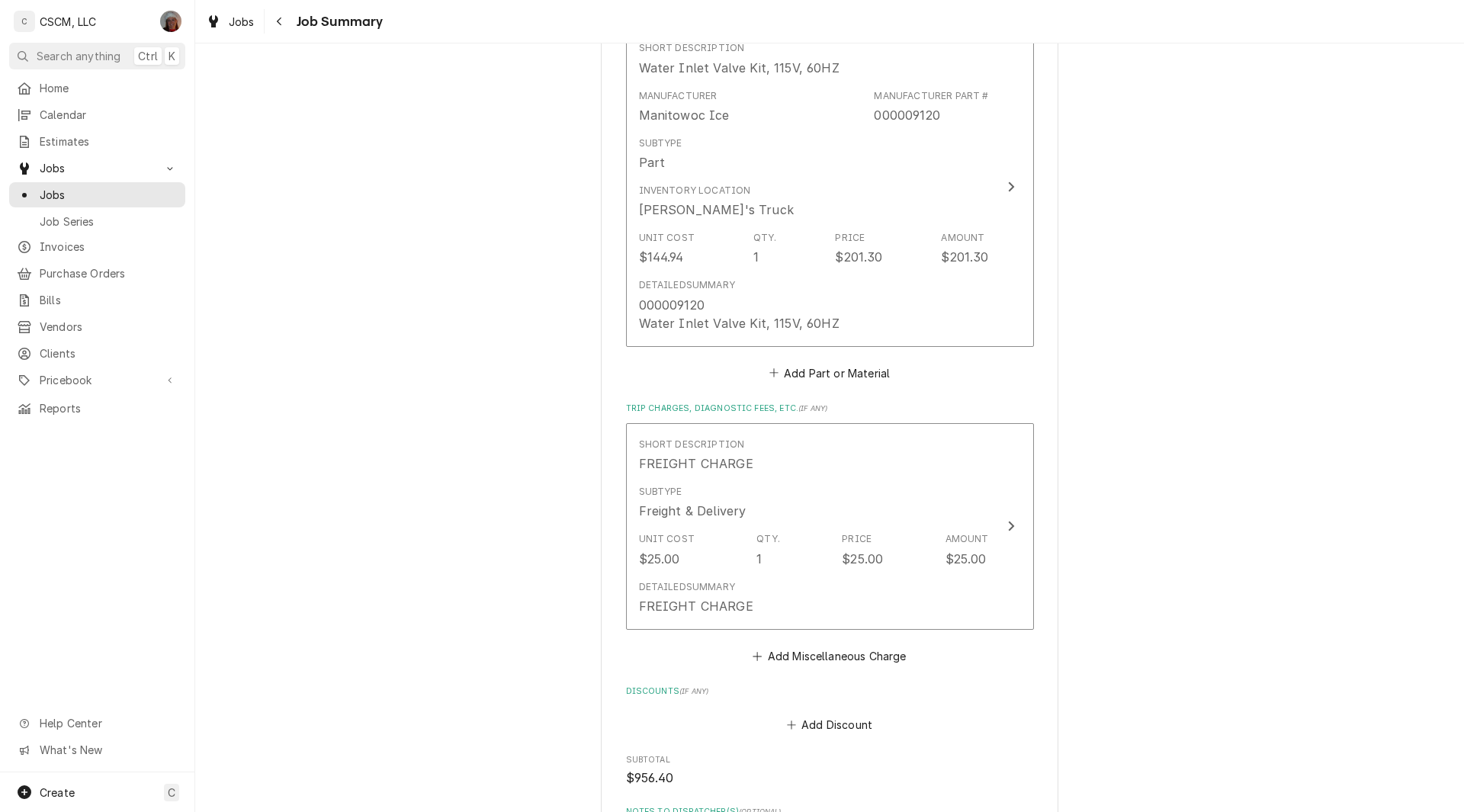
scroll to position [1784, 0]
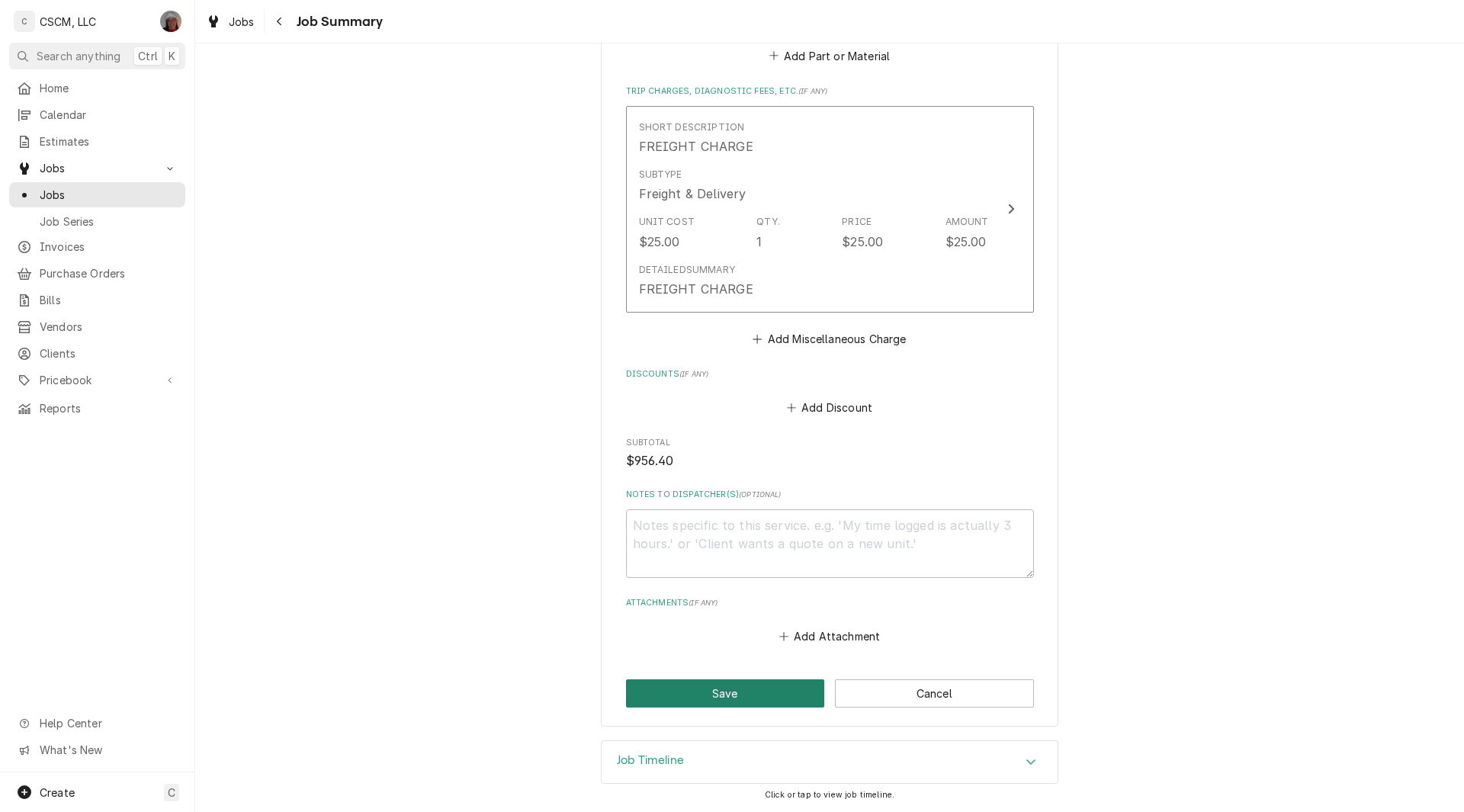
click at [709, 695] on button "Save" at bounding box center [725, 693] width 199 height 28
type textarea "x"
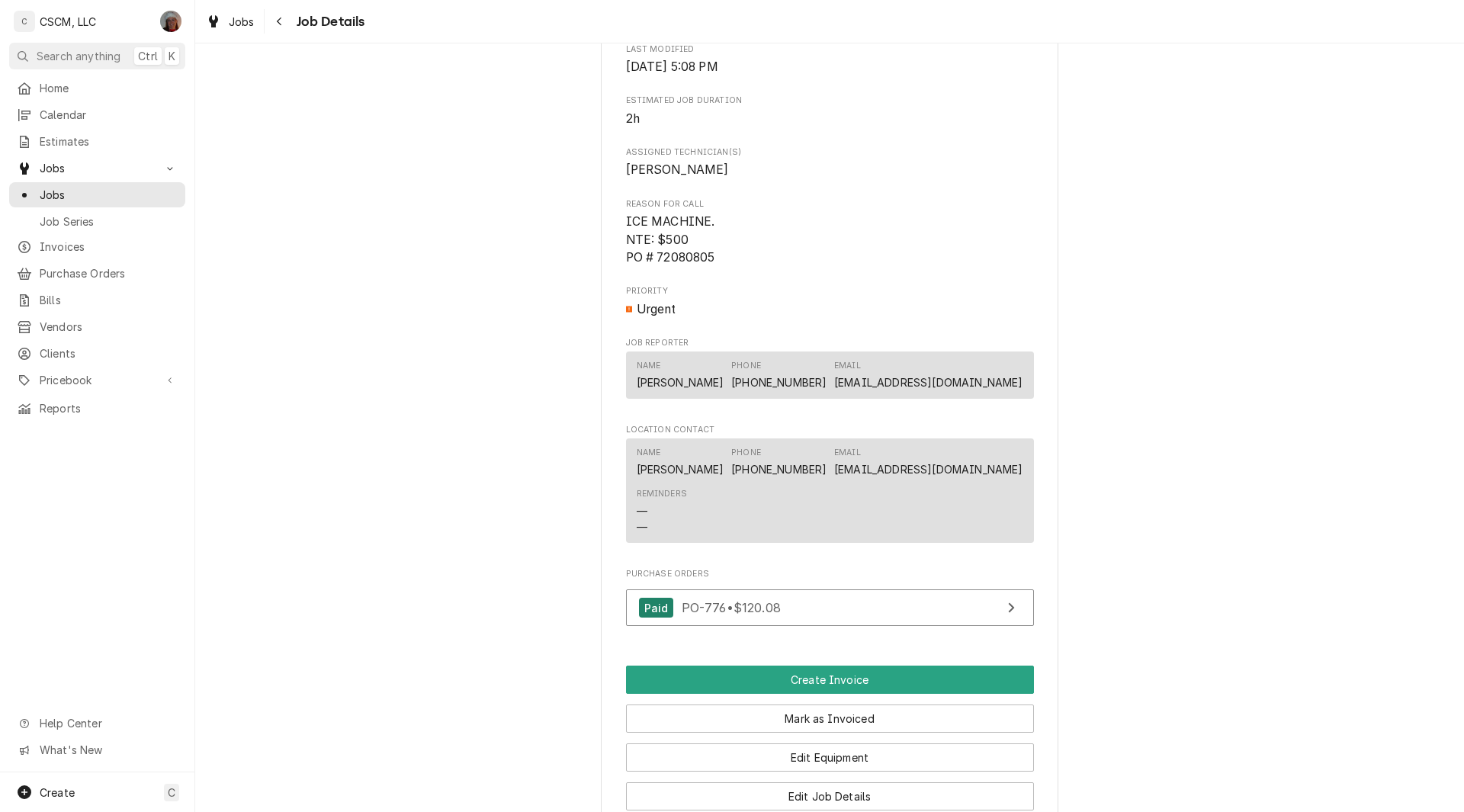
scroll to position [949, 0]
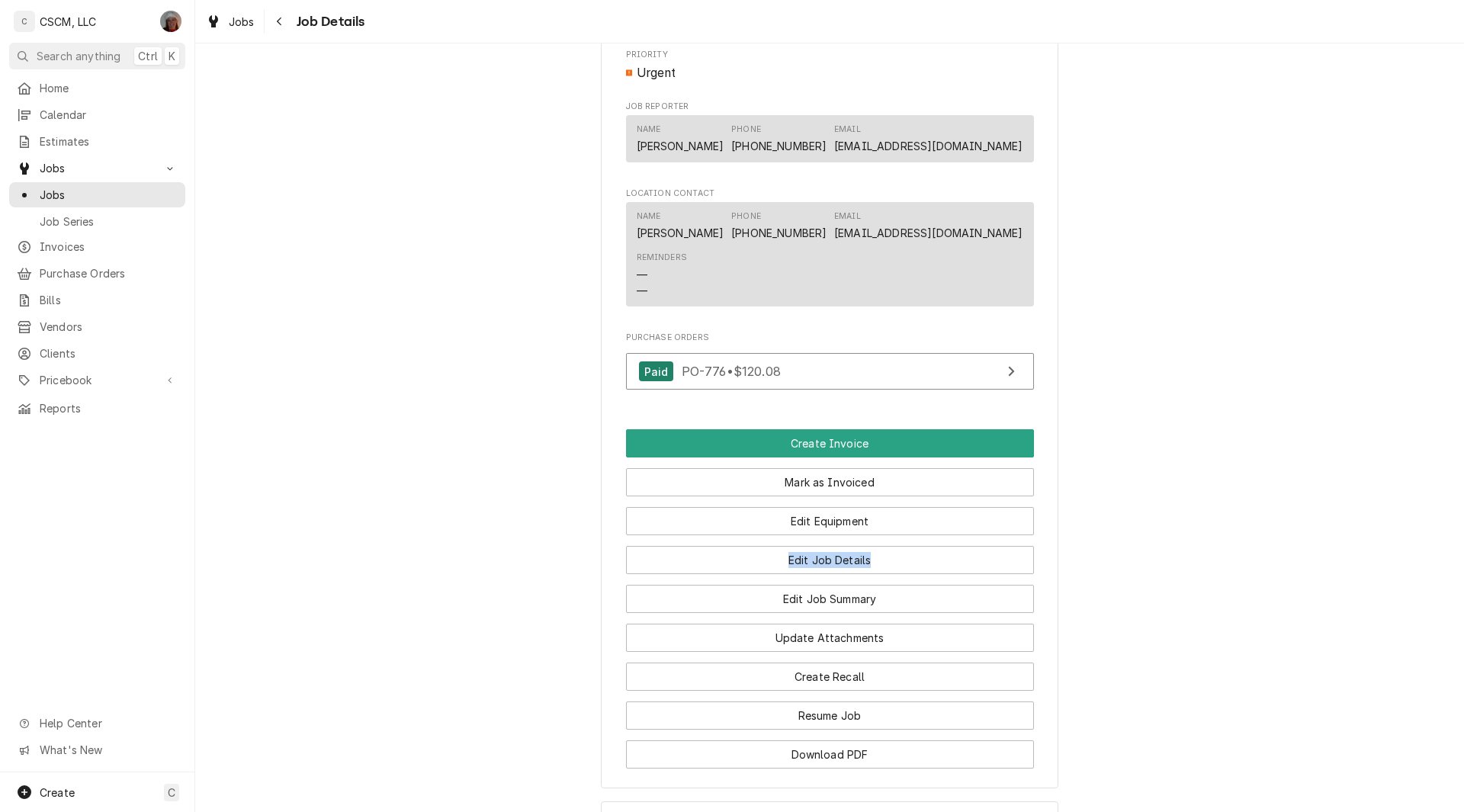
drag, startPoint x: 1425, startPoint y: 537, endPoint x: 1413, endPoint y: 577, distance: 41.8
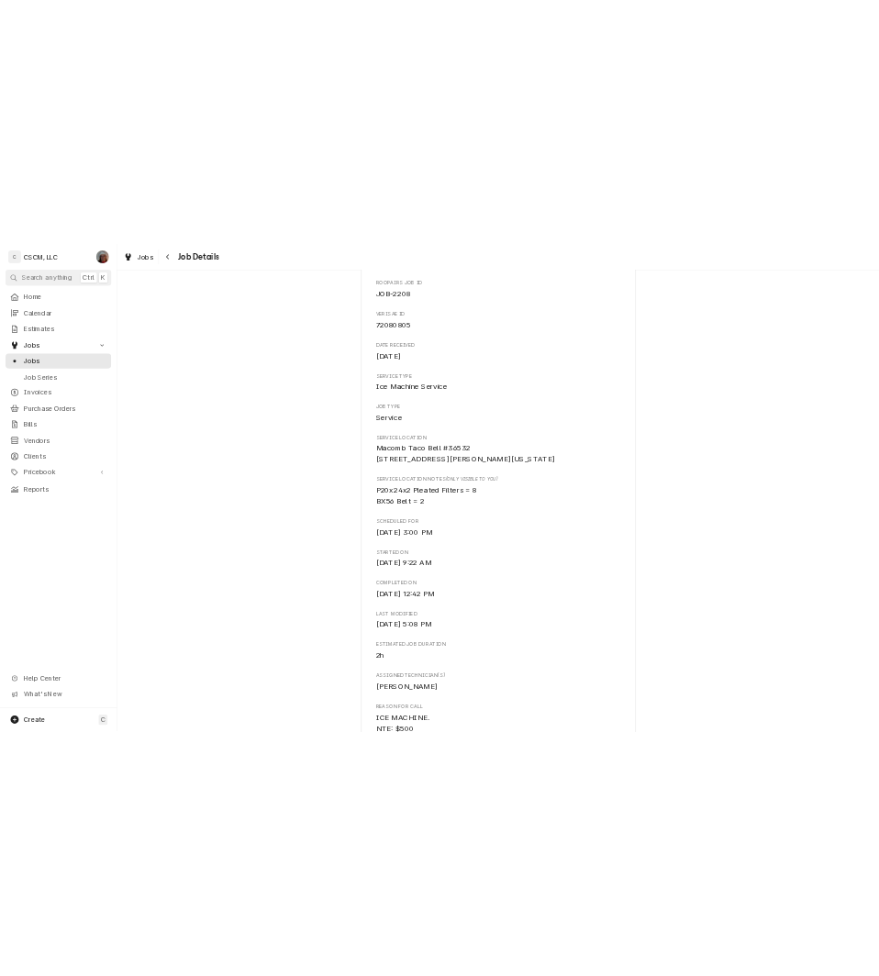
scroll to position [0, 0]
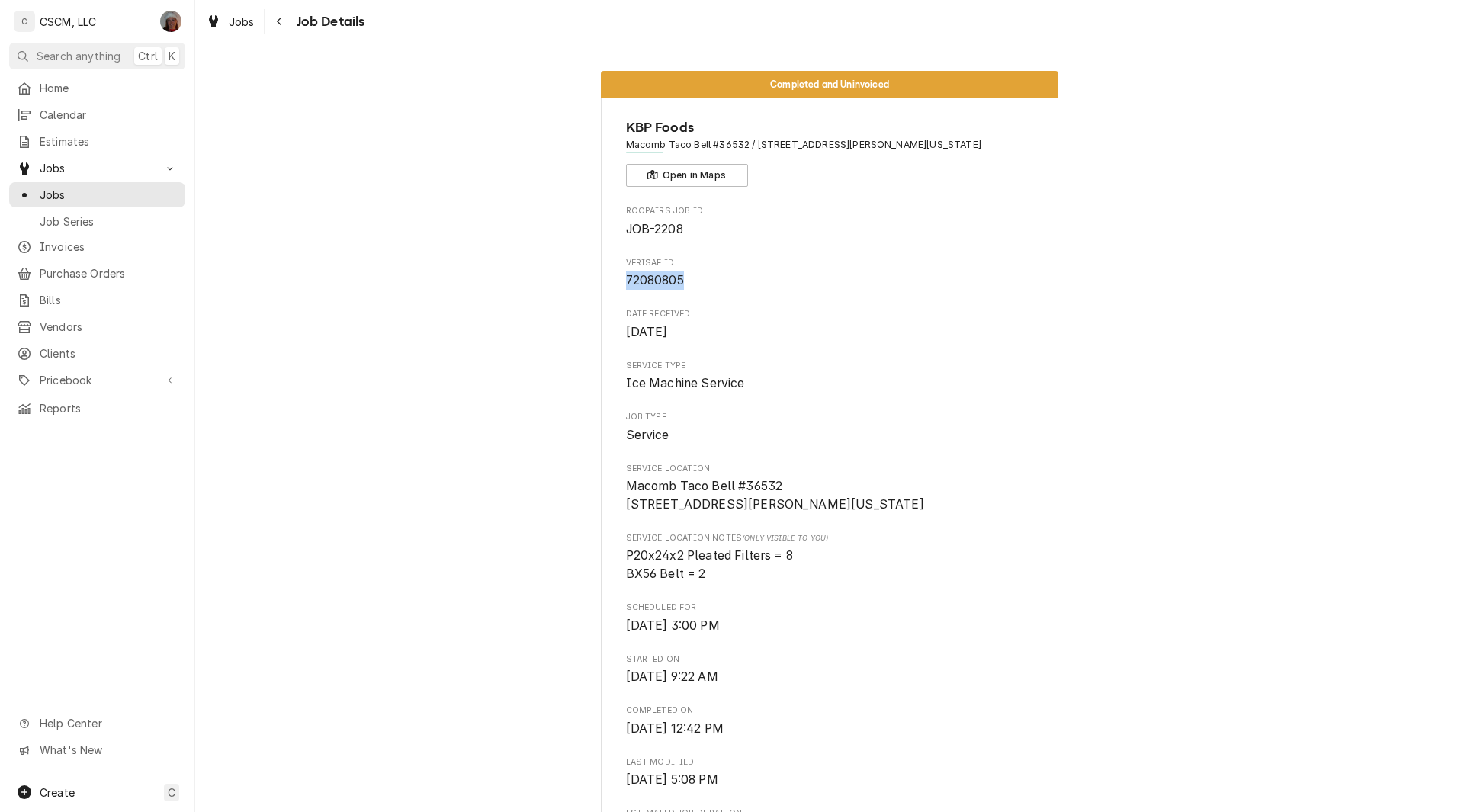
drag, startPoint x: 614, startPoint y: 277, endPoint x: 683, endPoint y: 285, distance: 69.5
copy span "72080805"
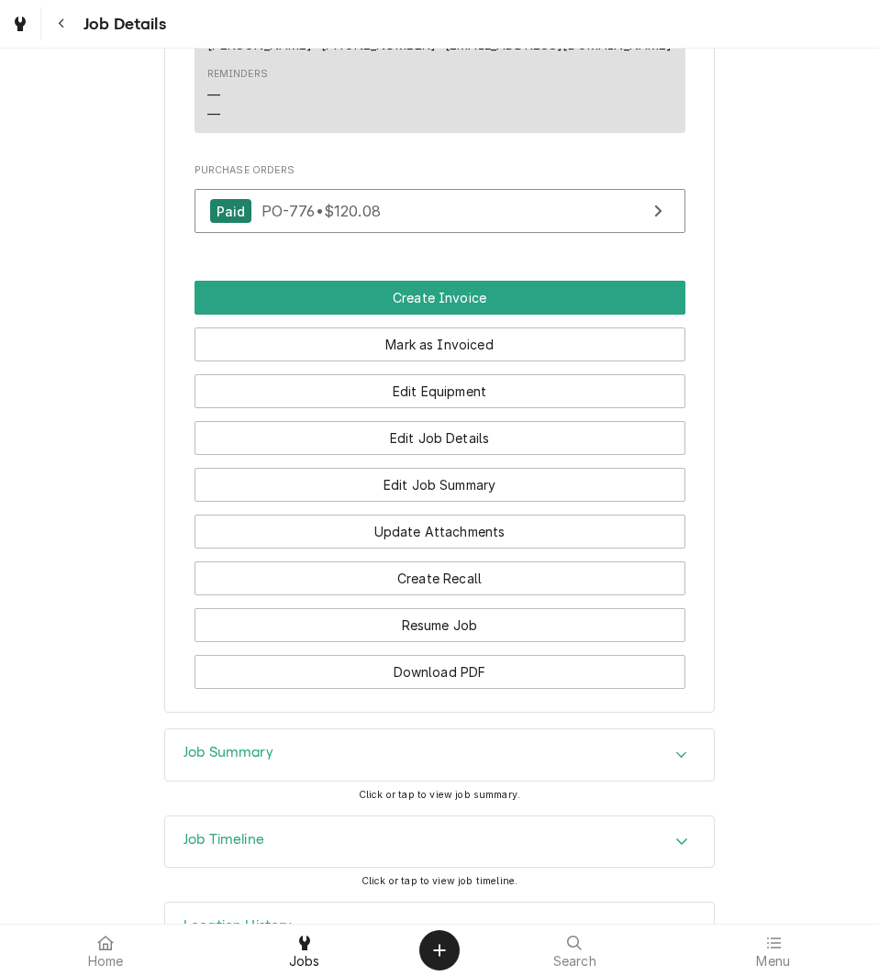
scroll to position [1460, 0]
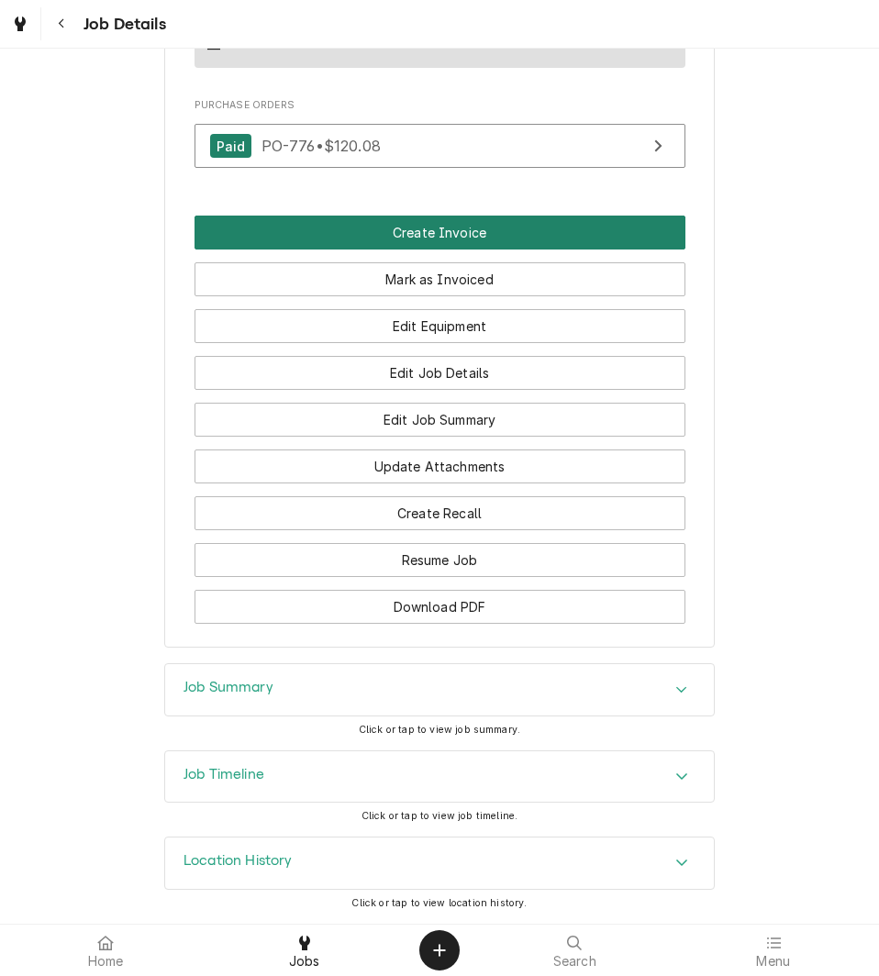
click at [415, 235] on button "Create Invoice" at bounding box center [439, 233] width 491 height 34
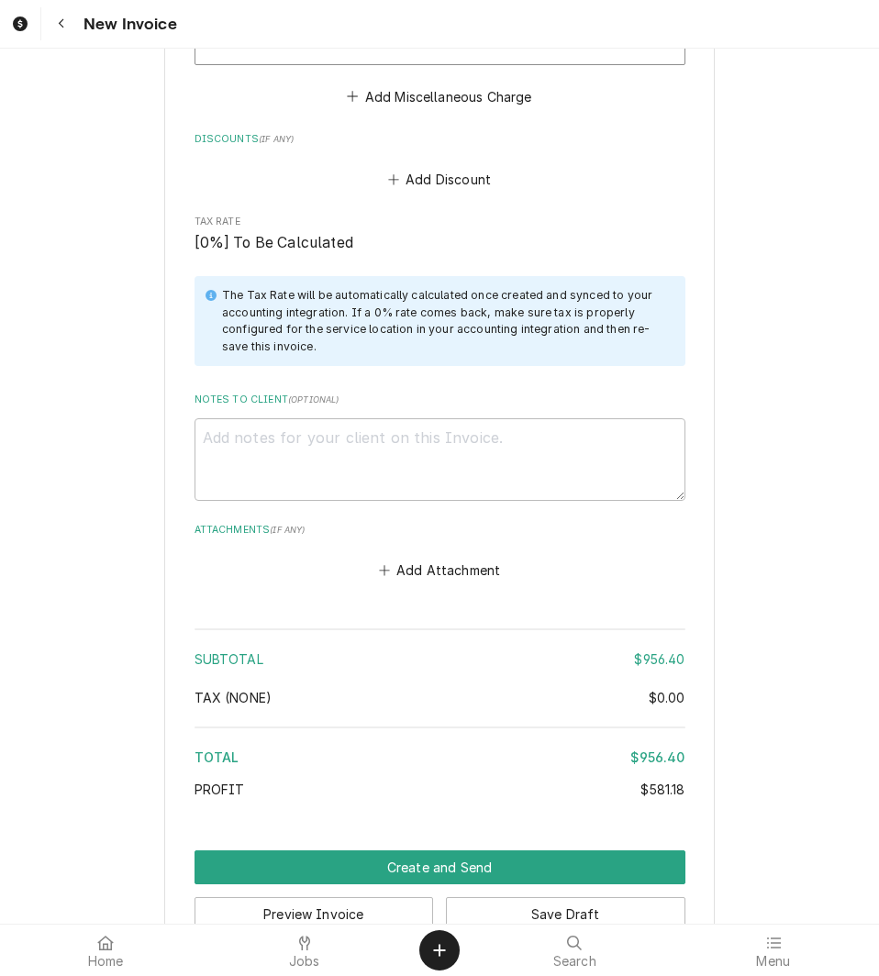
scroll to position [3921, 0]
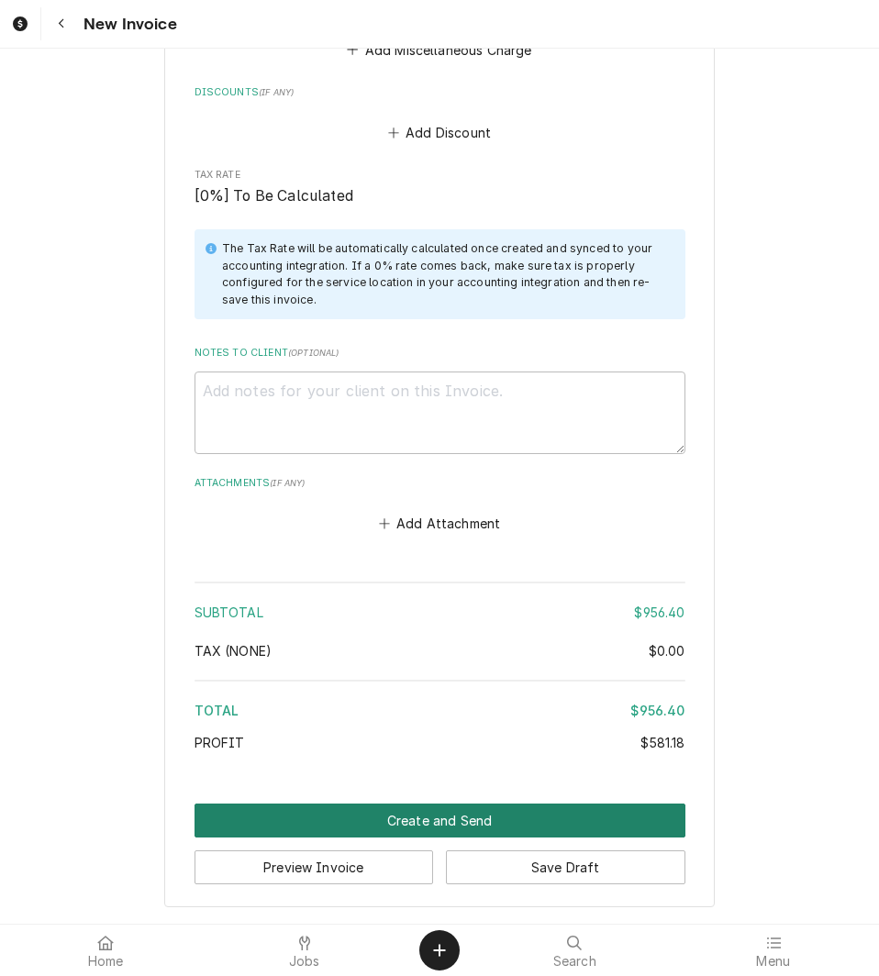
click at [431, 821] on button "Create and Send" at bounding box center [439, 820] width 491 height 34
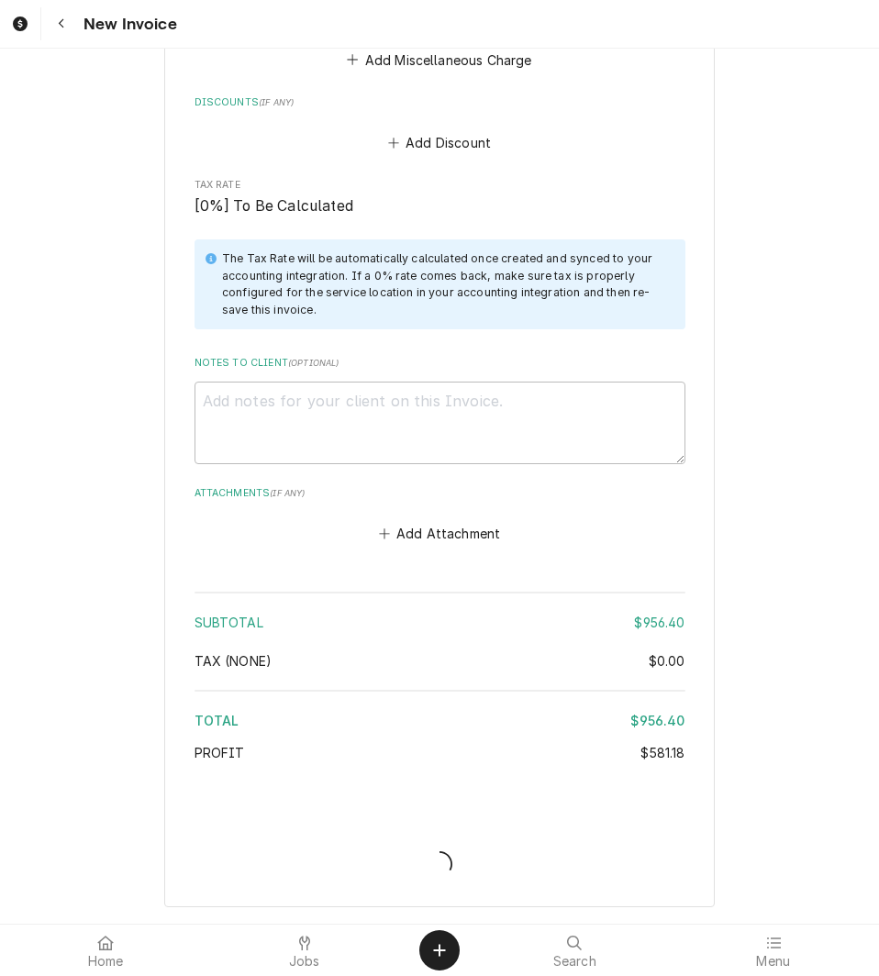
scroll to position [3911, 0]
type textarea "x"
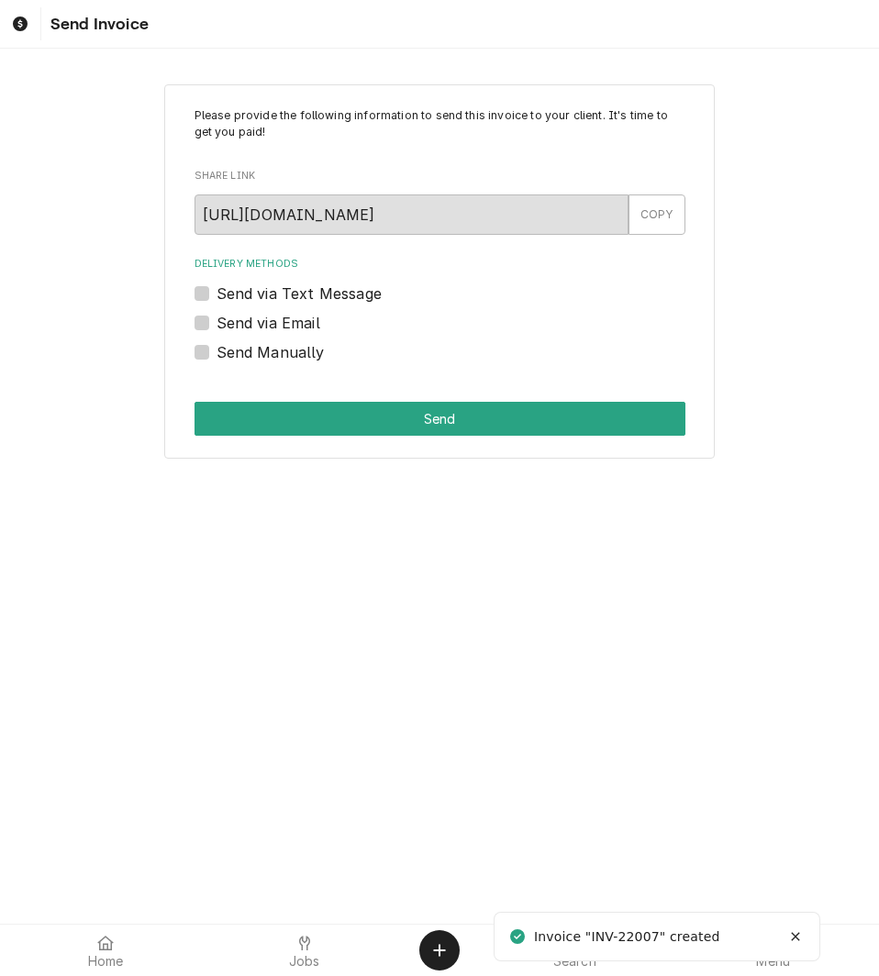
click at [216, 353] on label "Send Manually" at bounding box center [270, 352] width 108 height 22
click at [216, 353] on input "Send Manually" at bounding box center [461, 361] width 491 height 40
checkbox input "true"
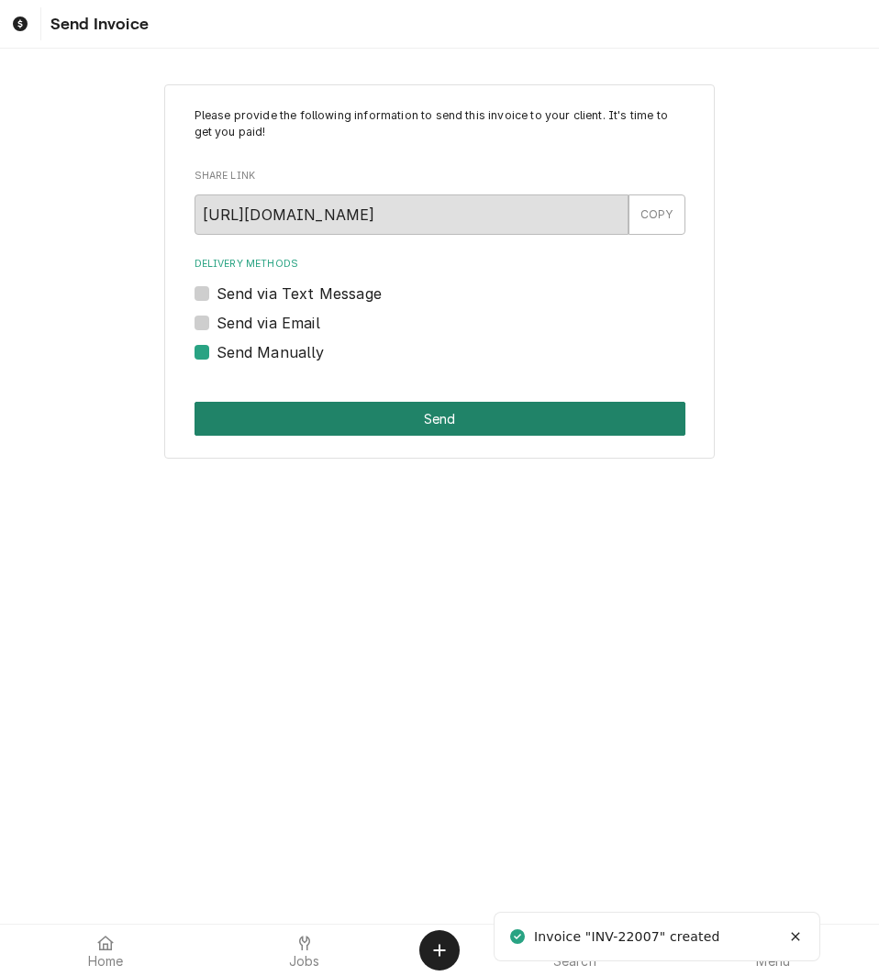
click at [378, 417] on button "Send" at bounding box center [439, 419] width 491 height 34
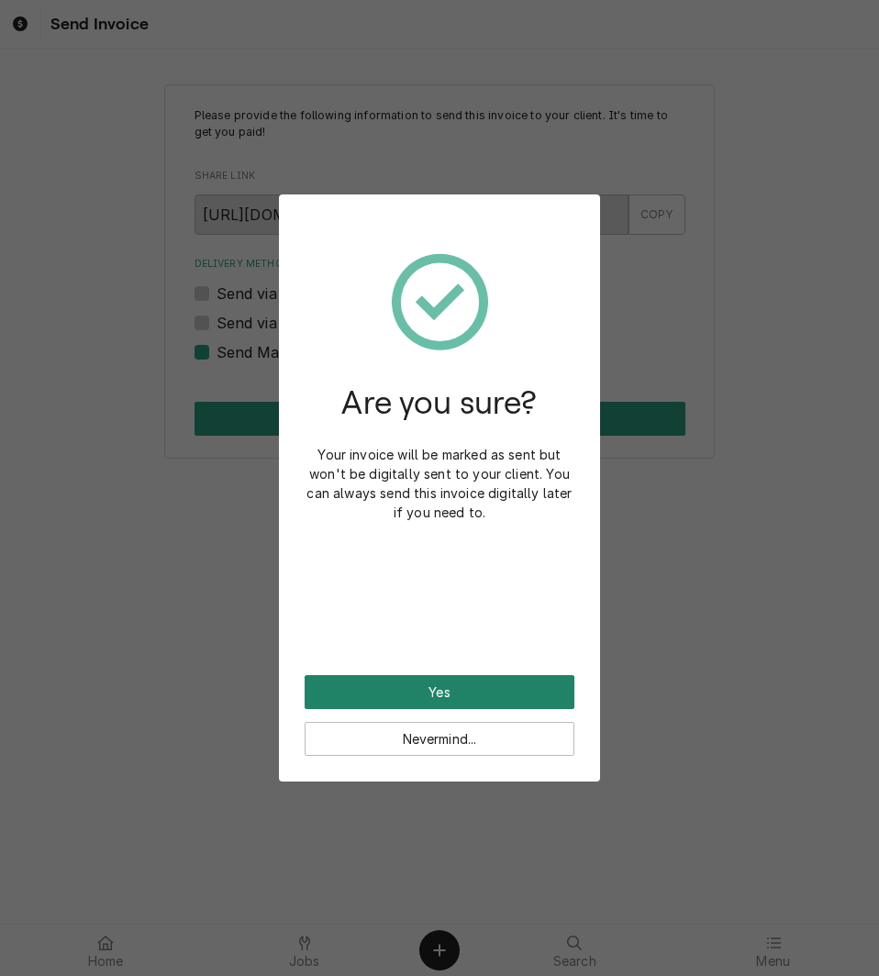
click at [437, 685] on button "Yes" at bounding box center [439, 692] width 270 height 34
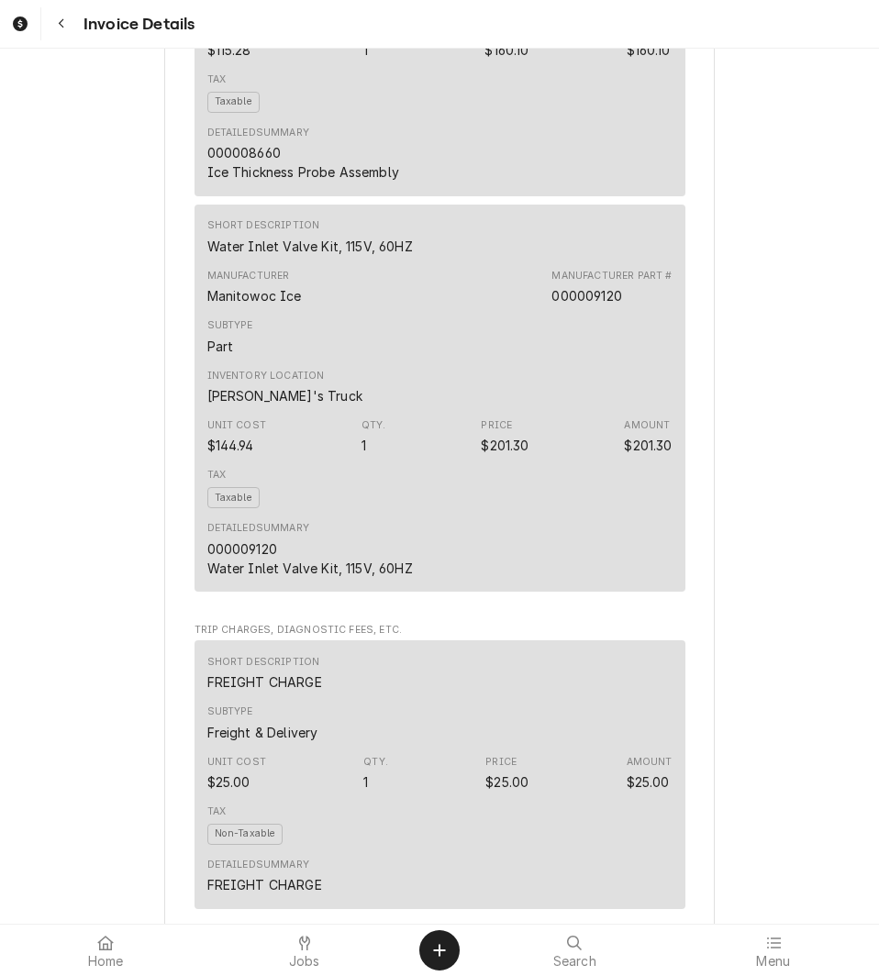
scroll to position [2025, 0]
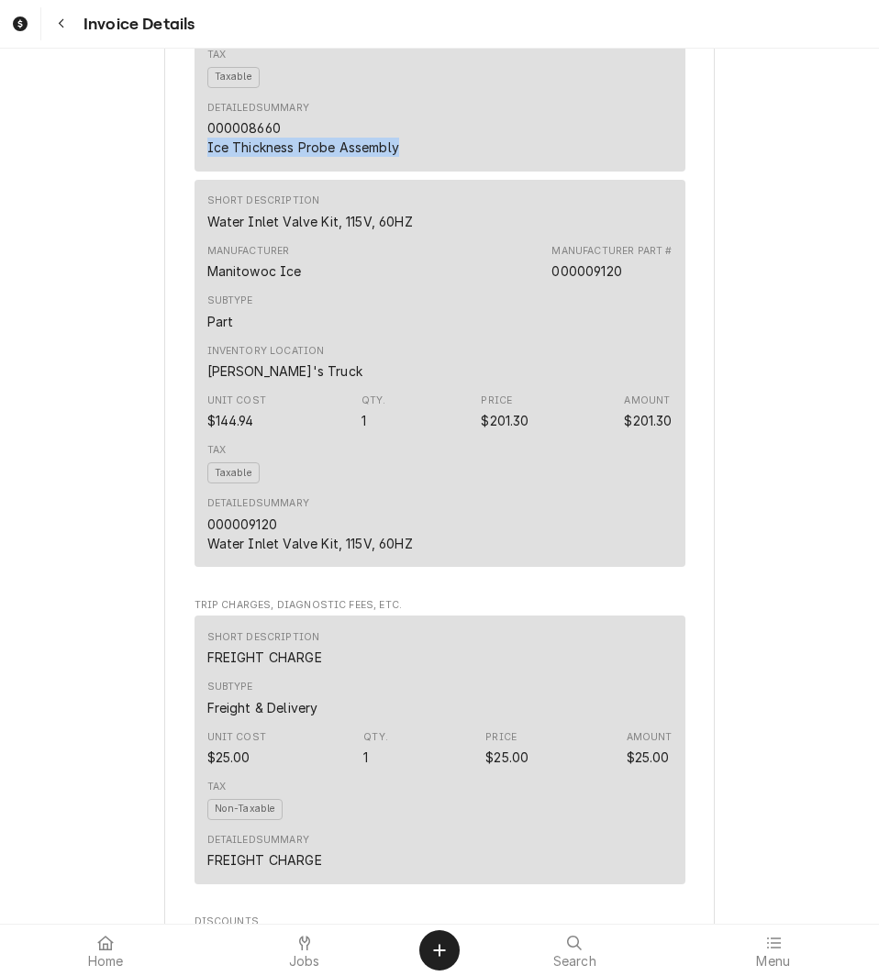
drag, startPoint x: 195, startPoint y: 208, endPoint x: 397, endPoint y: 212, distance: 201.8
copy div "Ice Thickness Probe Assembly"
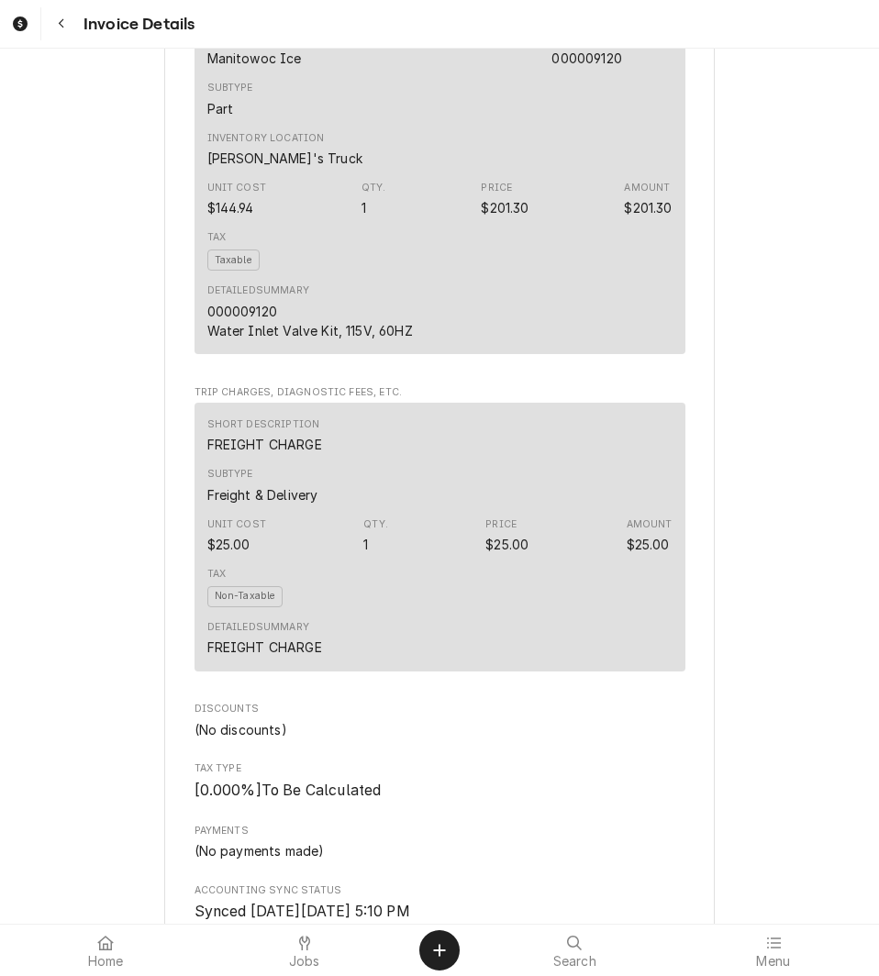
scroll to position [2217, 0]
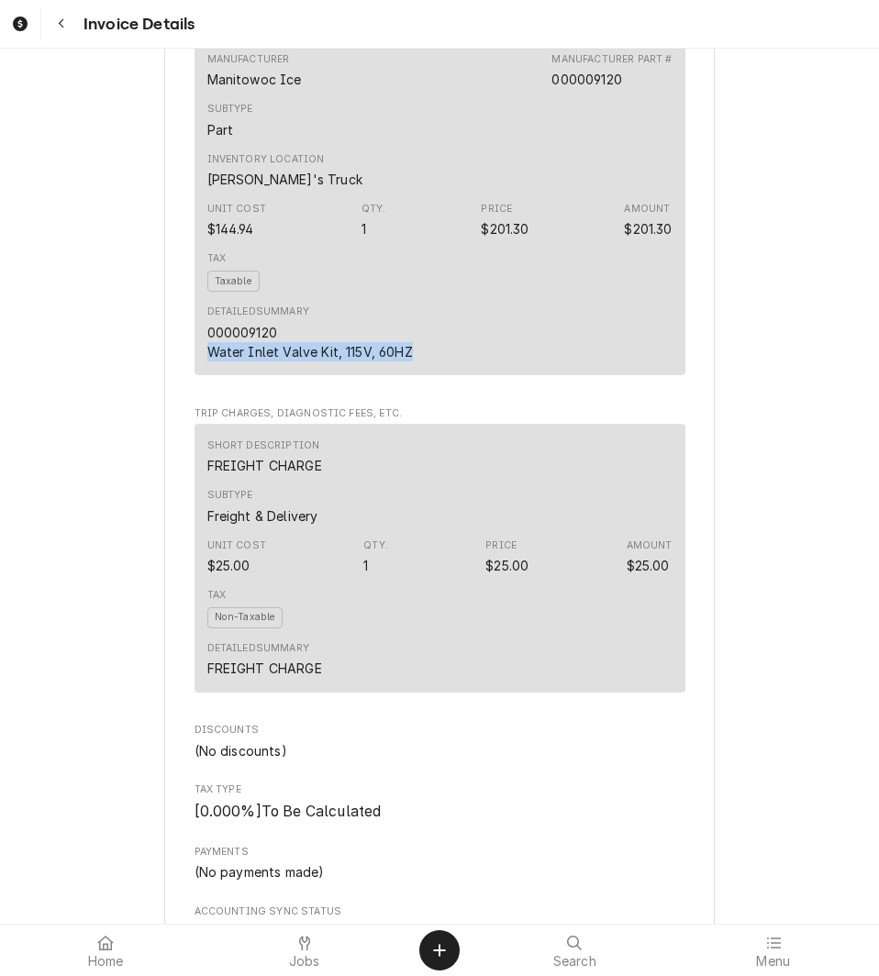
drag, startPoint x: 194, startPoint y: 409, endPoint x: 422, endPoint y: 422, distance: 227.8
click at [422, 376] on div "Short Description Water Inlet Valve Kit, 115V, 60HZ Manufacturer Manitowoc Ice …" at bounding box center [439, 182] width 491 height 388
click at [422, 367] on div "Detailed Summary 000009120 Water Inlet Valve Kit, 115V, 60HZ" at bounding box center [439, 332] width 465 height 69
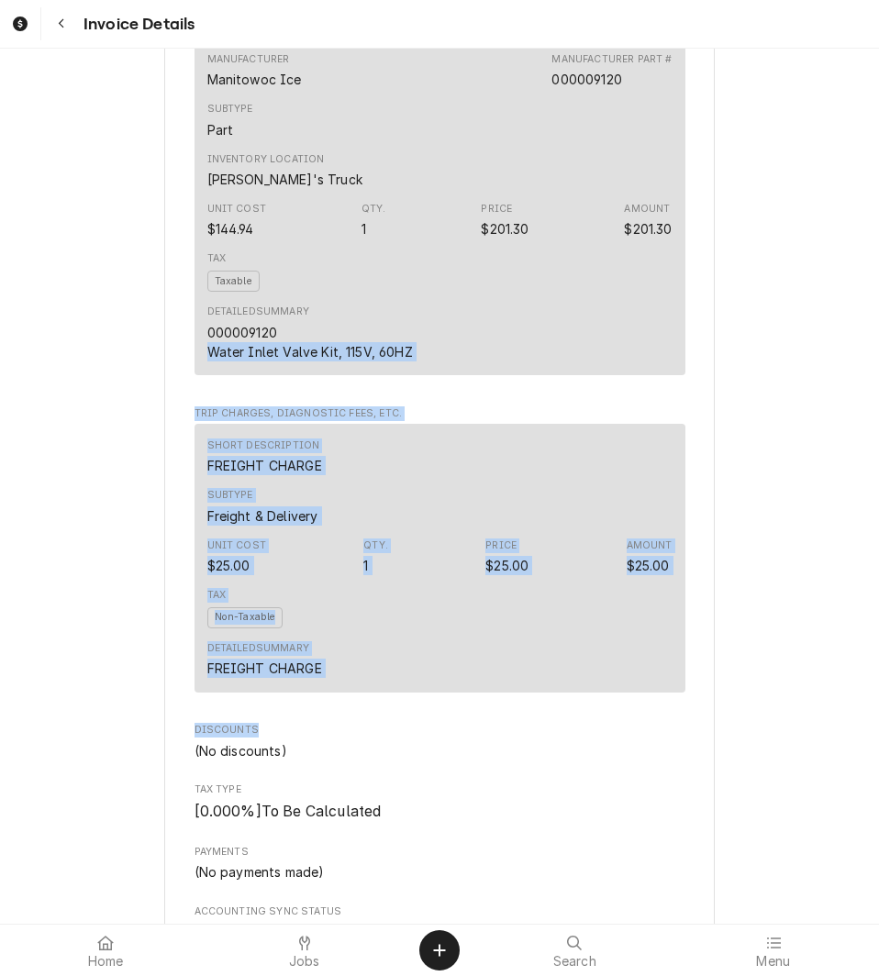
drag, startPoint x: 202, startPoint y: 413, endPoint x: 368, endPoint y: 789, distance: 411.0
click at [511, 635] on div "Tax Non-Taxable" at bounding box center [439, 607] width 465 height 53
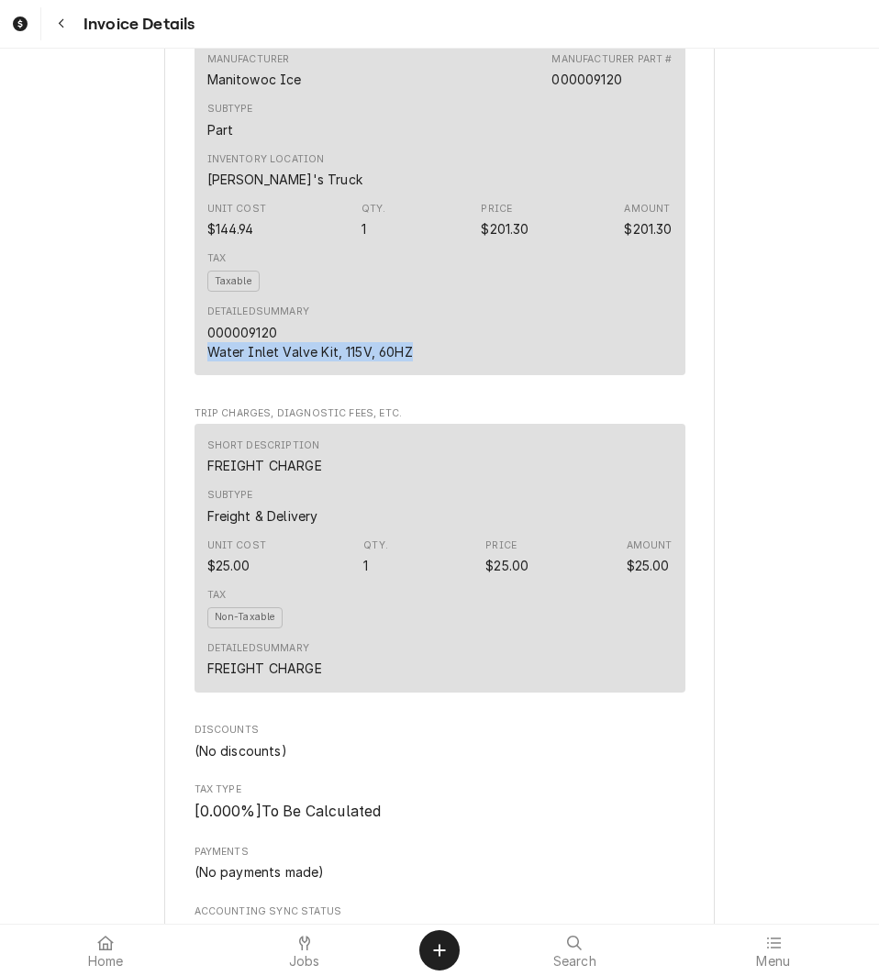
drag, startPoint x: 193, startPoint y: 407, endPoint x: 409, endPoint y: 417, distance: 216.7
click at [409, 376] on div "Short Description Water Inlet Valve Kit, 115V, 60HZ Manufacturer Manitowoc Ice …" at bounding box center [439, 182] width 491 height 388
copy div "Water Inlet Valve Kit, 115V, 60HZ"
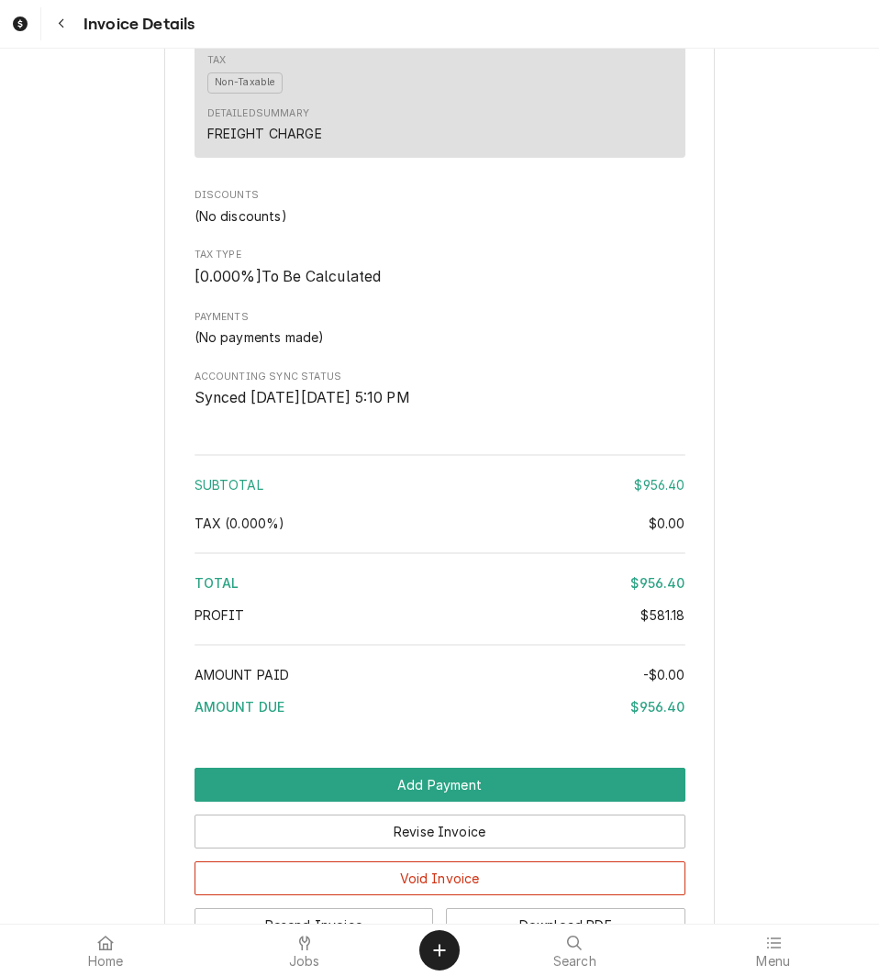
scroll to position [2956, 0]
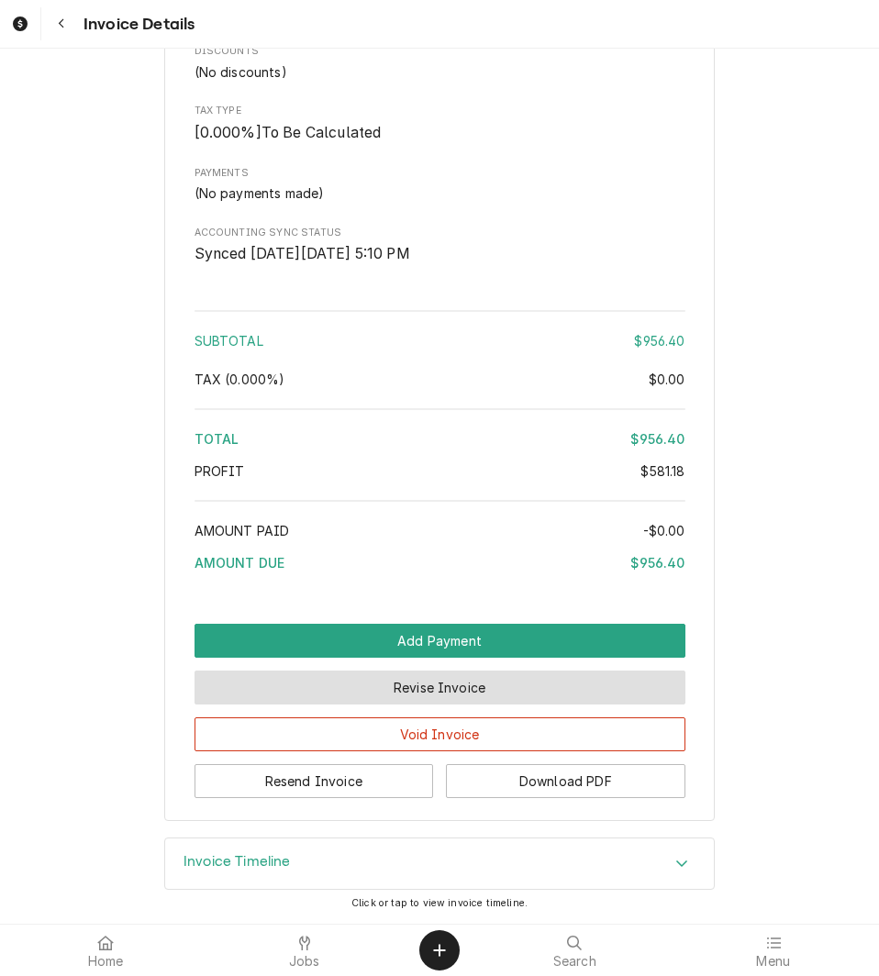
click at [411, 688] on button "Revise Invoice" at bounding box center [439, 687] width 491 height 34
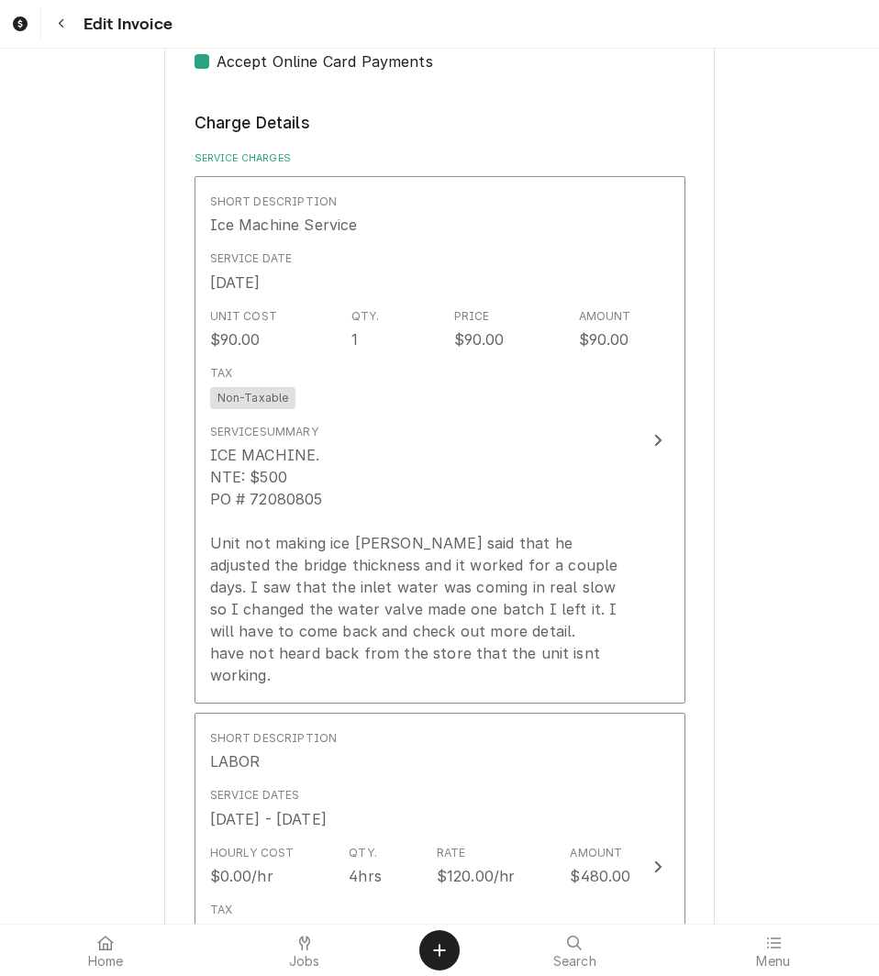
scroll to position [2991, 0]
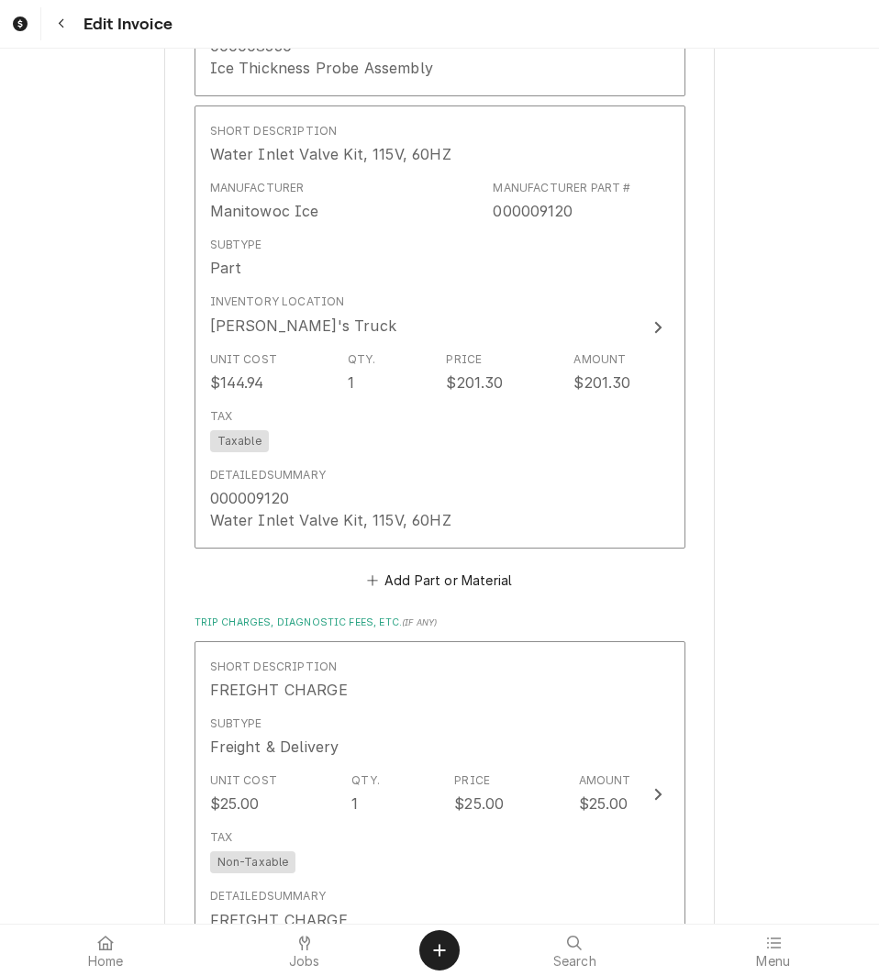
drag, startPoint x: 850, startPoint y: 700, endPoint x: 834, endPoint y: 888, distance: 188.7
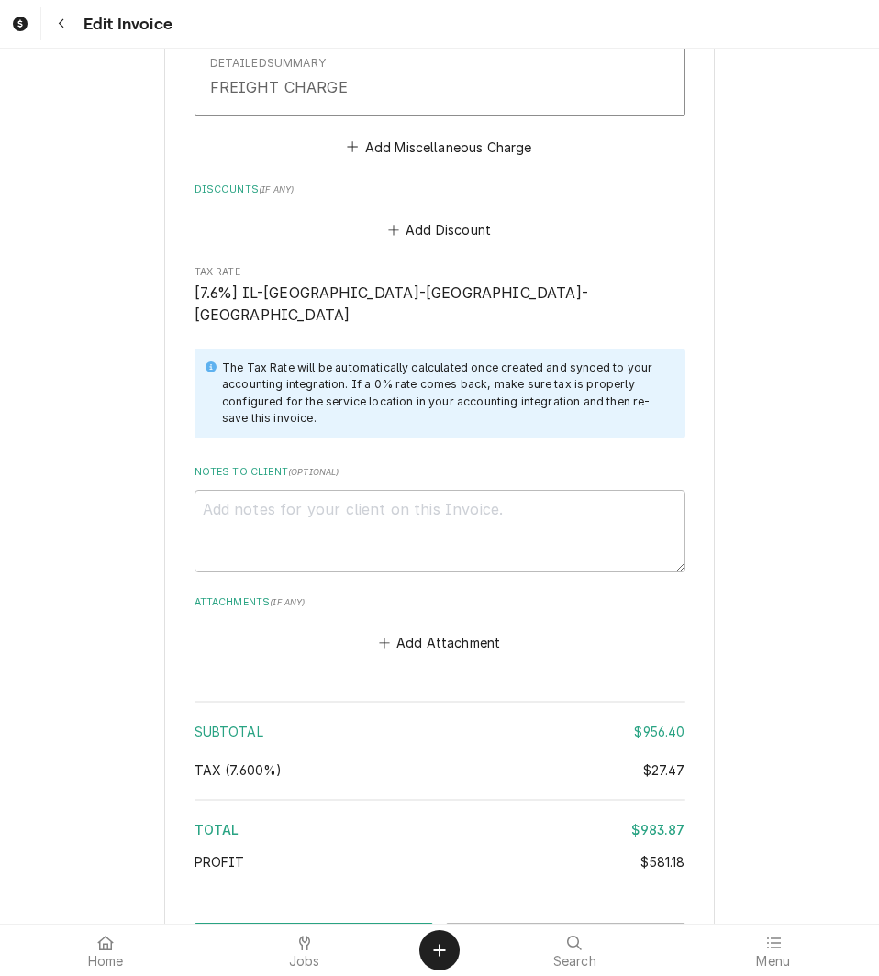
scroll to position [3961, 0]
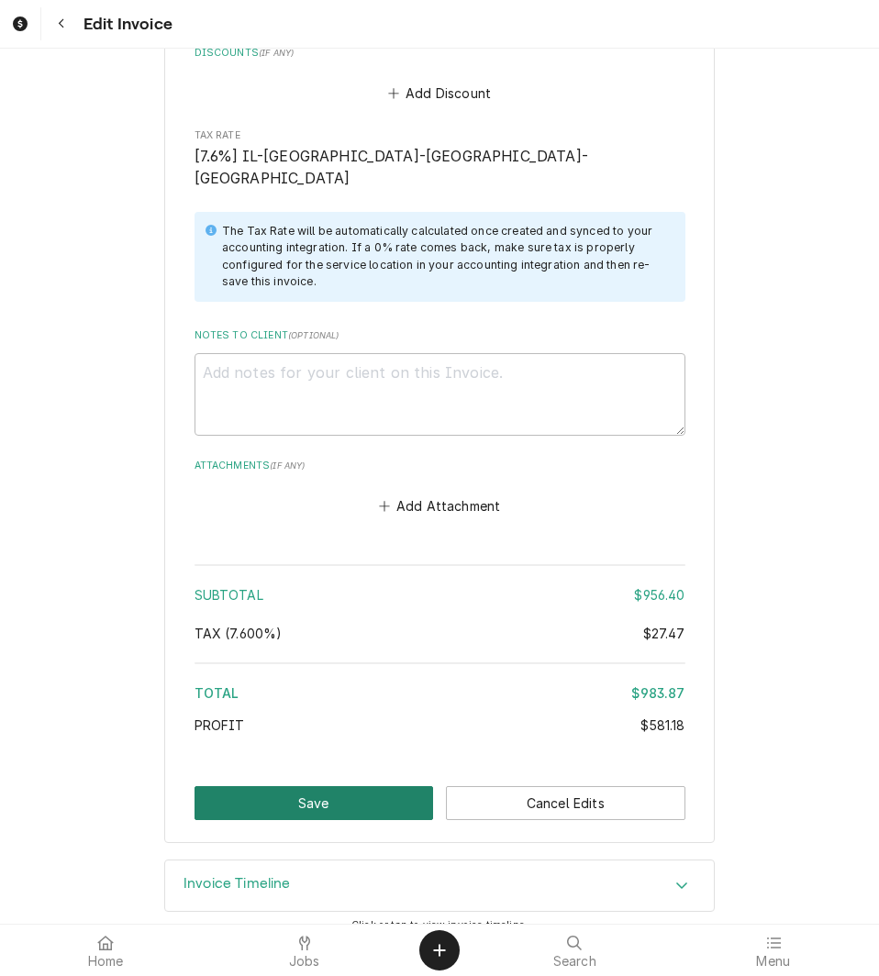
click at [315, 786] on button "Save" at bounding box center [313, 803] width 239 height 34
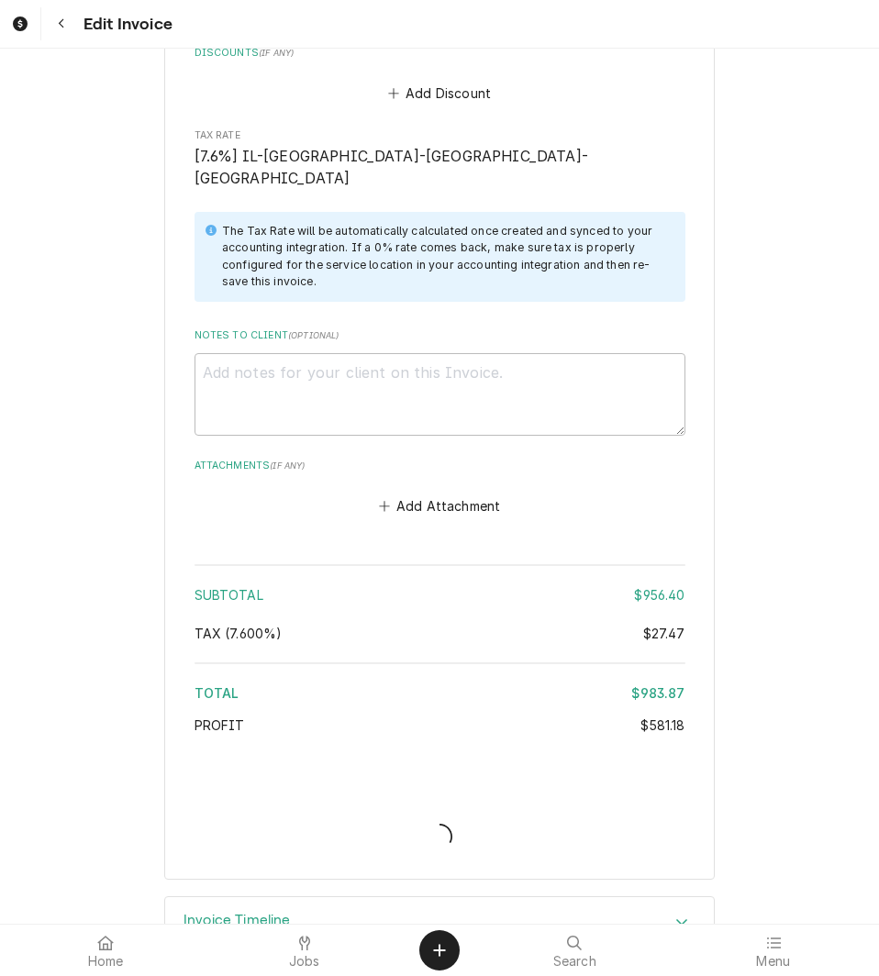
type textarea "x"
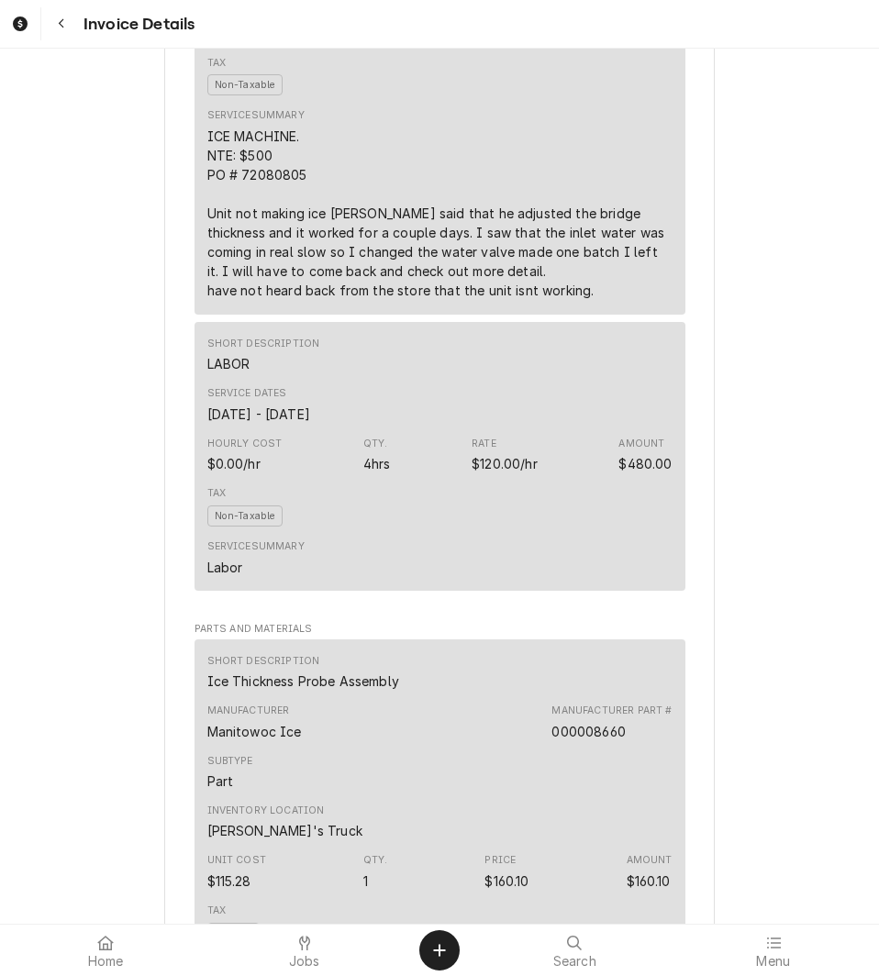
scroll to position [1102, 0]
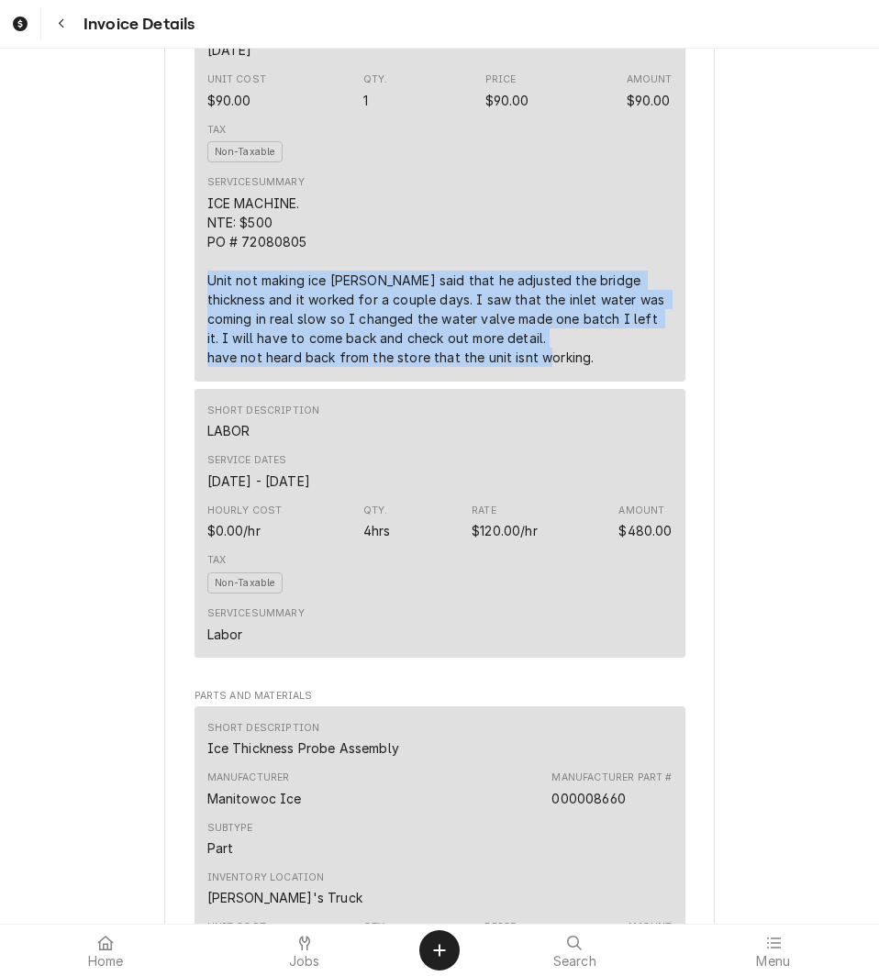
drag, startPoint x: 193, startPoint y: 331, endPoint x: 600, endPoint y: 419, distance: 416.6
click at [600, 382] on div "Short Description Ice Machine Service Service Date [DATE] Unit Cost $90.00 Qty.…" at bounding box center [439, 170] width 491 height 423
copy div "Unit not making ice [PERSON_NAME] said that he adjusted the bridge thickness an…"
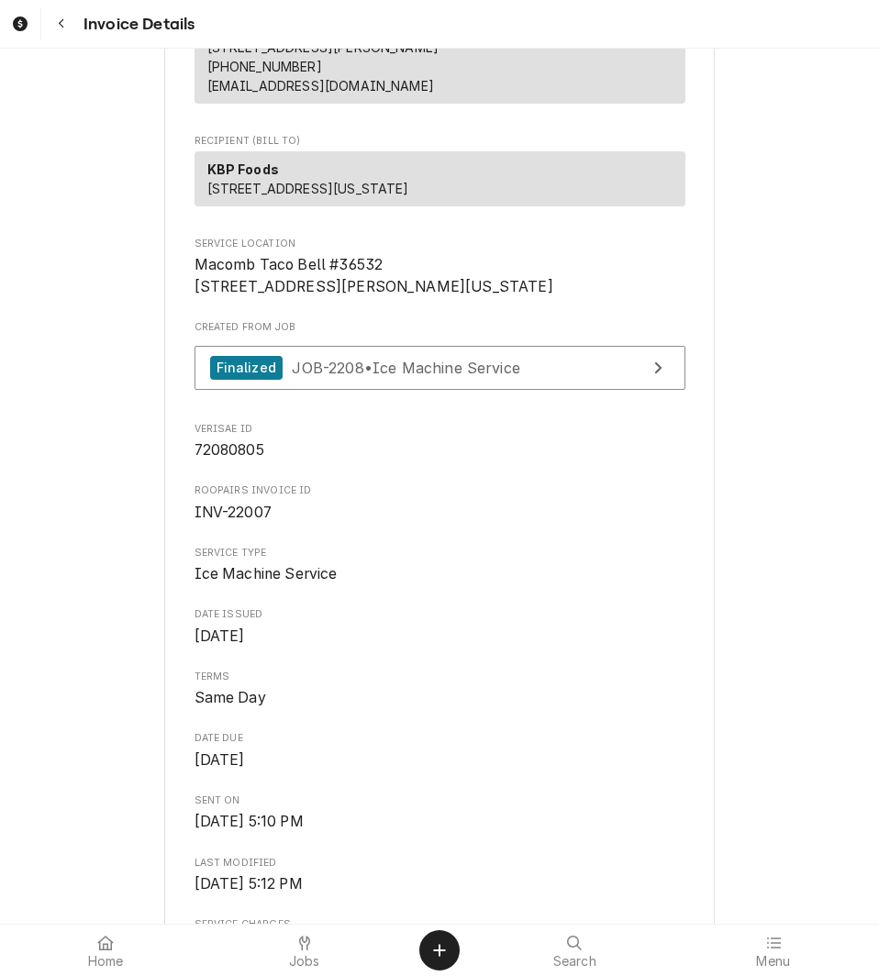
scroll to position [116, 0]
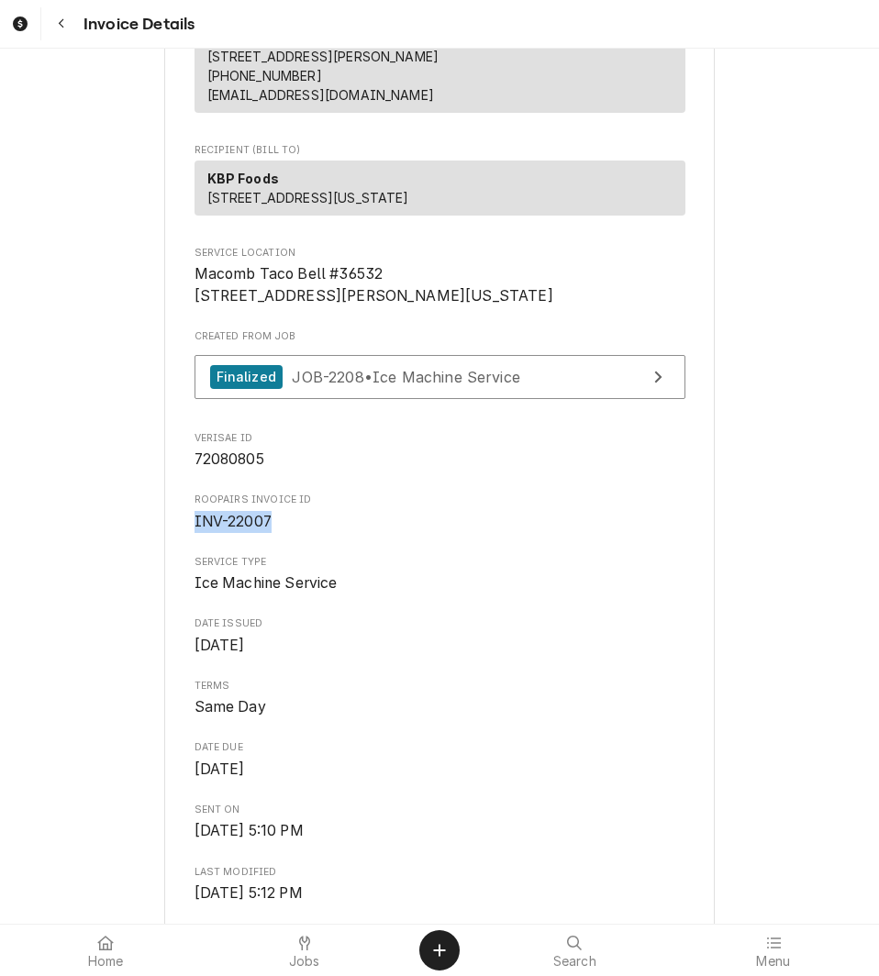
drag, startPoint x: 182, startPoint y: 579, endPoint x: 306, endPoint y: 592, distance: 125.5
copy span "INV-22007"
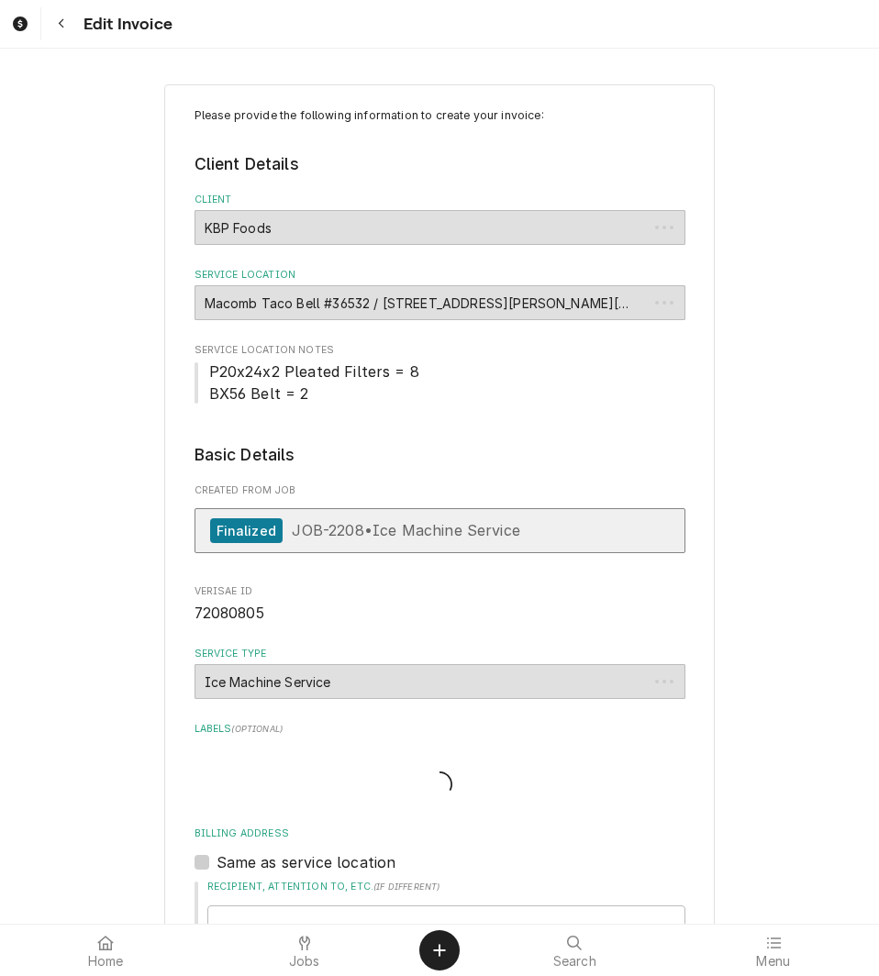
type textarea "x"
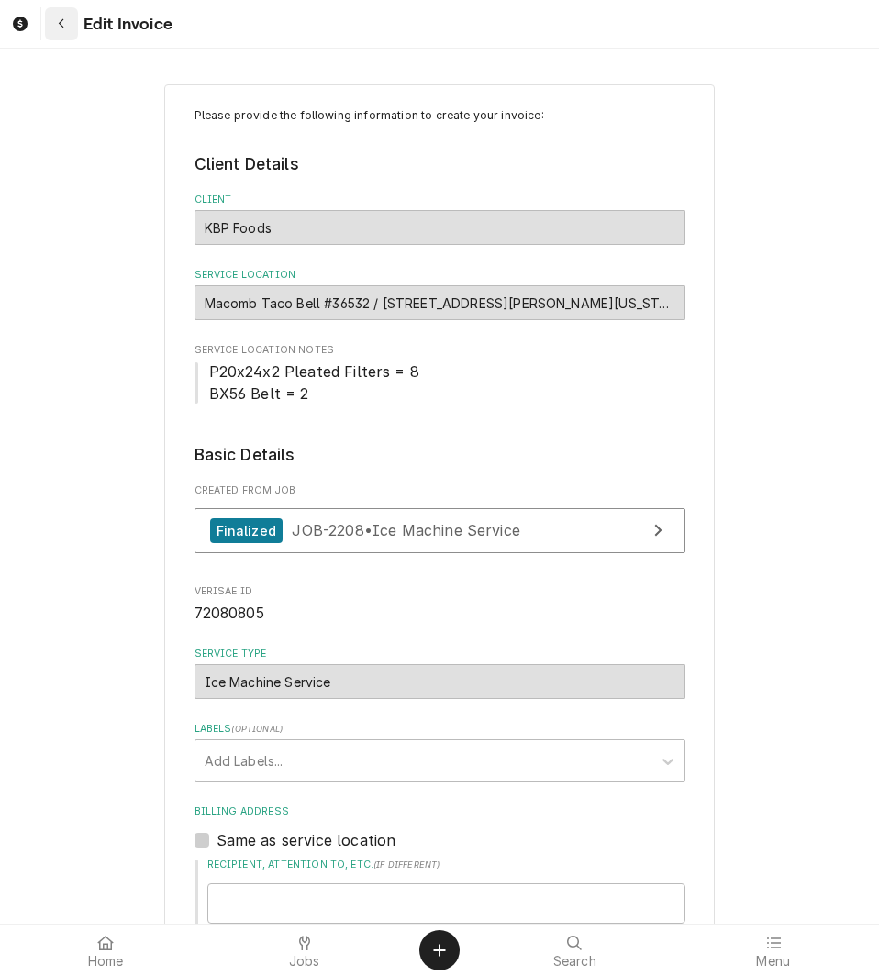
click at [69, 8] on button "Navigate back" at bounding box center [61, 23] width 33 height 33
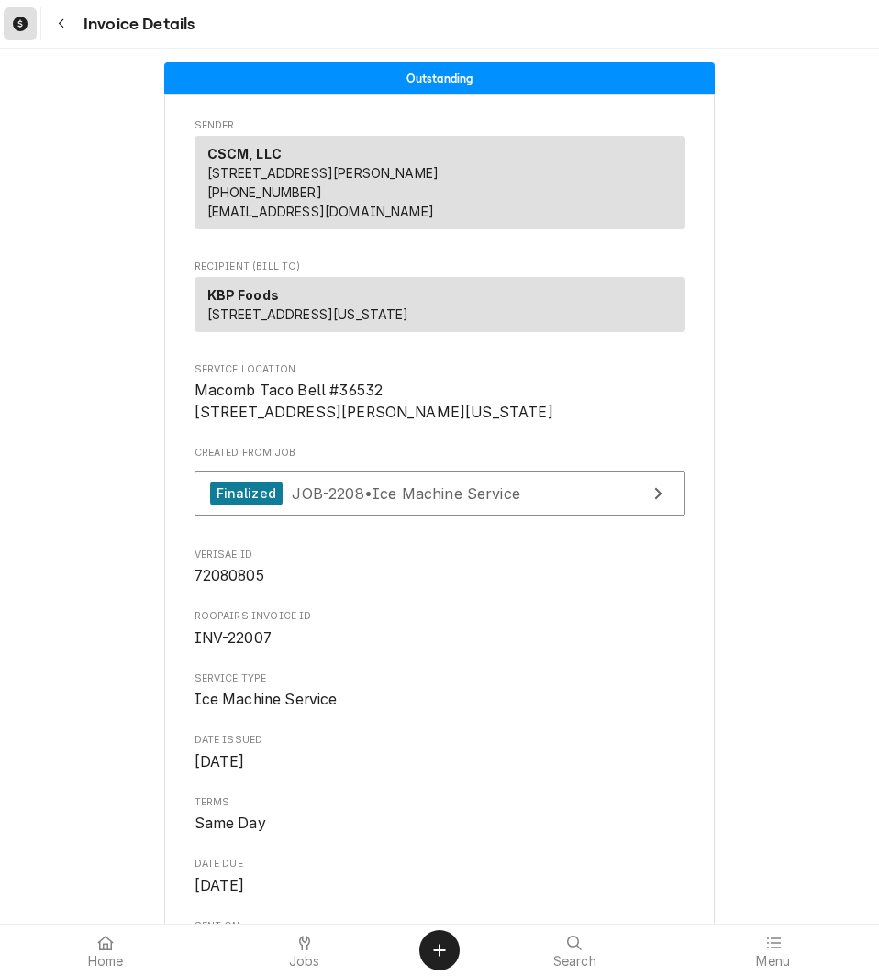
click at [17, 30] on icon "Dynamic Content Wrapper" at bounding box center [20, 24] width 15 height 15
click at [317, 955] on span "Jobs" at bounding box center [304, 961] width 31 height 15
